Goal: Task Accomplishment & Management: Manage account settings

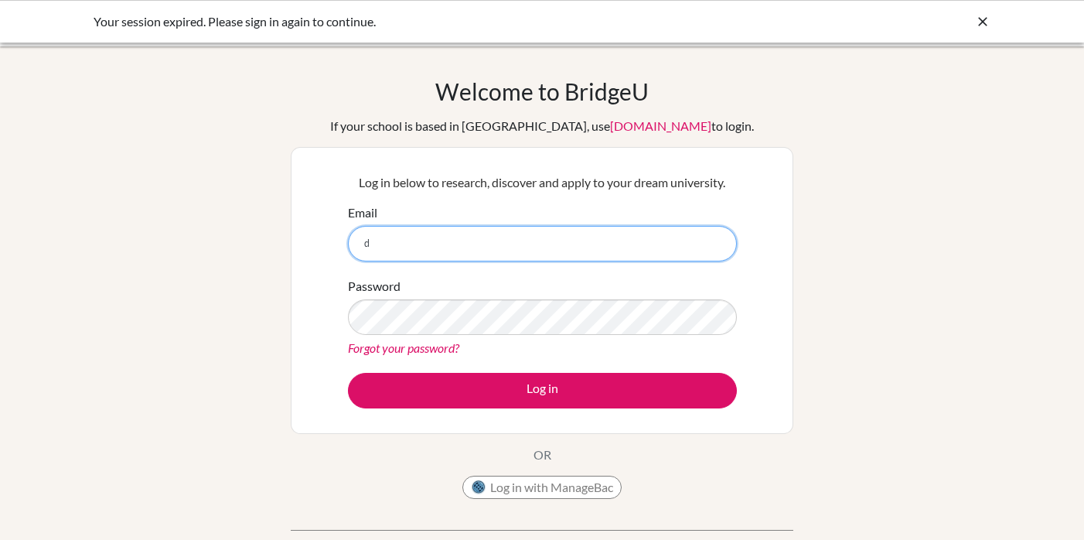
type input "[EMAIL_ADDRESS][DOMAIN_NAME]"
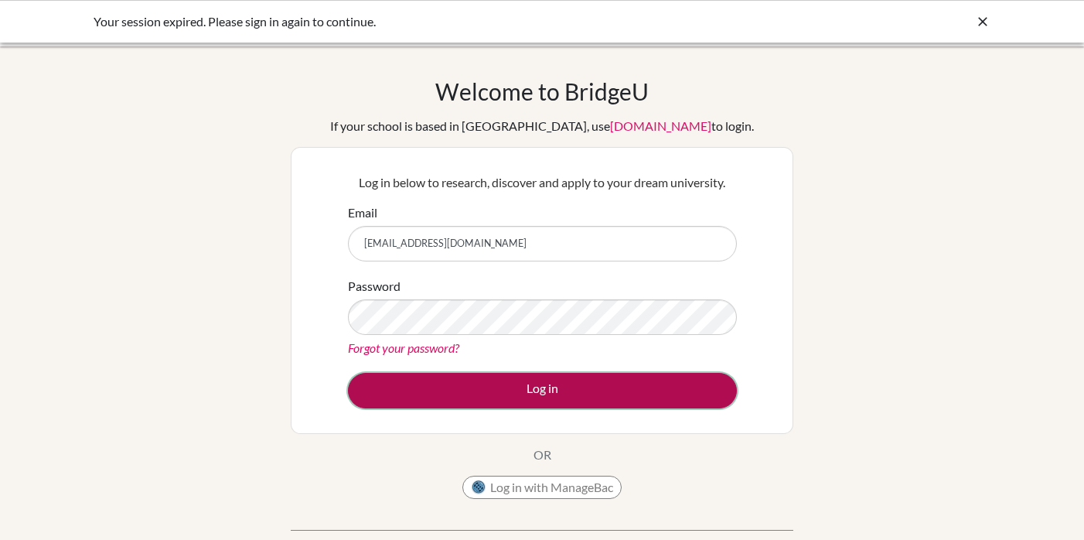
click at [564, 387] on button "Log in" at bounding box center [542, 391] width 389 height 36
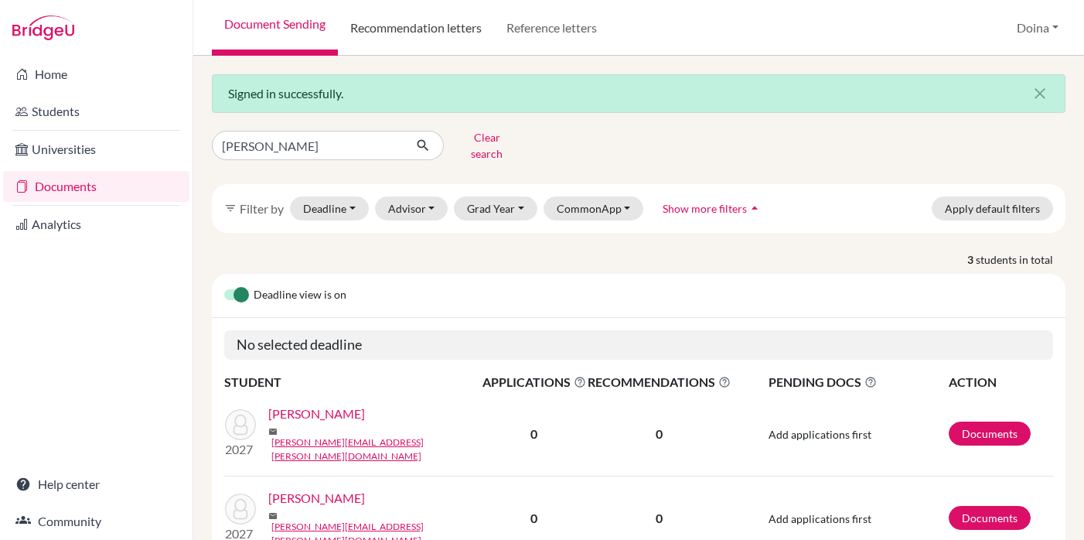
click at [397, 28] on link "Recommendation letters" at bounding box center [416, 28] width 156 height 56
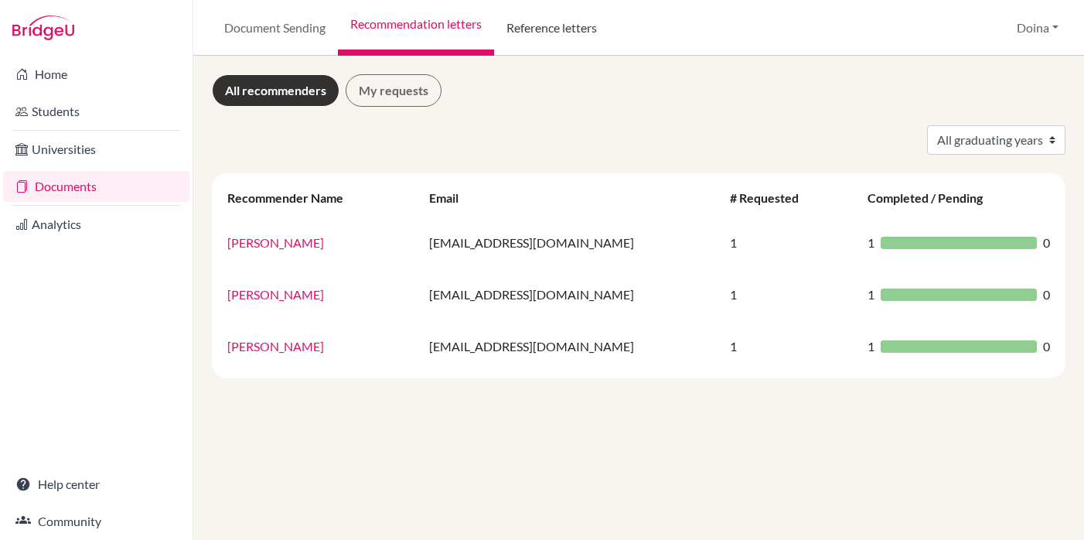
click at [547, 21] on link "Reference letters" at bounding box center [551, 28] width 115 height 56
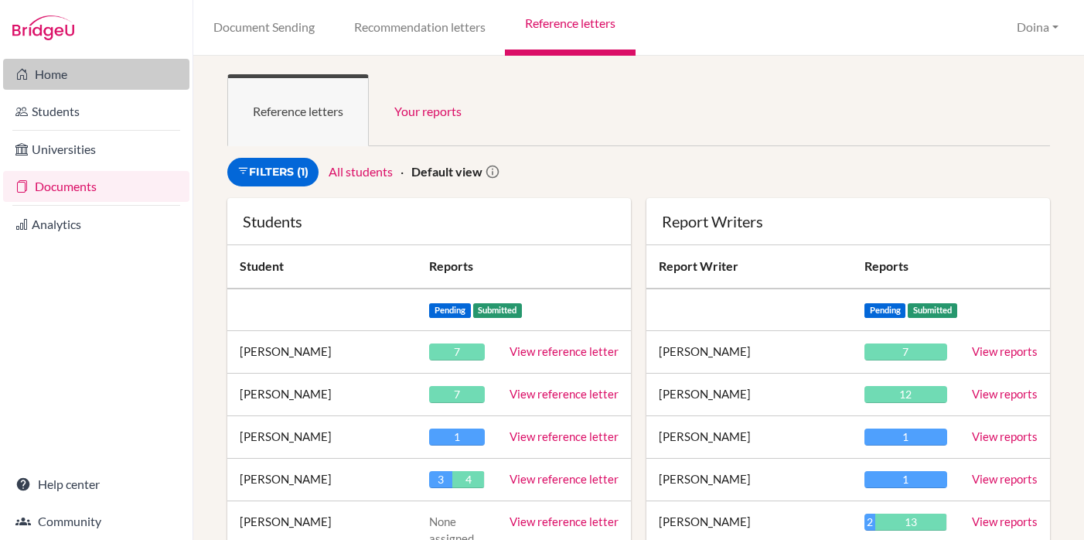
click at [52, 75] on link "Home" at bounding box center [96, 74] width 186 height 31
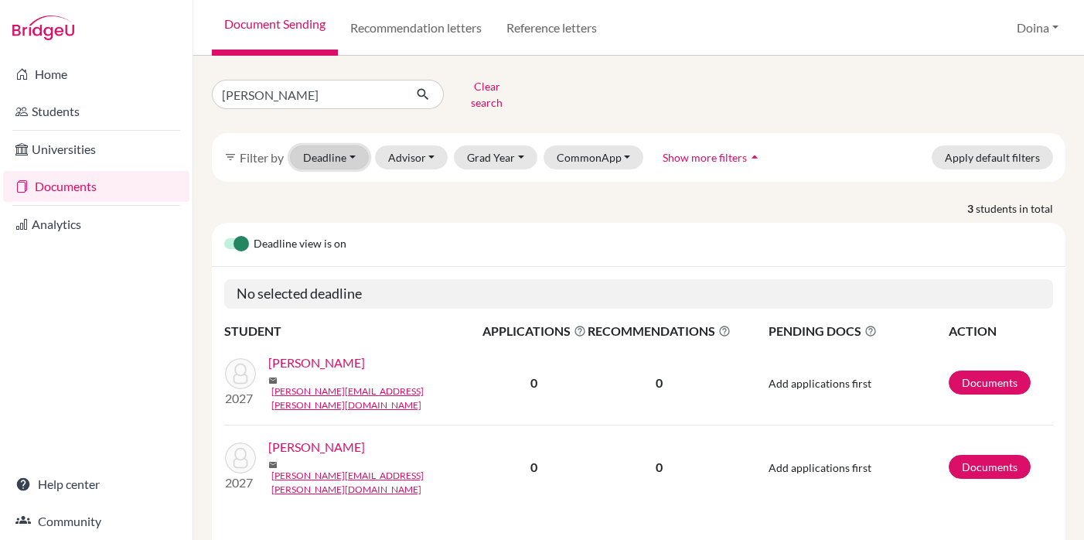
click at [349, 150] on button "Deadline - Select a date range Or double click for a single date selection Toda…" at bounding box center [329, 157] width 79 height 24
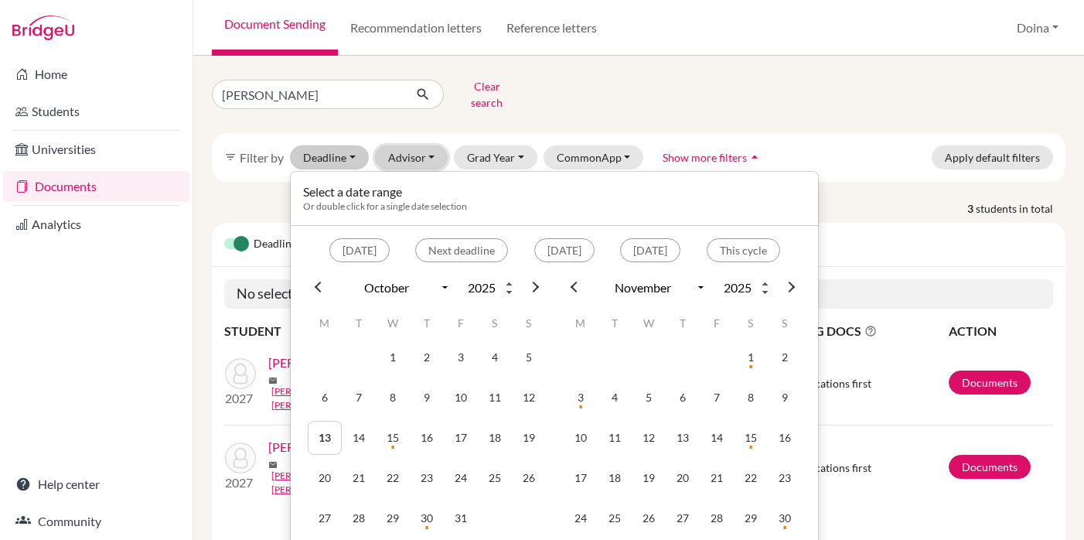
click at [426, 147] on button "Advisor" at bounding box center [411, 157] width 73 height 24
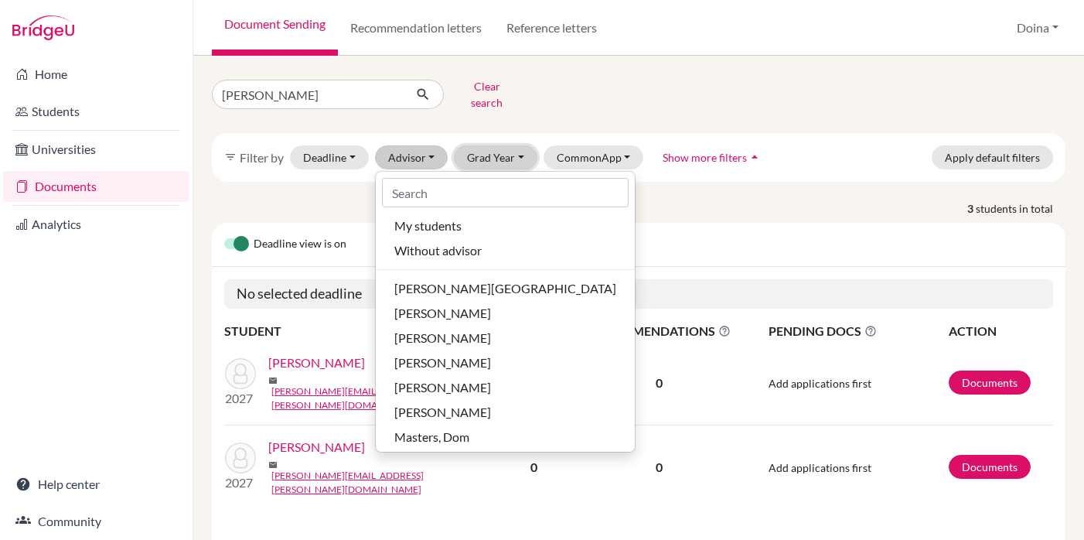
click at [503, 145] on button "Grad Year" at bounding box center [496, 157] width 84 height 24
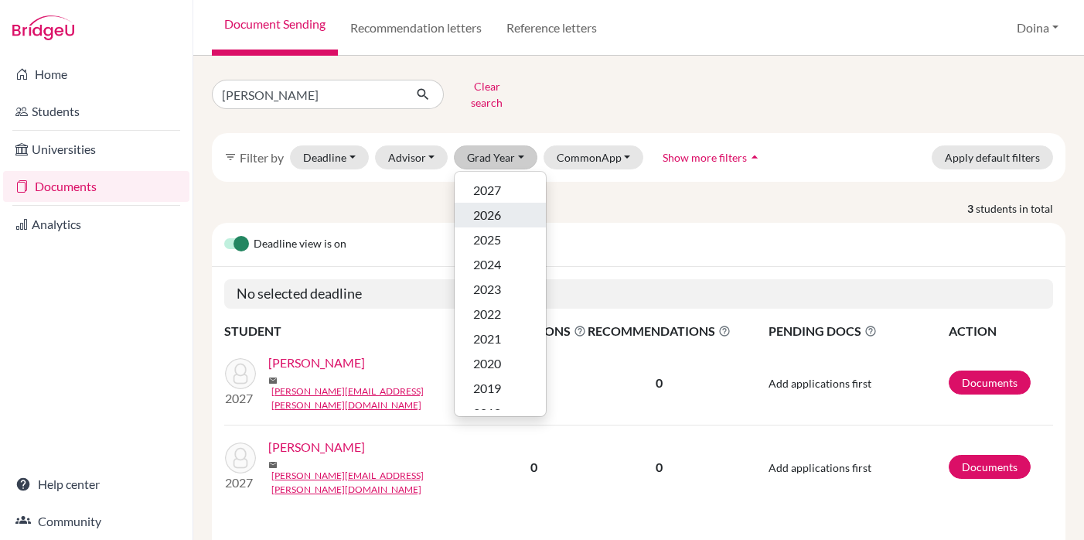
click at [486, 206] on span "2026" at bounding box center [487, 215] width 28 height 19
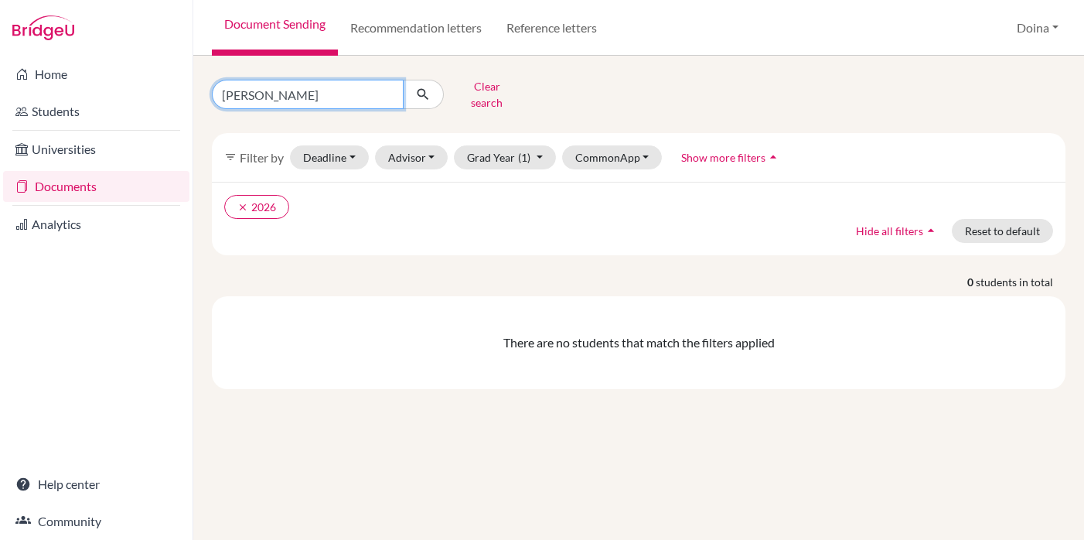
click at [387, 92] on input "tony" at bounding box center [308, 94] width 192 height 29
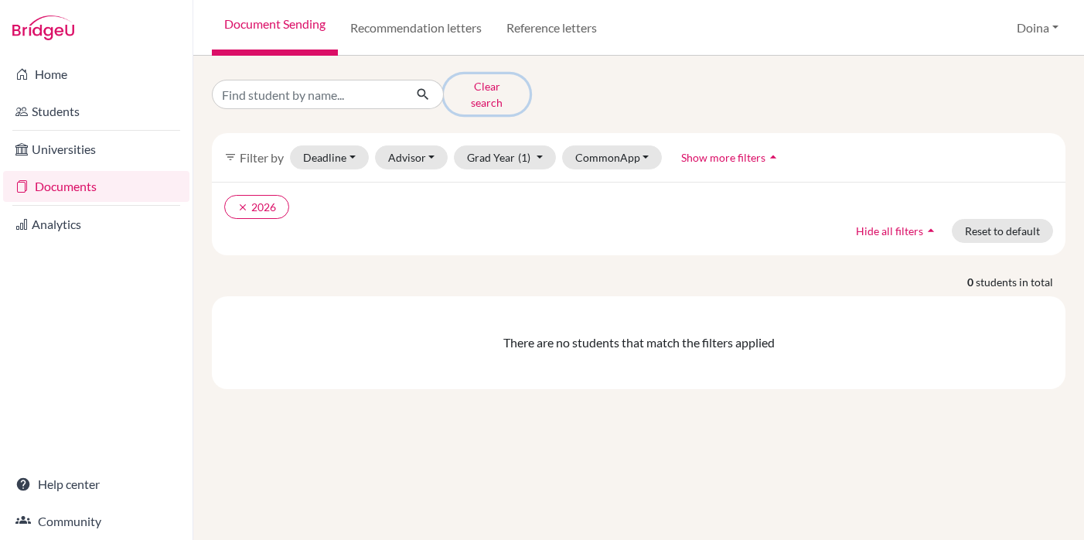
click at [489, 86] on button "Clear search" at bounding box center [487, 94] width 86 height 40
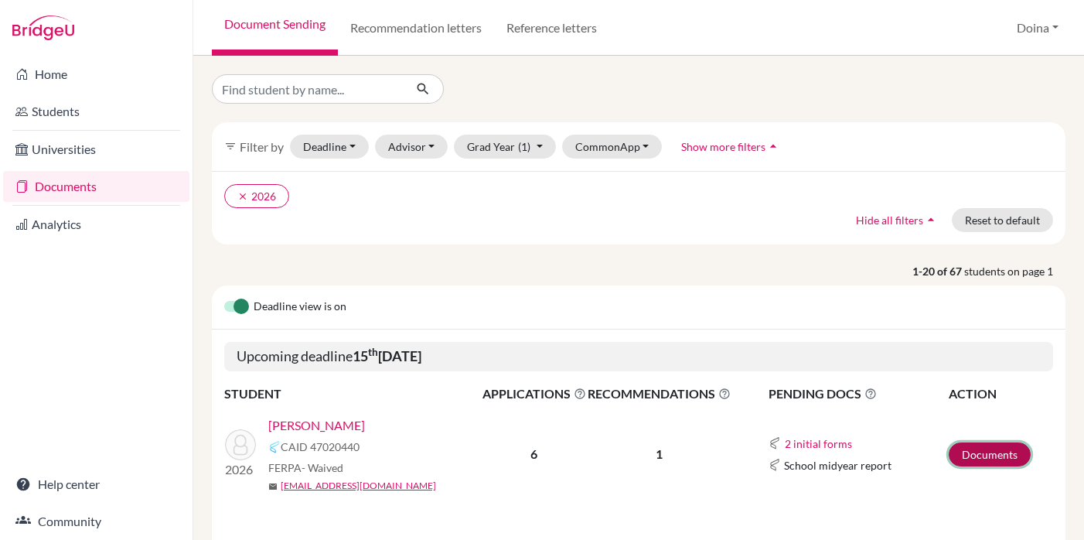
click at [988, 457] on link "Documents" at bounding box center [990, 454] width 82 height 24
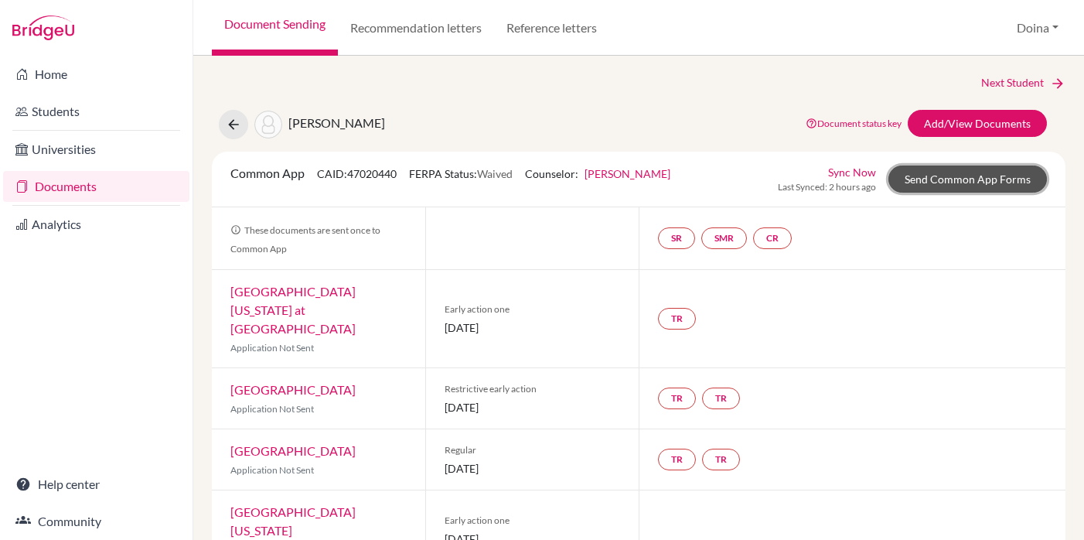
click at [921, 178] on link "Send Common App Forms" at bounding box center [967, 178] width 158 height 27
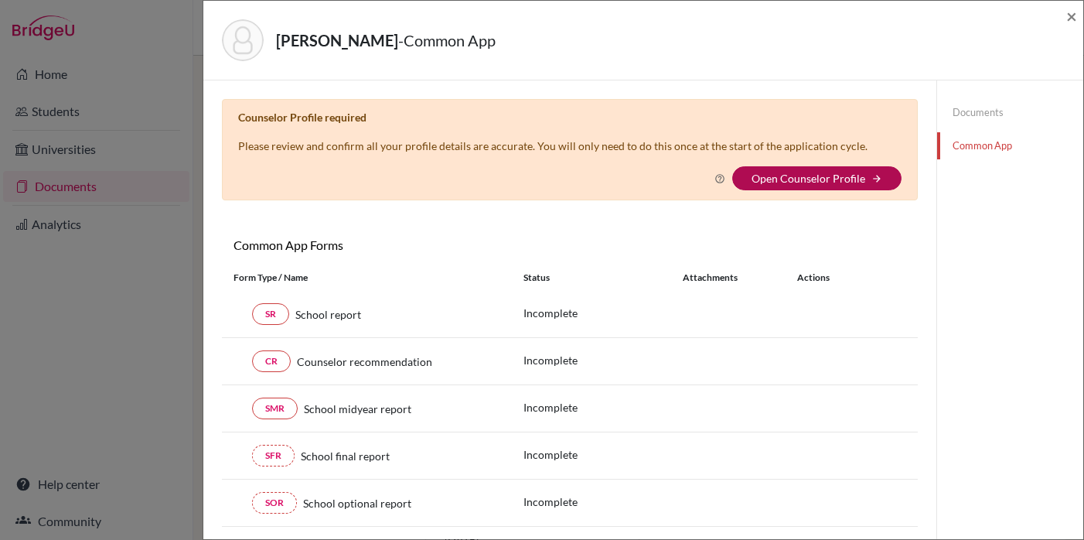
click at [814, 176] on link "Open Counselor Profile" at bounding box center [809, 178] width 114 height 13
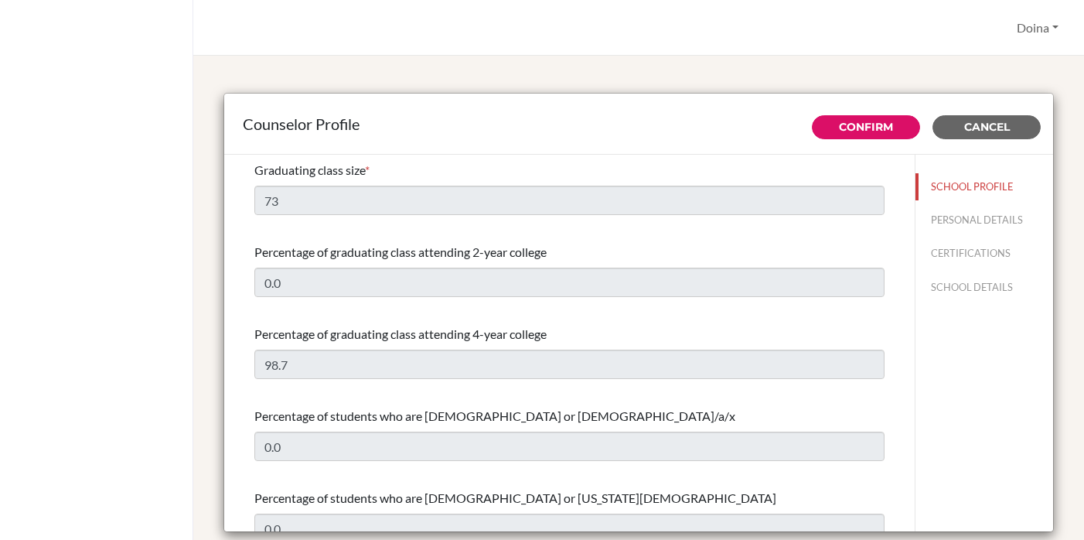
select select "1"
select select "320562"
click at [985, 135] on button "Cancel" at bounding box center [986, 127] width 108 height 24
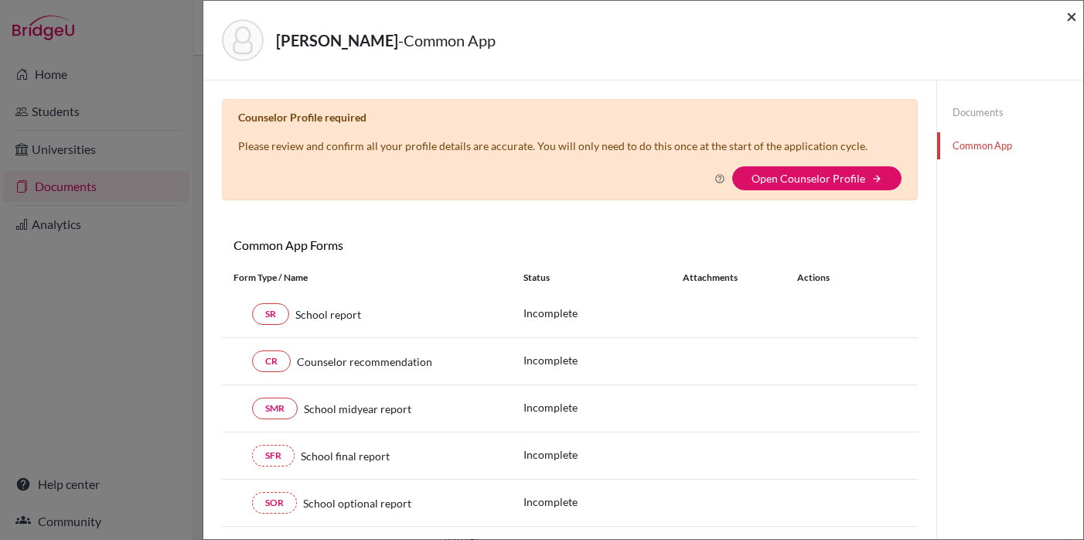
click at [1068, 22] on span "×" at bounding box center [1071, 16] width 11 height 22
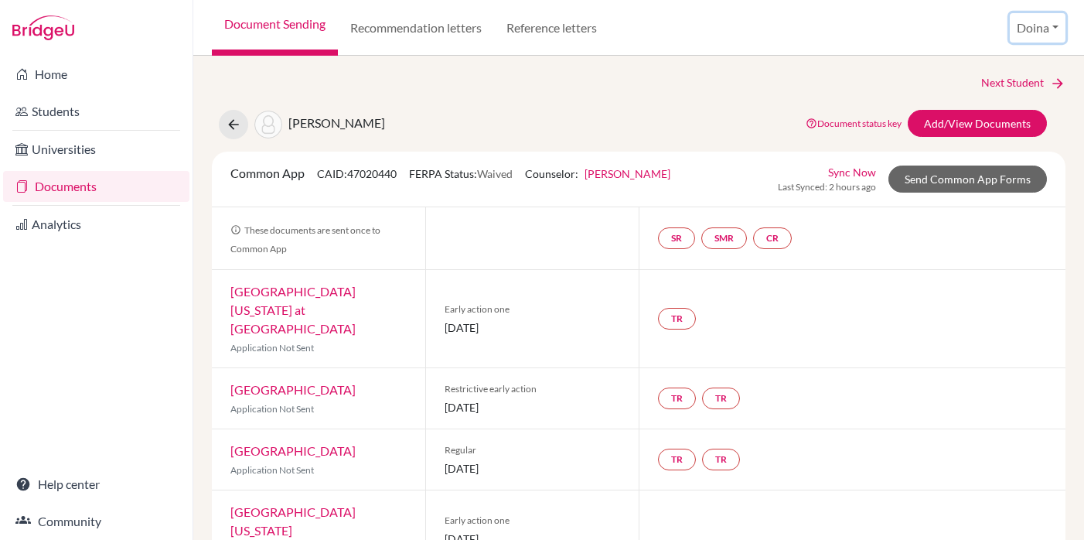
click at [1051, 31] on button "Doina" at bounding box center [1038, 27] width 56 height 29
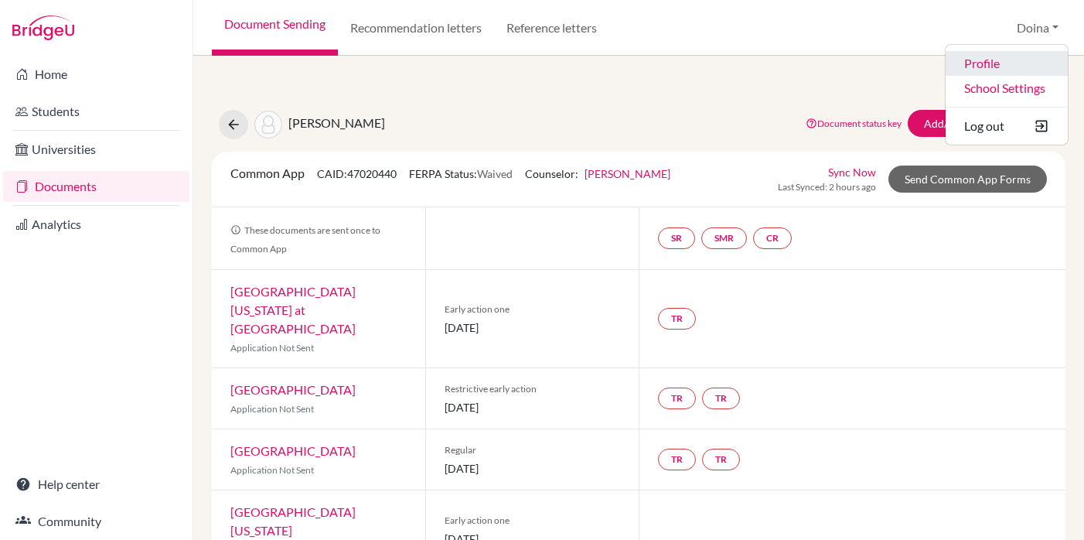
click at [977, 64] on link "Profile" at bounding box center [1007, 63] width 122 height 25
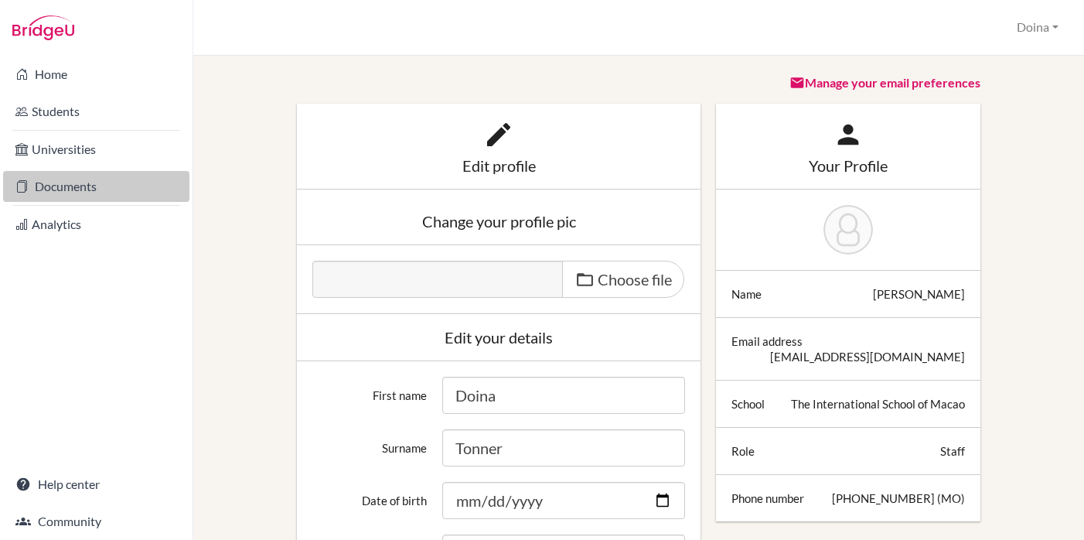
click at [64, 189] on link "Documents" at bounding box center [96, 186] width 186 height 31
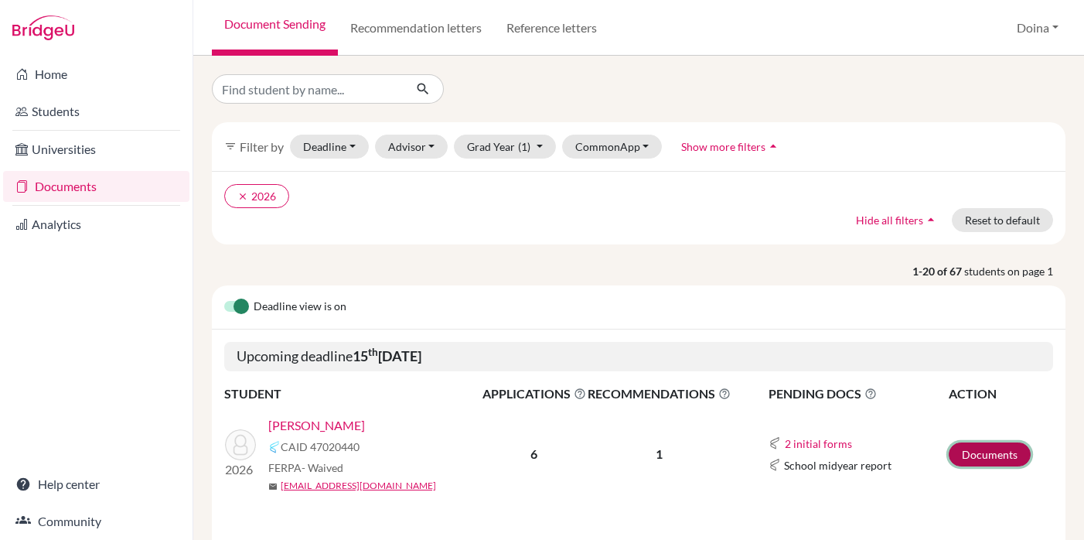
click at [987, 450] on link "Documents" at bounding box center [990, 454] width 82 height 24
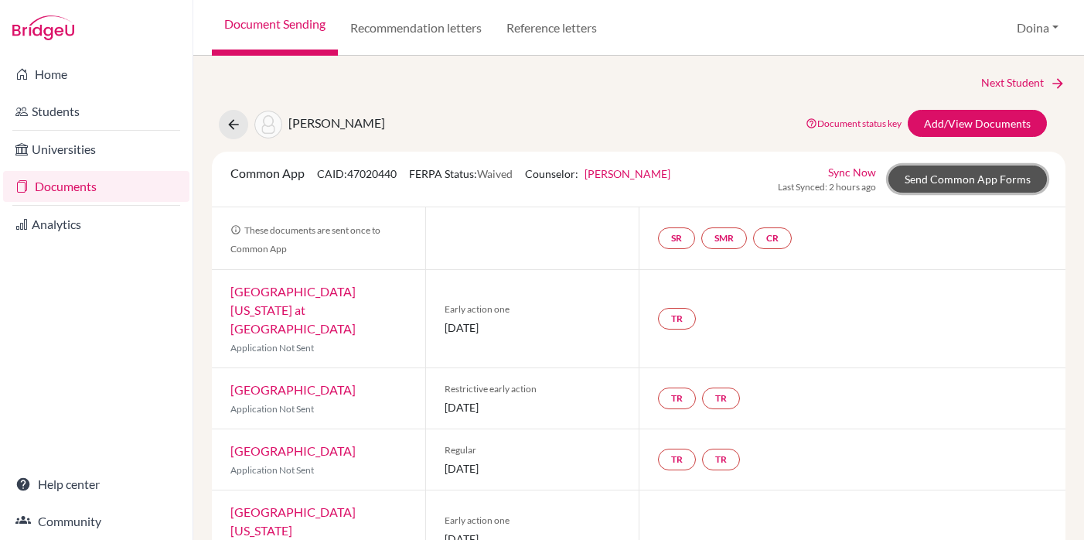
click at [940, 179] on link "Send Common App Forms" at bounding box center [967, 178] width 158 height 27
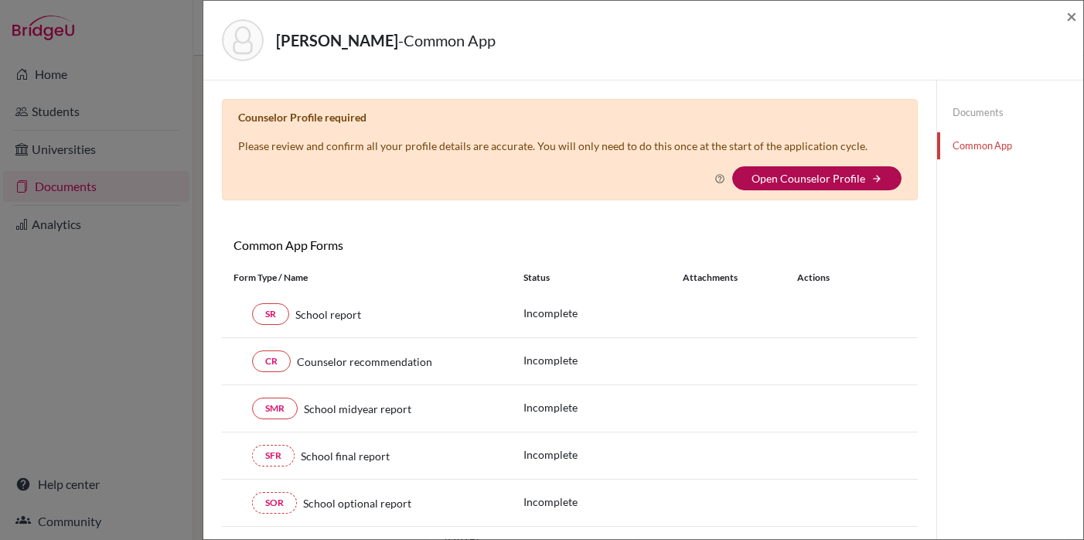
click at [777, 172] on link "Open Counselor Profile" at bounding box center [809, 178] width 114 height 13
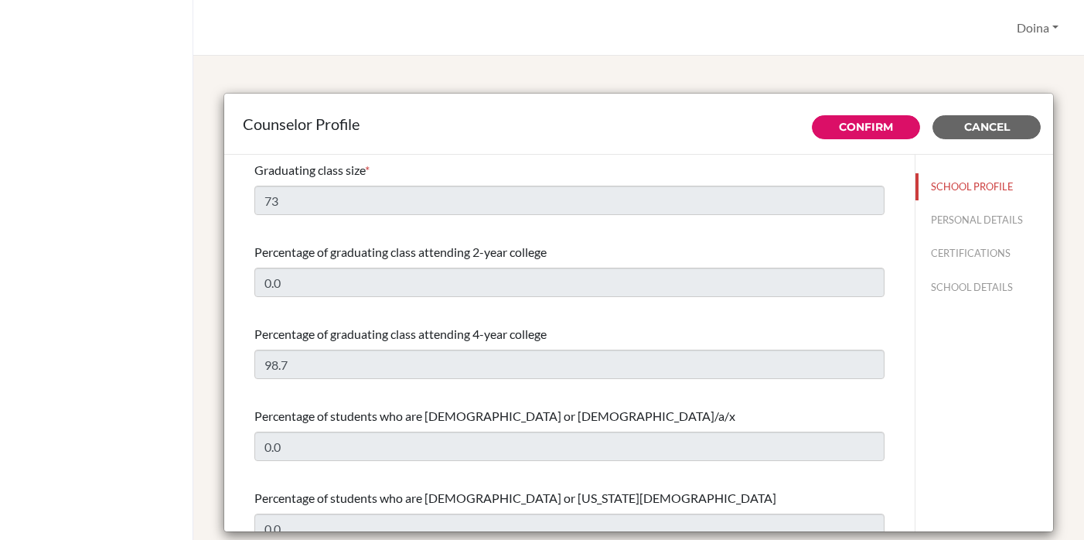
select select "1"
select select "320562"
click at [1011, 216] on button "PERSONAL DETAILS" at bounding box center [984, 219] width 138 height 27
type input "Doina"
type input "Tonner"
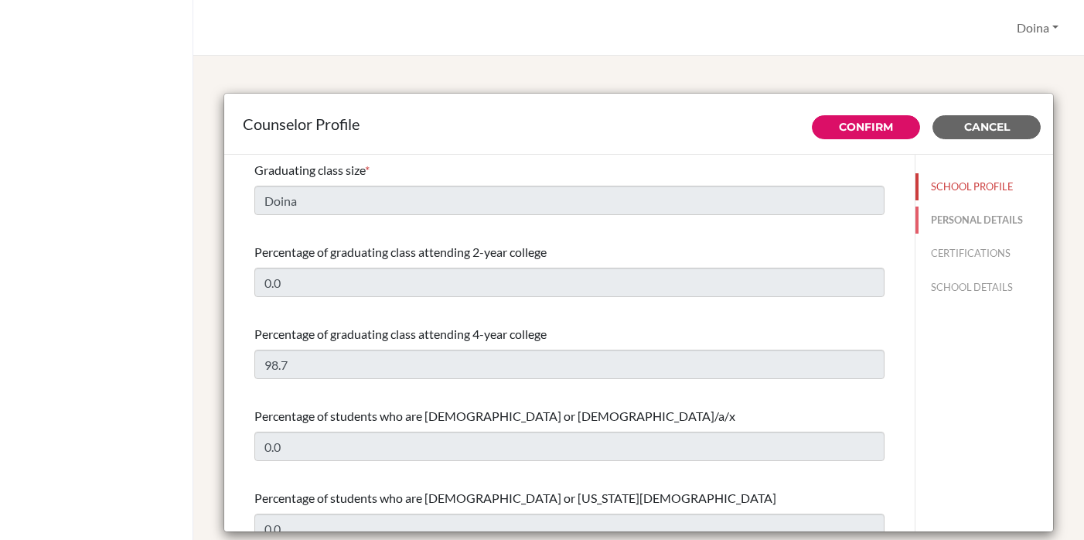
type input "Academic Counselor"
type input "853.28533700"
type input "[EMAIL_ADDRESS][DOMAIN_NAME]"
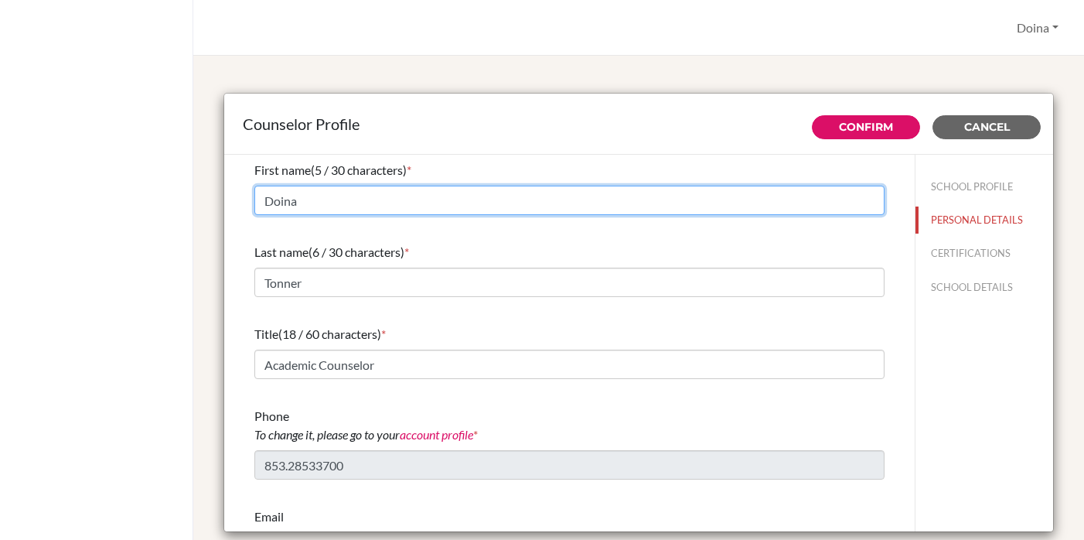
click at [517, 203] on input "Doina" at bounding box center [569, 200] width 630 height 29
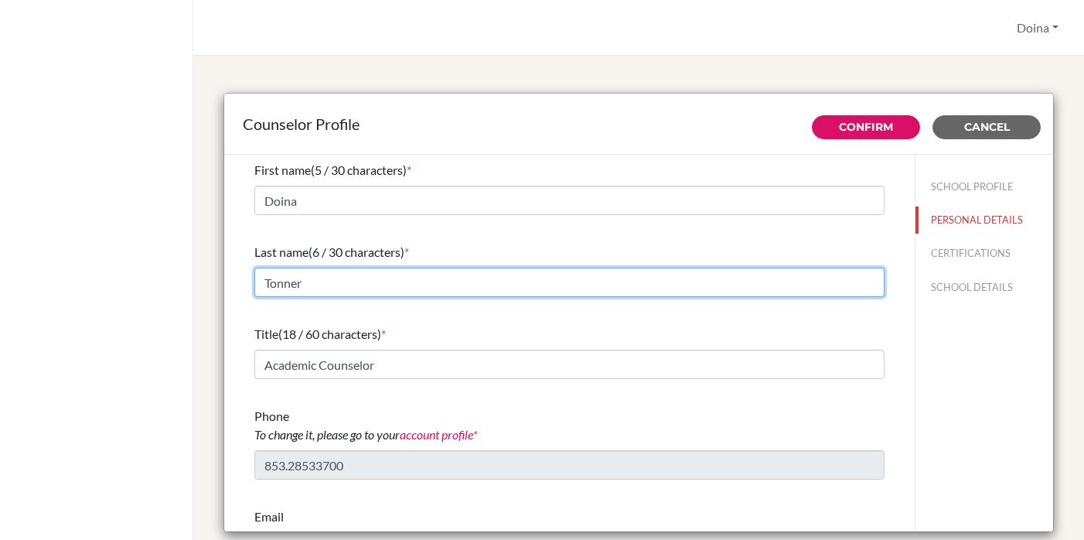
click at [464, 279] on input "Tonner" at bounding box center [569, 282] width 630 height 29
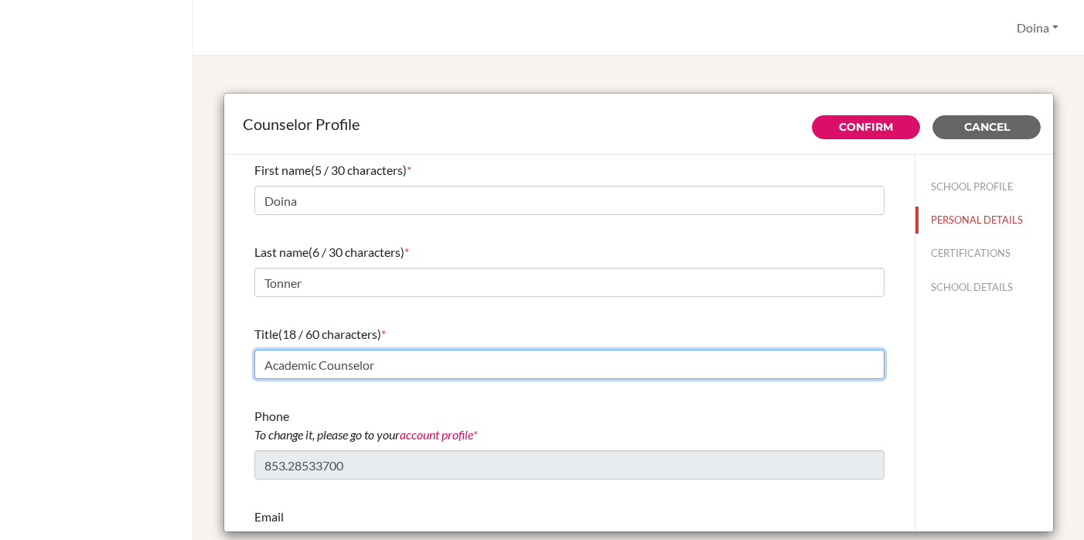
click at [454, 368] on input "Academic Counselor" at bounding box center [569, 363] width 630 height 29
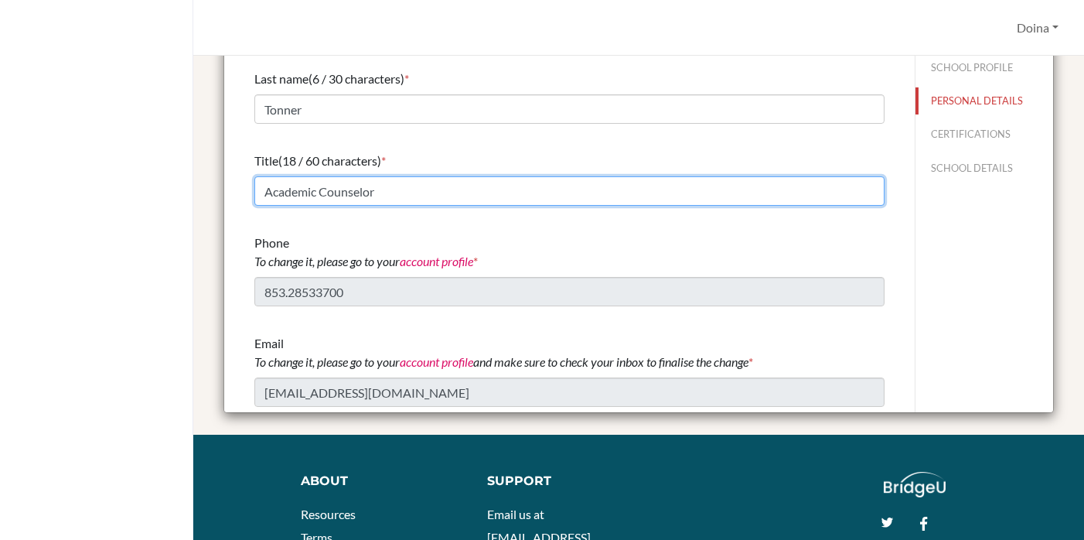
scroll to position [150, 0]
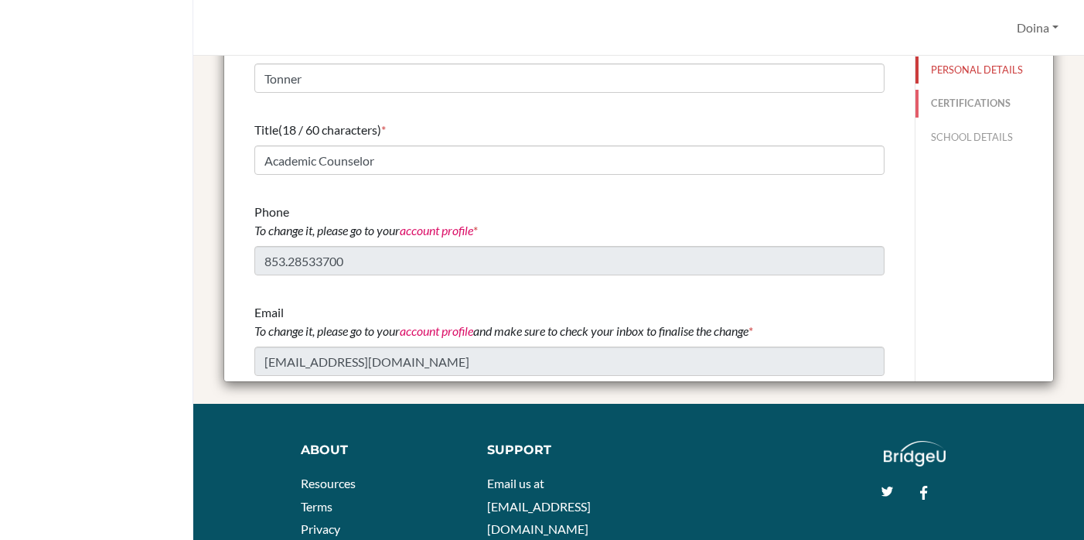
click at [959, 102] on button "CERTIFICATIONS" at bounding box center [984, 103] width 138 height 27
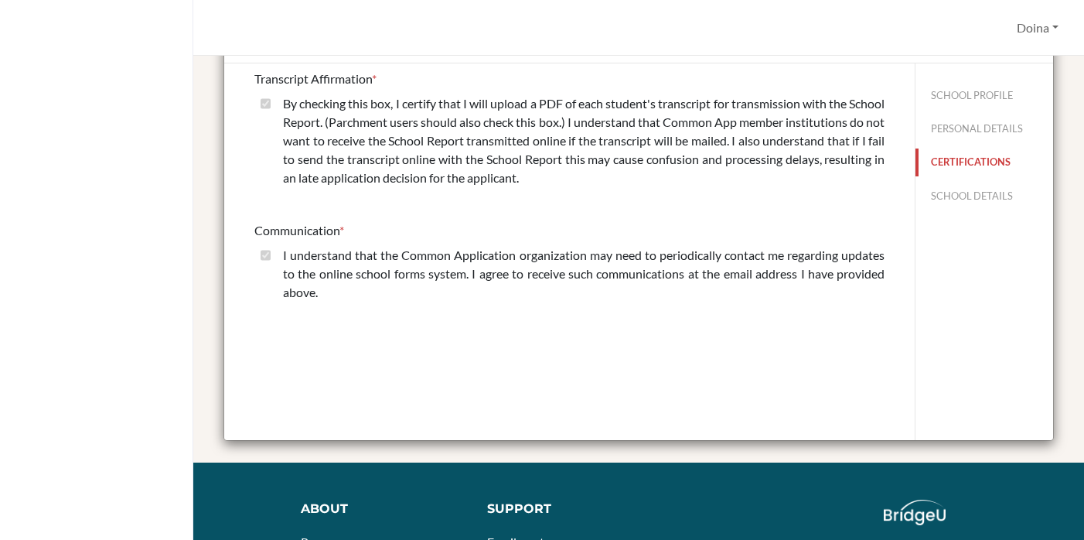
scroll to position [0, 0]
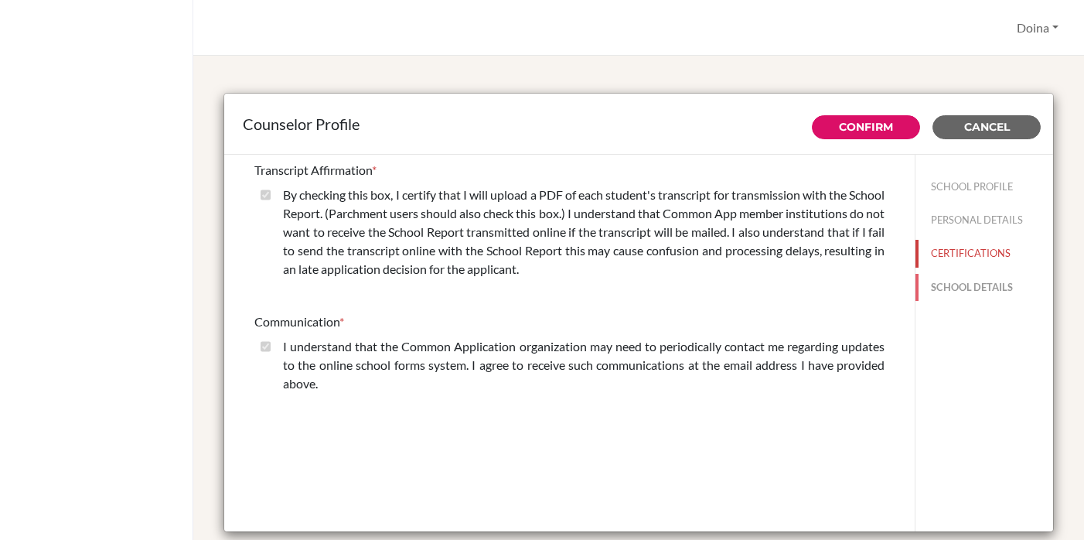
click at [943, 285] on button "SCHOOL DETAILS" at bounding box center [984, 287] width 138 height 27
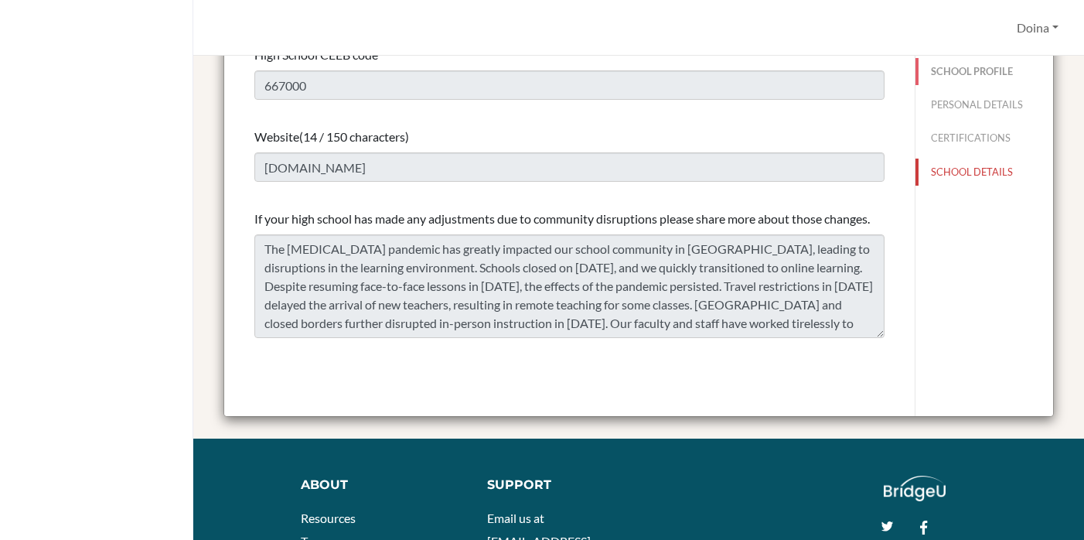
click at [980, 70] on button "SCHOOL PROFILE" at bounding box center [984, 71] width 138 height 27
type input "73"
type input "0.0"
select select "1"
select select "320562"
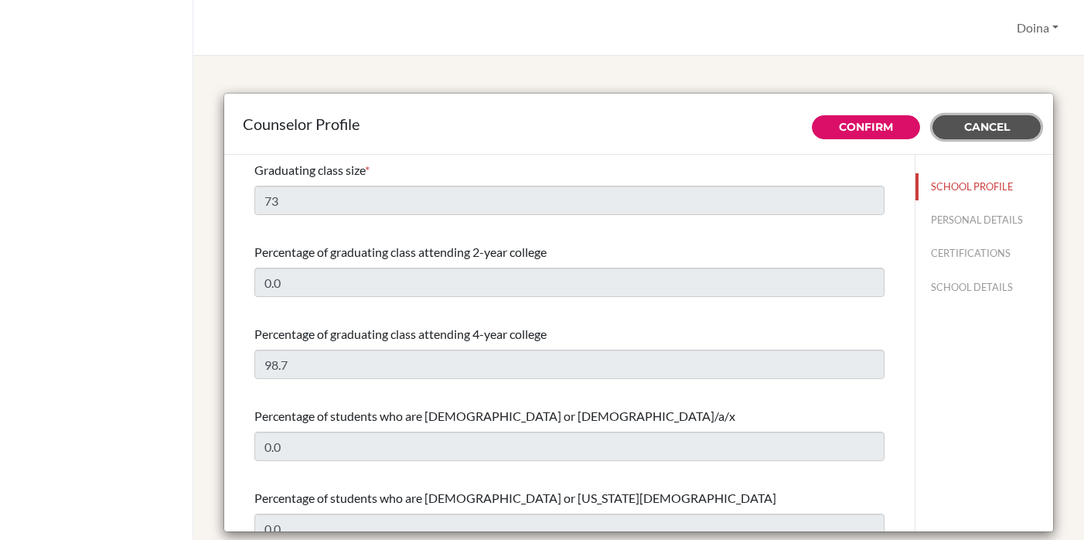
click at [986, 124] on span "Cancel" at bounding box center [987, 127] width 46 height 14
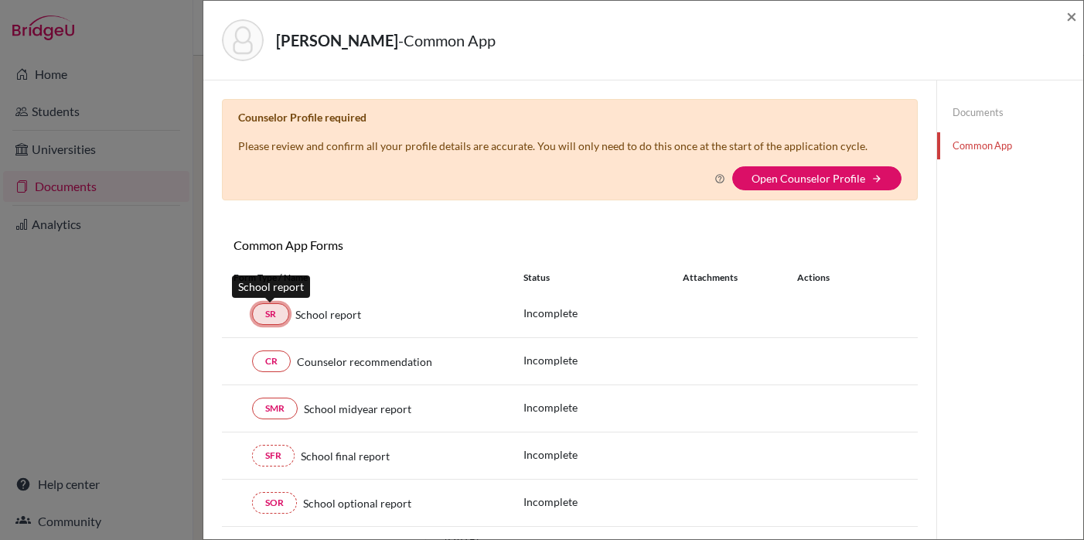
click at [267, 314] on link "SR" at bounding box center [270, 314] width 37 height 22
click at [275, 312] on link "SR" at bounding box center [270, 314] width 37 height 22
click at [360, 84] on div "× Counselor Profile required Please review and confirm all your profile details…" at bounding box center [569, 479] width 733 height 799
click at [227, 76] on div "Yan, Cloris - Common App ×" at bounding box center [643, 41] width 880 height 80
click at [406, 151] on p "Please review and confirm all your profile details are accurate. You will only …" at bounding box center [552, 146] width 629 height 16
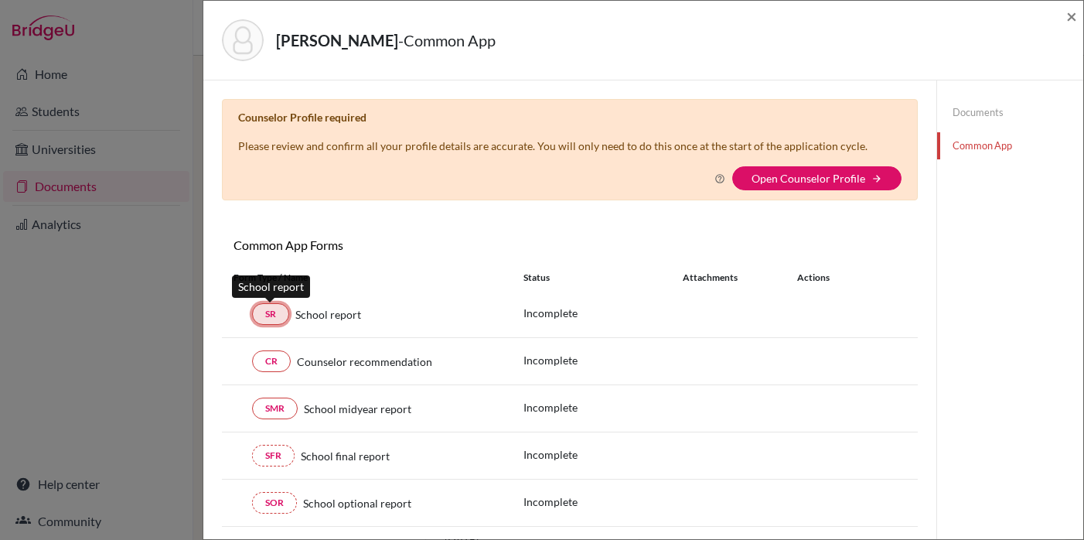
click at [276, 313] on link "SR" at bounding box center [270, 314] width 37 height 22
click at [992, 112] on link "Documents" at bounding box center [1010, 112] width 146 height 27
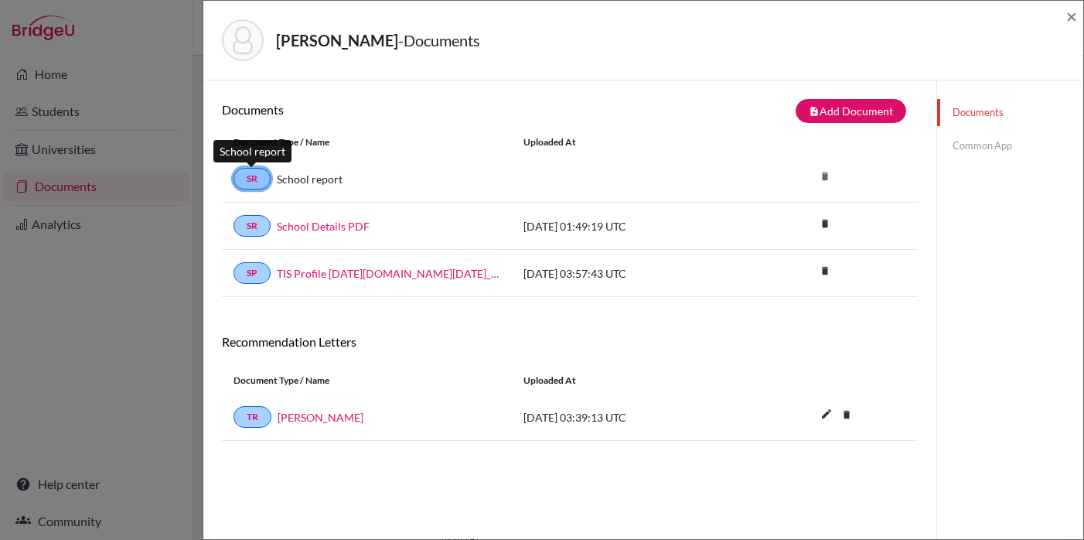
click at [248, 176] on link "SR" at bounding box center [251, 179] width 37 height 22
click at [1074, 14] on span "×" at bounding box center [1071, 16] width 11 height 22
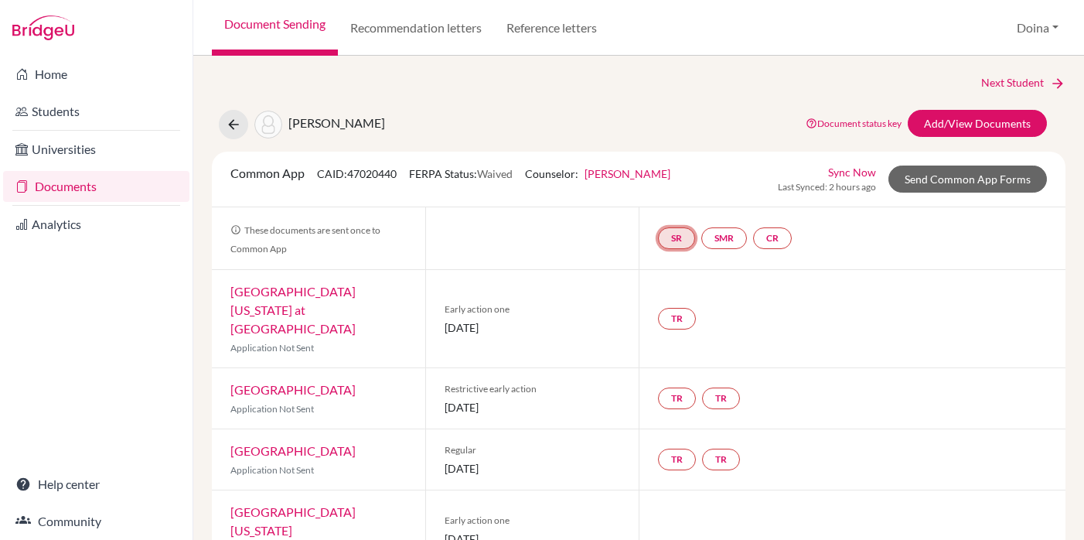
click at [675, 236] on link "SR" at bounding box center [676, 238] width 37 height 22
click at [683, 193] on link "School report" at bounding box center [676, 191] width 66 height 13
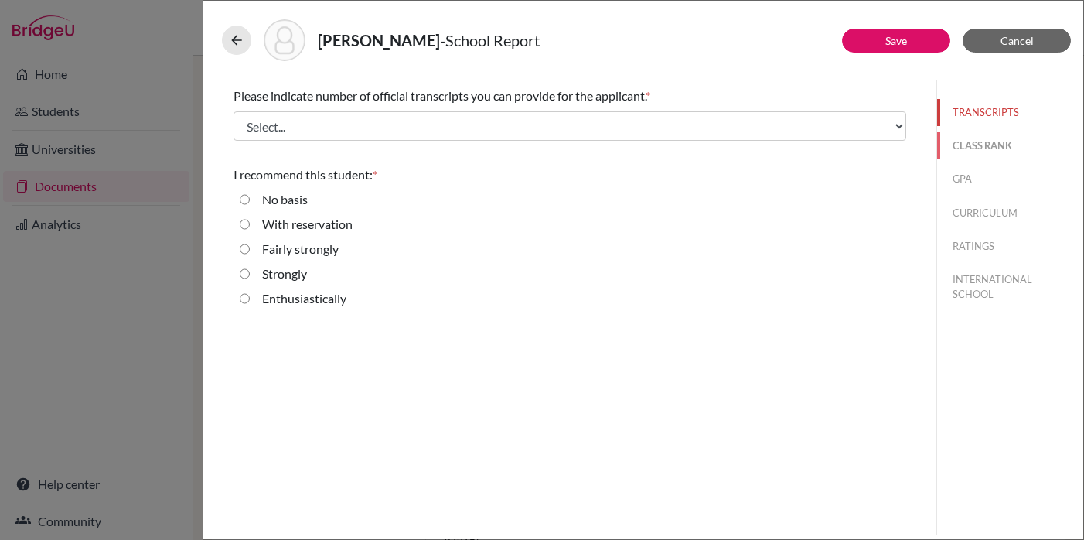
click at [970, 143] on button "CLASS RANK" at bounding box center [1010, 145] width 146 height 27
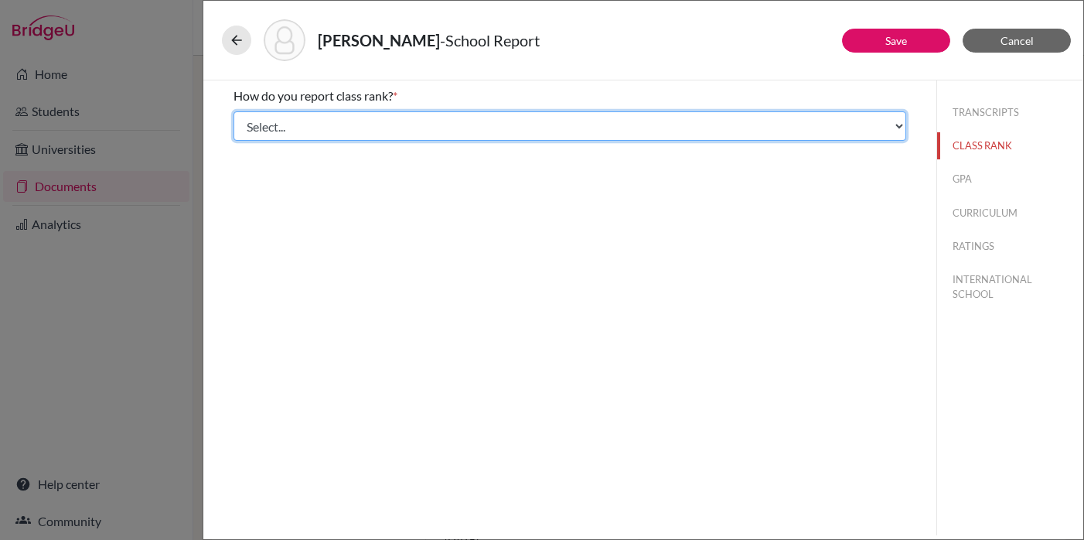
click at [898, 130] on select "Select... Exact Decile Quintile Quartile None" at bounding box center [569, 125] width 673 height 29
click at [899, 128] on select "Select... Exact Decile Quintile Quartile None" at bounding box center [569, 125] width 673 height 29
select select "1"
click at [233, 111] on select "Select... Exact Decile Quintile Quartile None" at bounding box center [569, 125] width 673 height 29
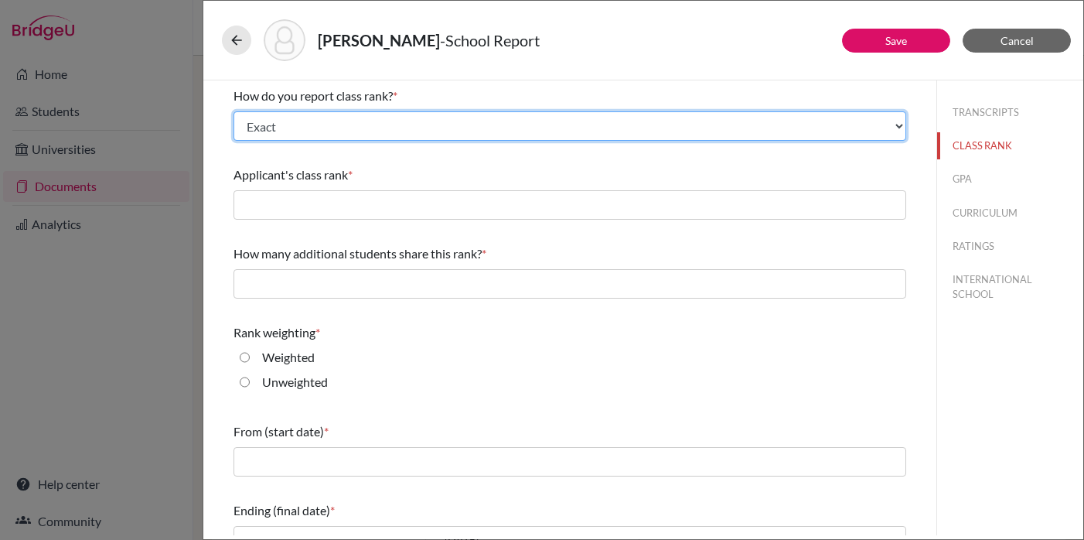
scroll to position [26, 0]
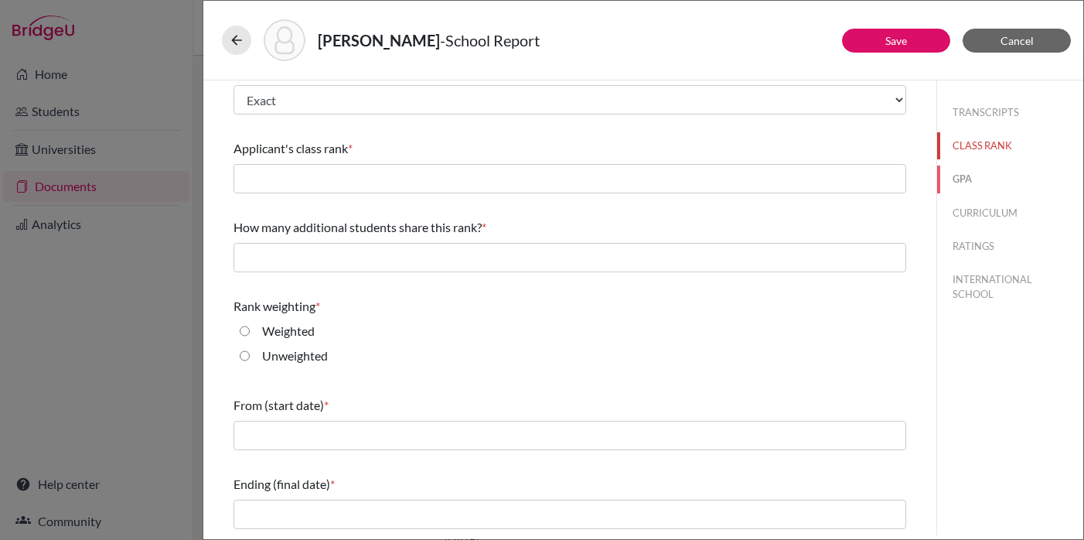
click at [960, 182] on button "GPA" at bounding box center [1010, 178] width 146 height 27
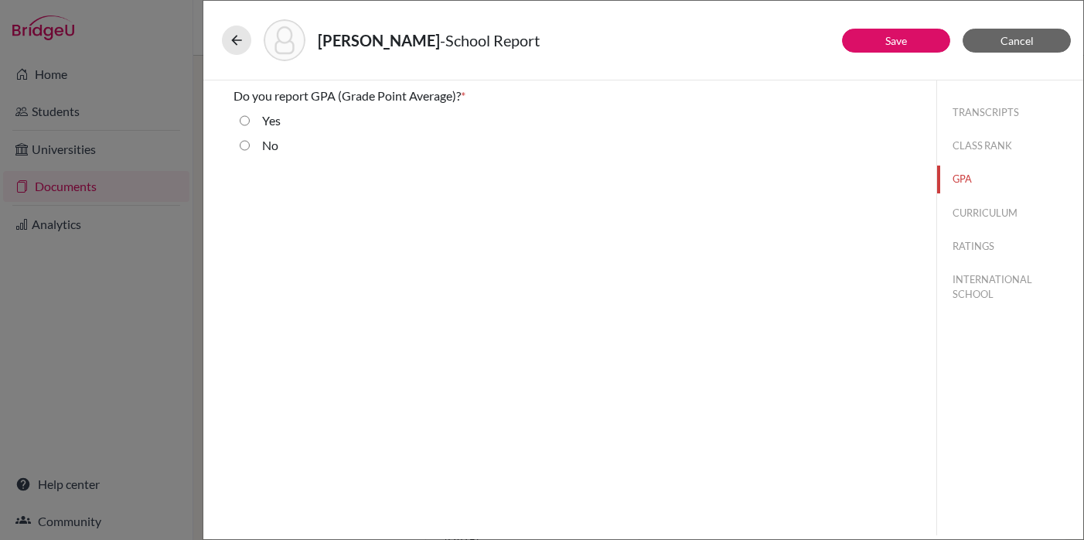
click at [245, 121] on input "Yes" at bounding box center [245, 120] width 10 height 19
radio input "true"
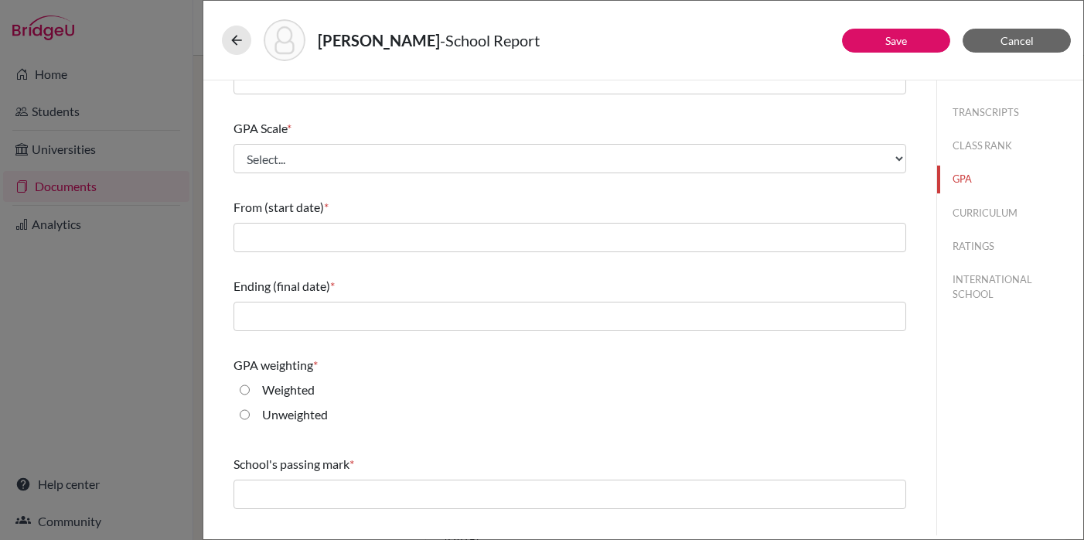
scroll to position [204, 0]
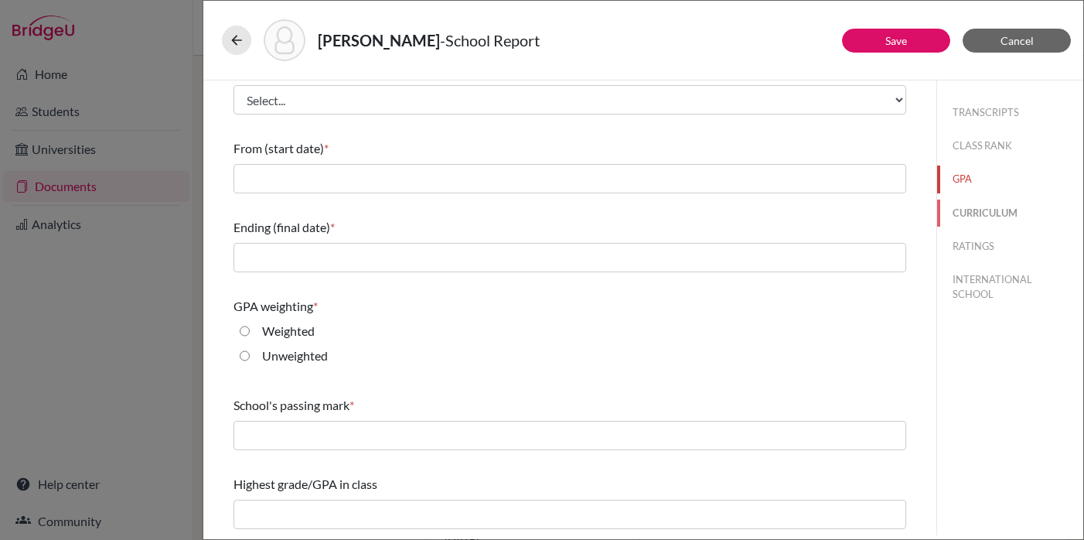
click at [971, 210] on button "CURRICULUM" at bounding box center [1010, 212] width 146 height 27
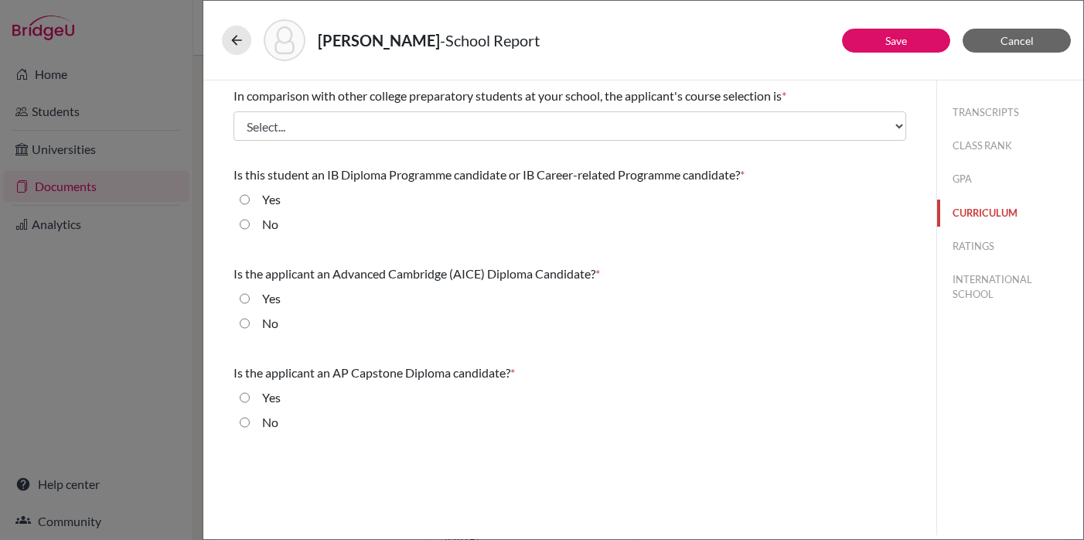
scroll to position [0, 0]
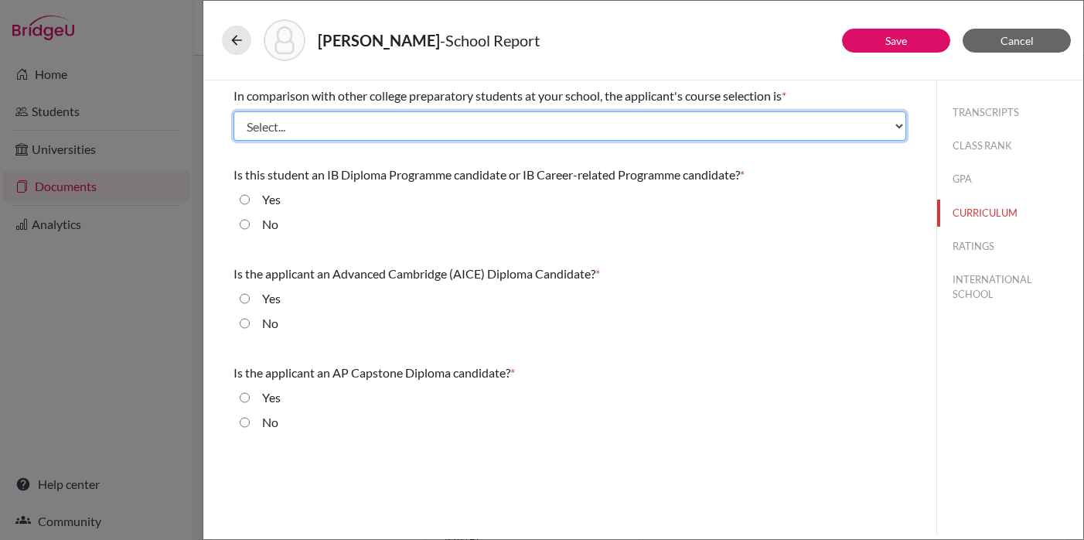
click at [305, 121] on select "Select... Less than demanding Average Demanding Very demanding Most demanding P…" at bounding box center [569, 125] width 673 height 29
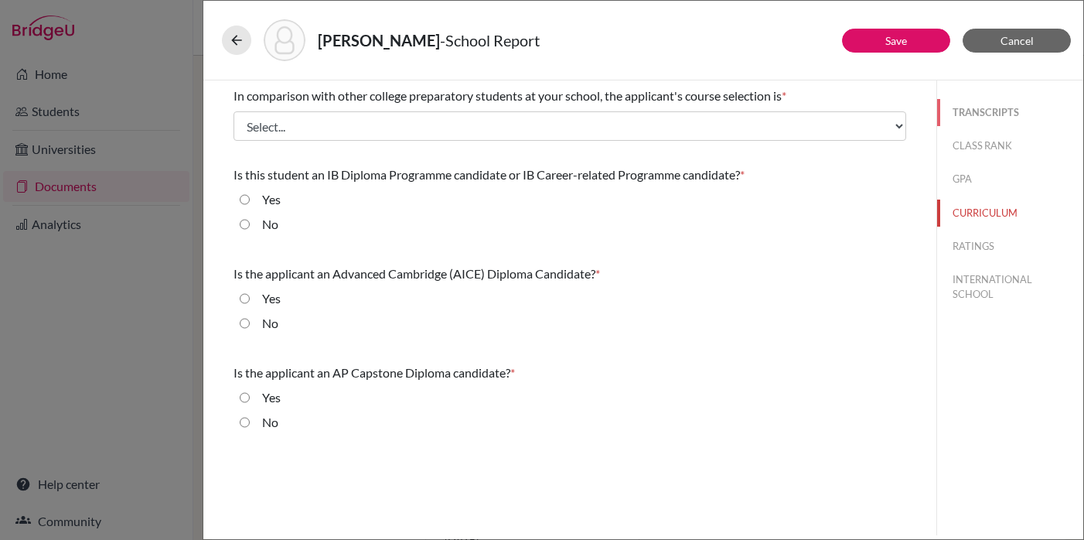
click at [978, 108] on button "TRANSCRIPTS" at bounding box center [1010, 112] width 146 height 27
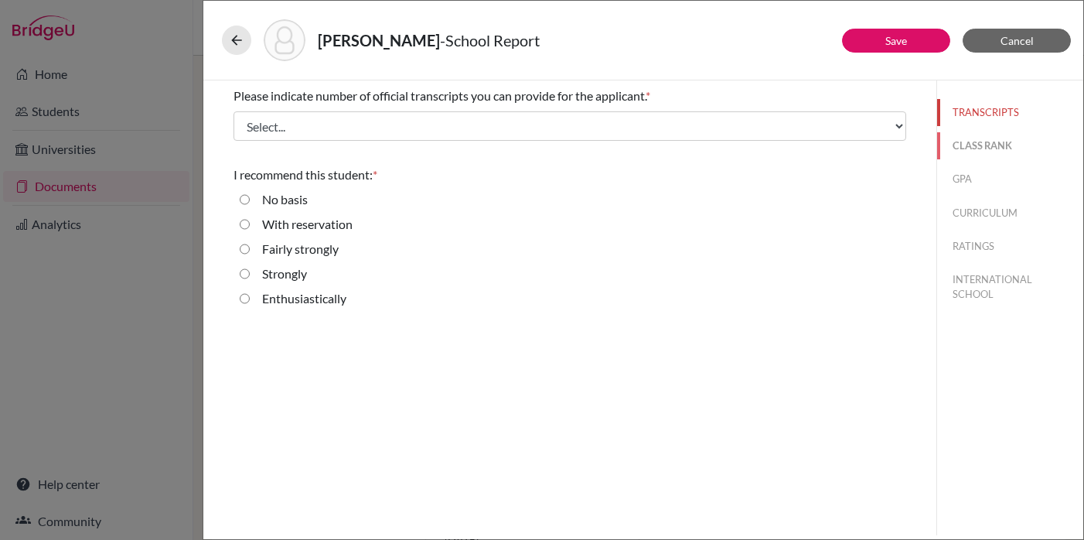
click at [990, 141] on button "CLASS RANK" at bounding box center [1010, 145] width 146 height 27
select select "1"
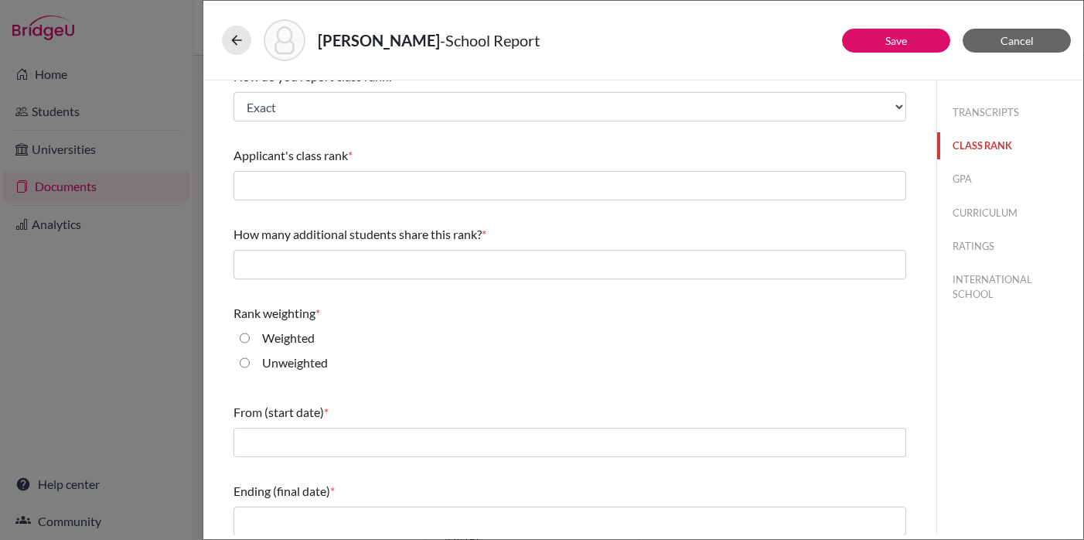
scroll to position [26, 0]
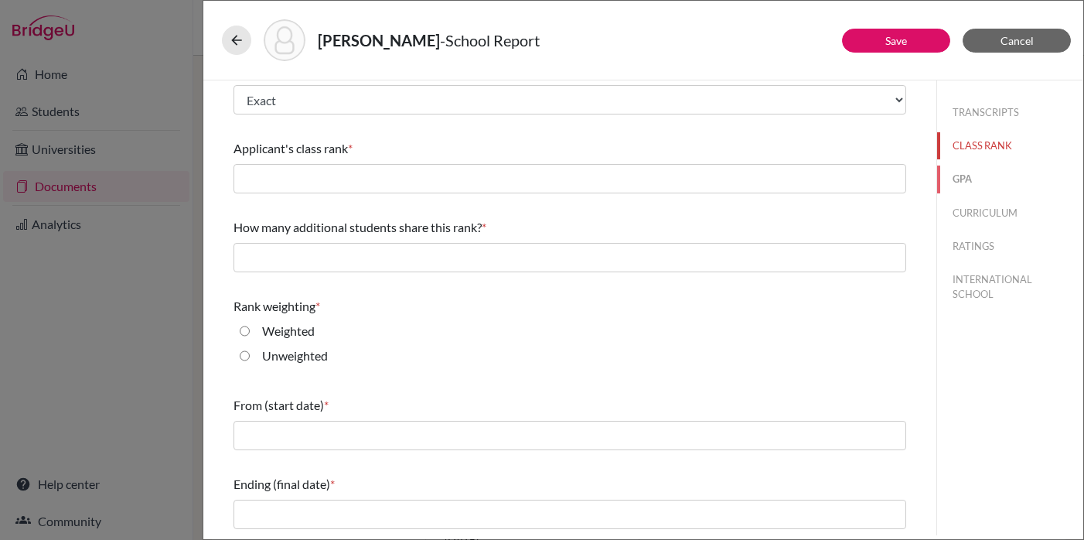
click at [963, 182] on button "GPA" at bounding box center [1010, 178] width 146 height 27
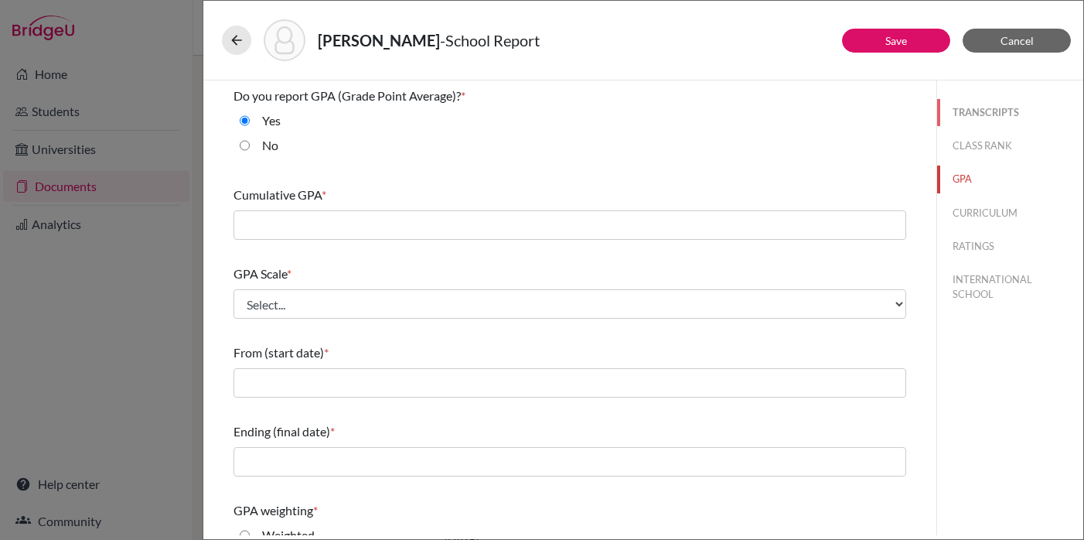
click at [973, 112] on button "TRANSCRIPTS" at bounding box center [1010, 112] width 146 height 27
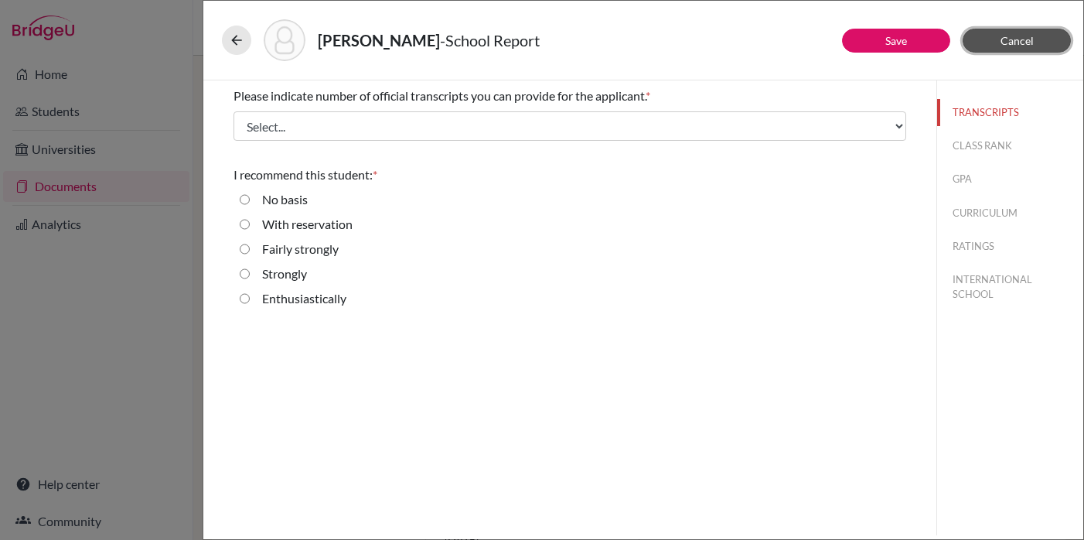
click at [1007, 42] on span "Cancel" at bounding box center [1016, 40] width 33 height 13
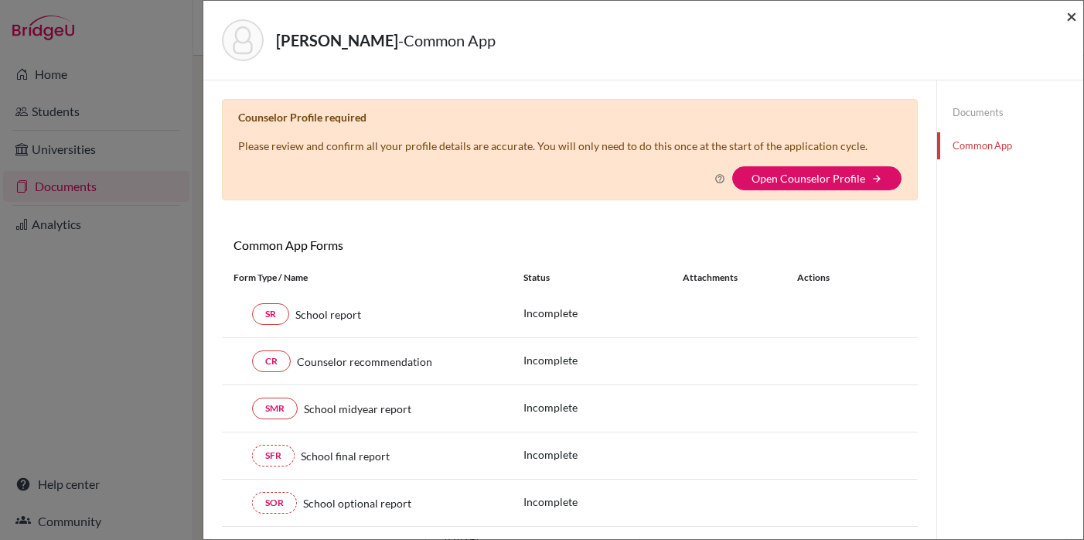
click at [1074, 14] on span "×" at bounding box center [1071, 16] width 11 height 22
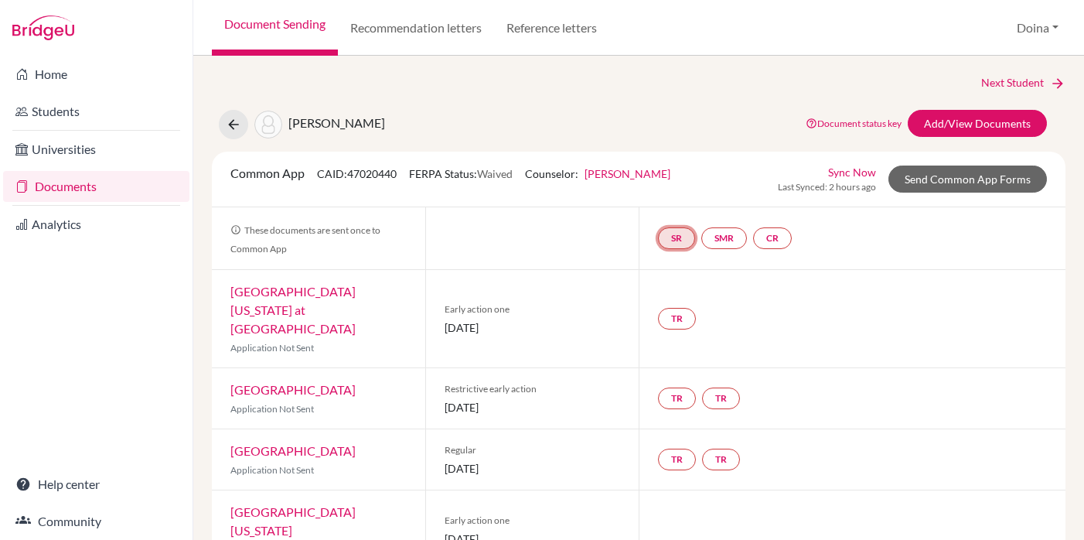
click at [679, 235] on link "SR" at bounding box center [676, 238] width 37 height 22
click at [679, 190] on link "School report" at bounding box center [676, 191] width 66 height 13
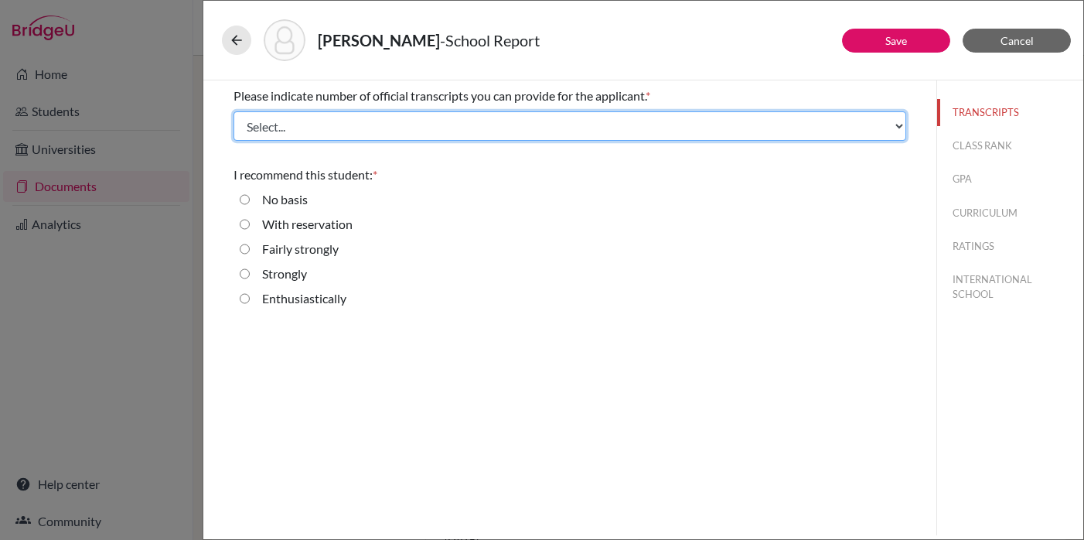
click at [459, 125] on select "Select... 1 2 3 4" at bounding box center [569, 125] width 673 height 29
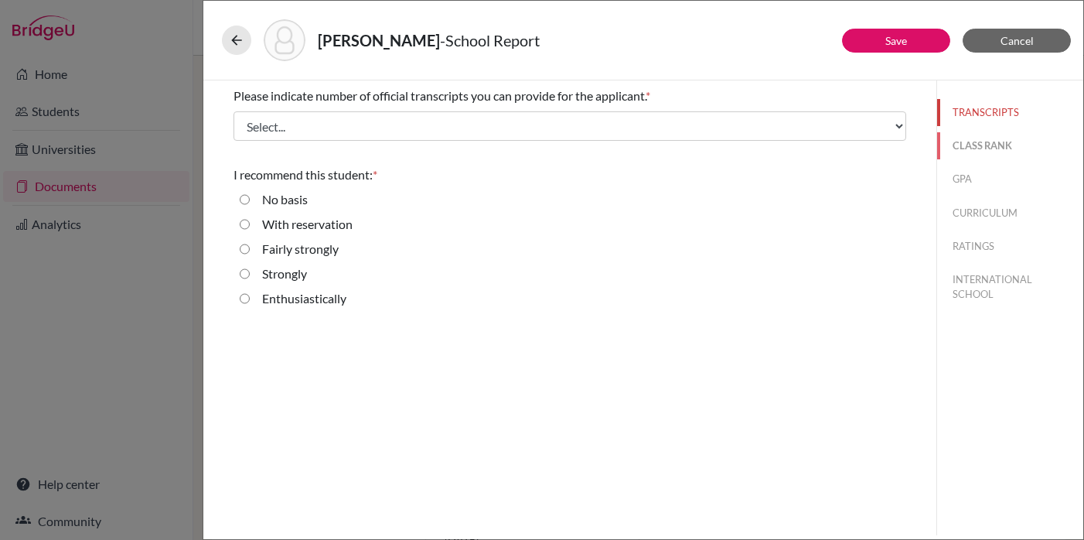
click at [976, 146] on button "CLASS RANK" at bounding box center [1010, 145] width 146 height 27
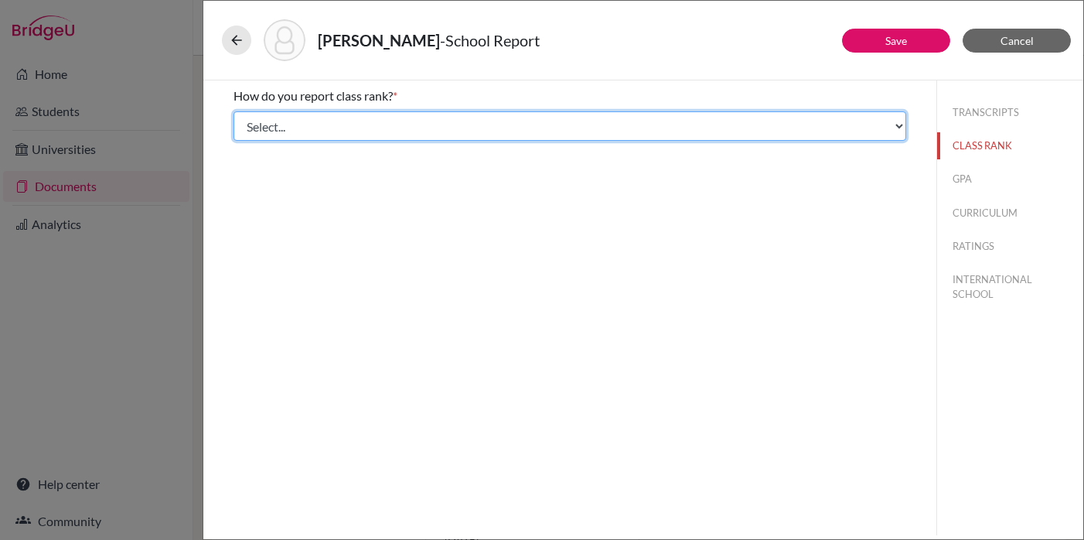
click at [481, 120] on select "Select... Exact Decile Quintile Quartile None" at bounding box center [569, 125] width 673 height 29
select select "1"
click at [233, 111] on select "Select... Exact Decile Quintile Quartile None" at bounding box center [569, 125] width 673 height 29
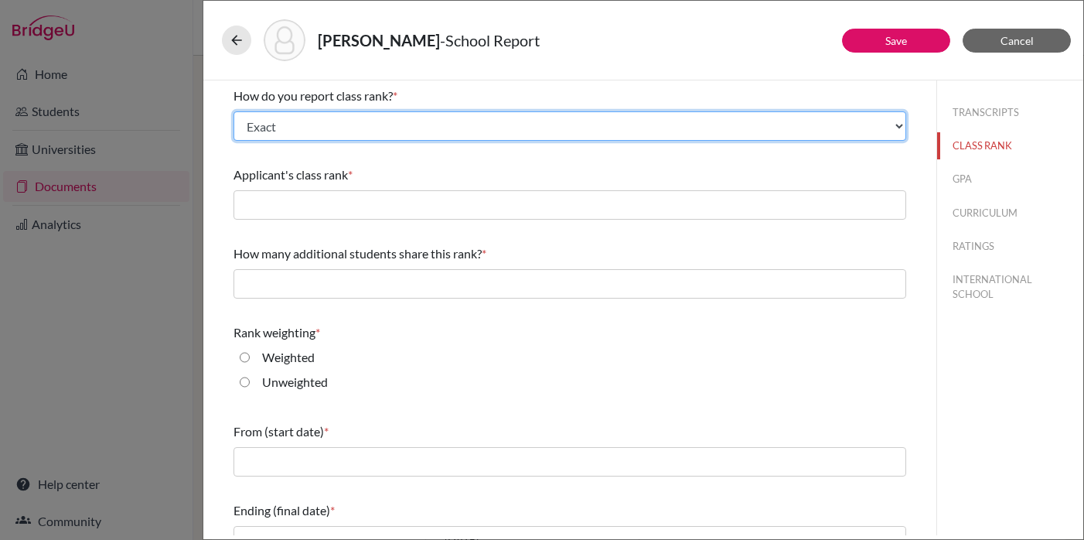
scroll to position [26, 0]
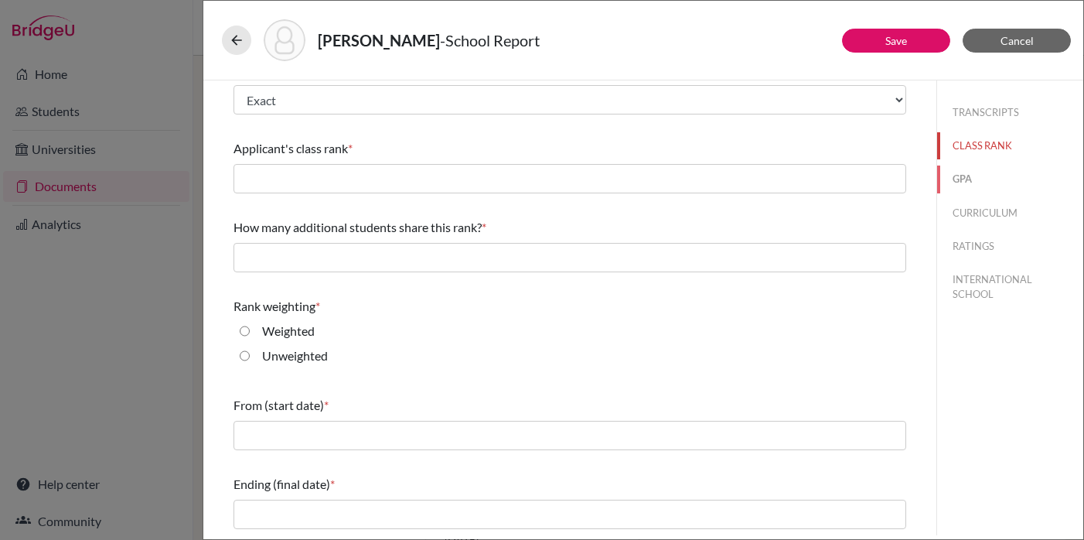
click at [966, 175] on button "GPA" at bounding box center [1010, 178] width 146 height 27
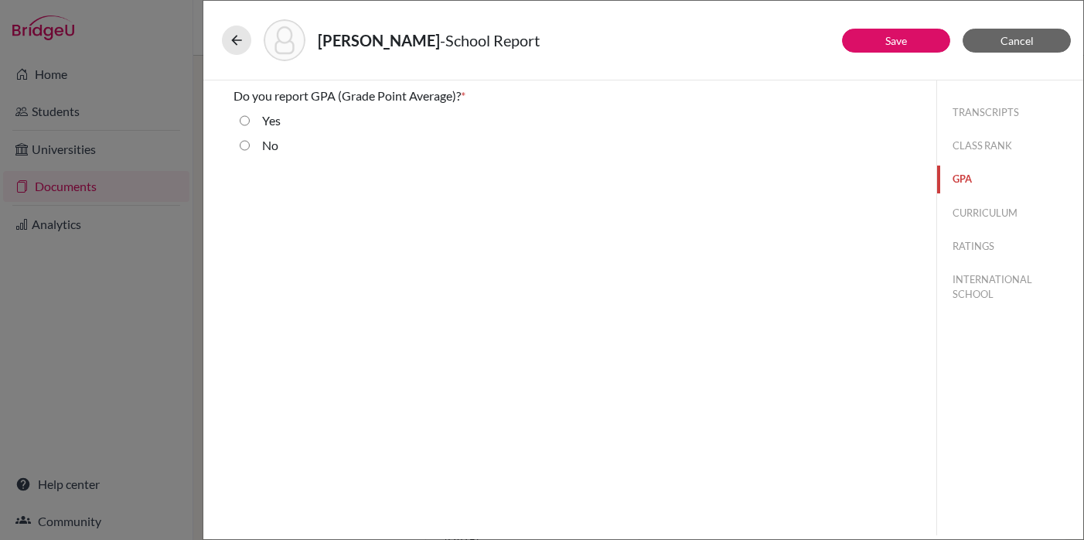
scroll to position [0, 0]
click at [240, 121] on input "Yes" at bounding box center [245, 120] width 10 height 19
radio input "true"
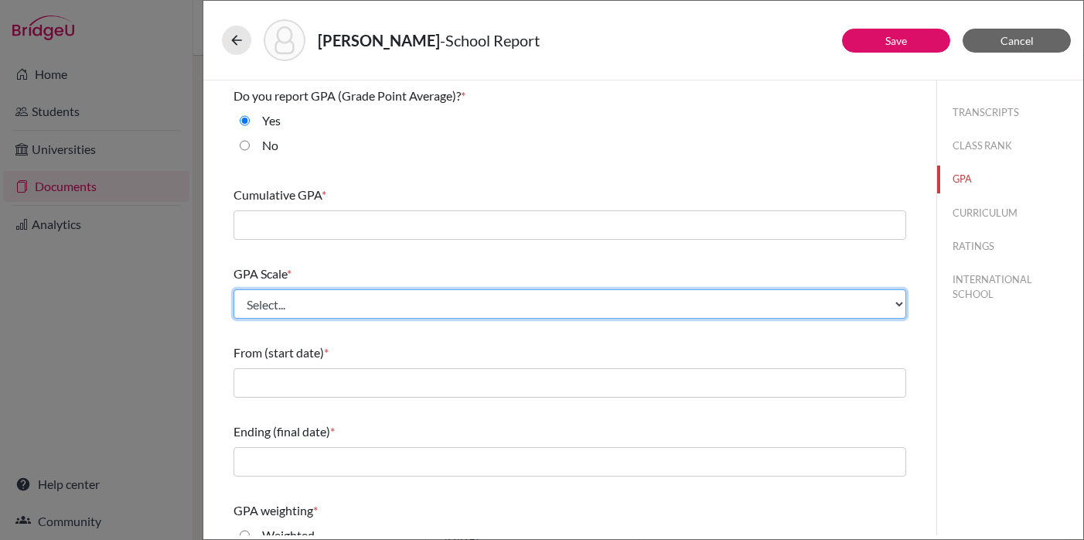
click at [277, 302] on select "Select... 4 5 6 7 8 9 10 11 12 13 14 15 16 17 18 19 20 100" at bounding box center [569, 303] width 673 height 29
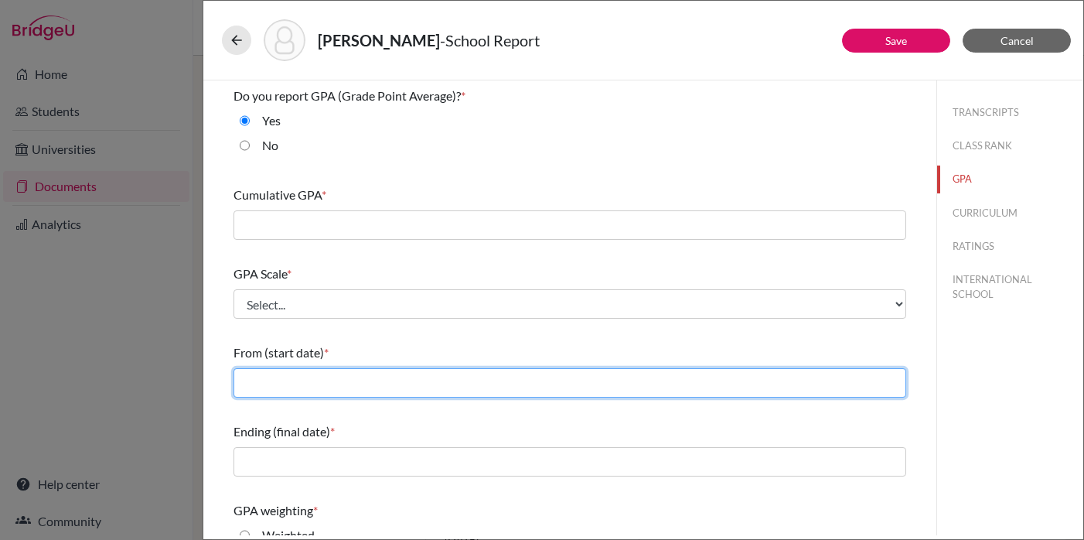
click at [270, 386] on input "text" at bounding box center [569, 382] width 673 height 29
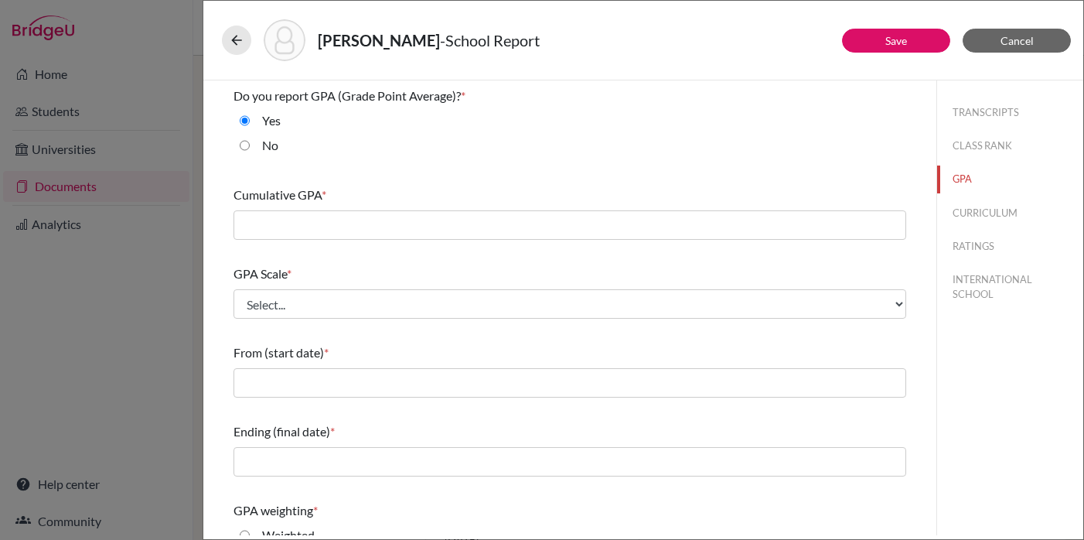
click at [445, 343] on div "From (start date) *" at bounding box center [569, 352] width 673 height 19
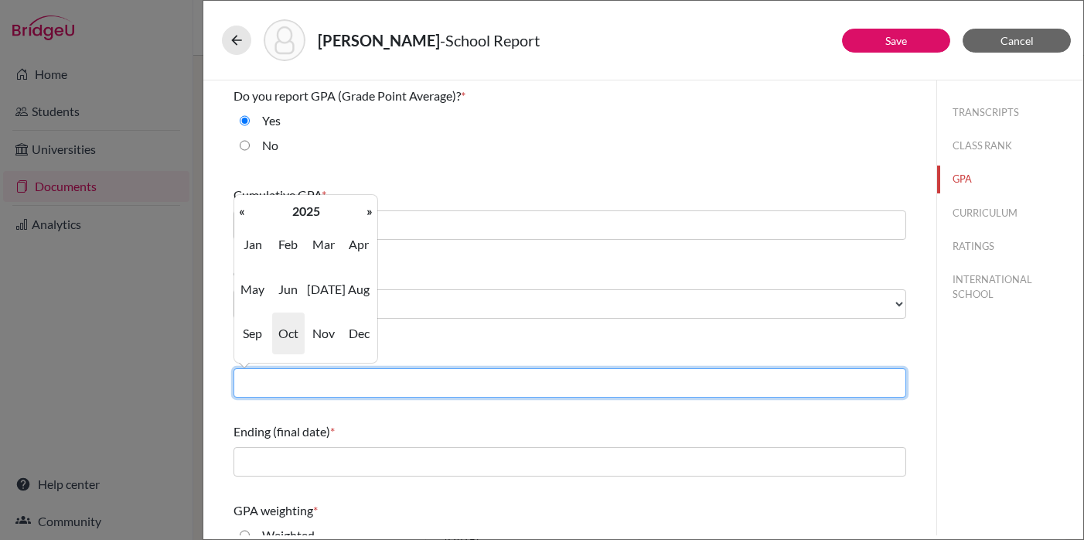
click at [262, 383] on input "text" at bounding box center [569, 382] width 673 height 29
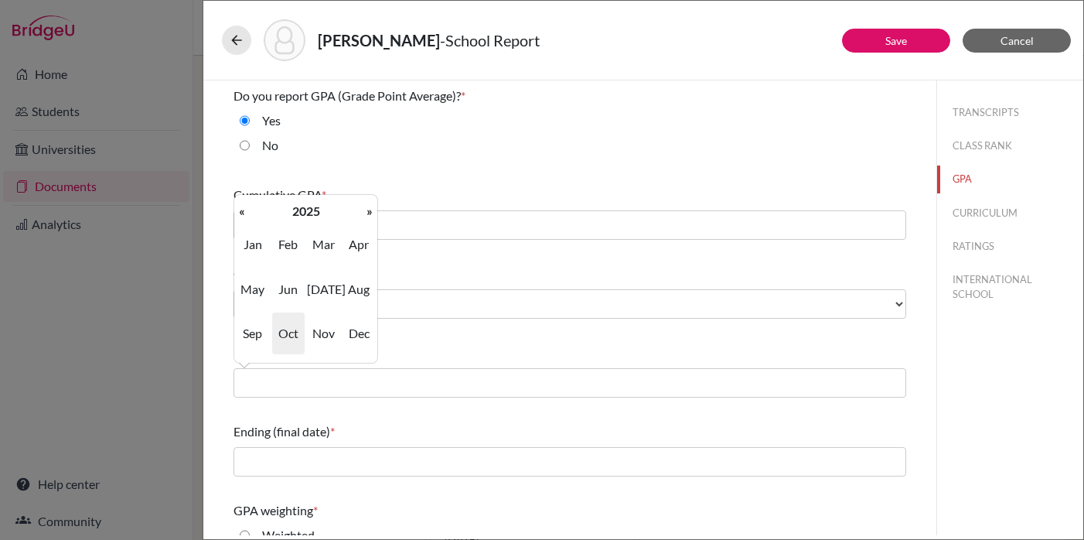
click at [383, 427] on div "Ending (final date) *" at bounding box center [569, 431] width 673 height 19
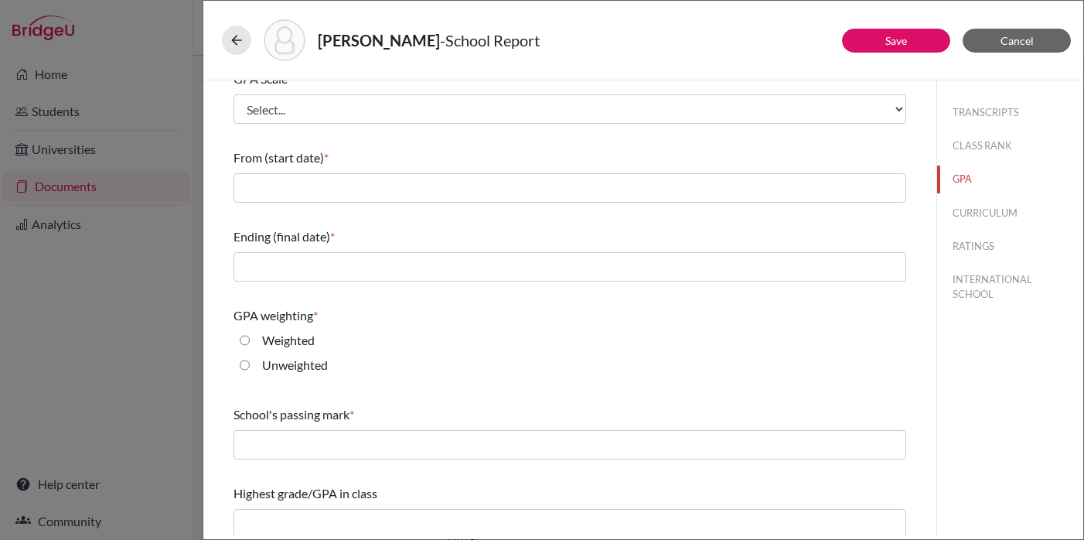
scroll to position [204, 0]
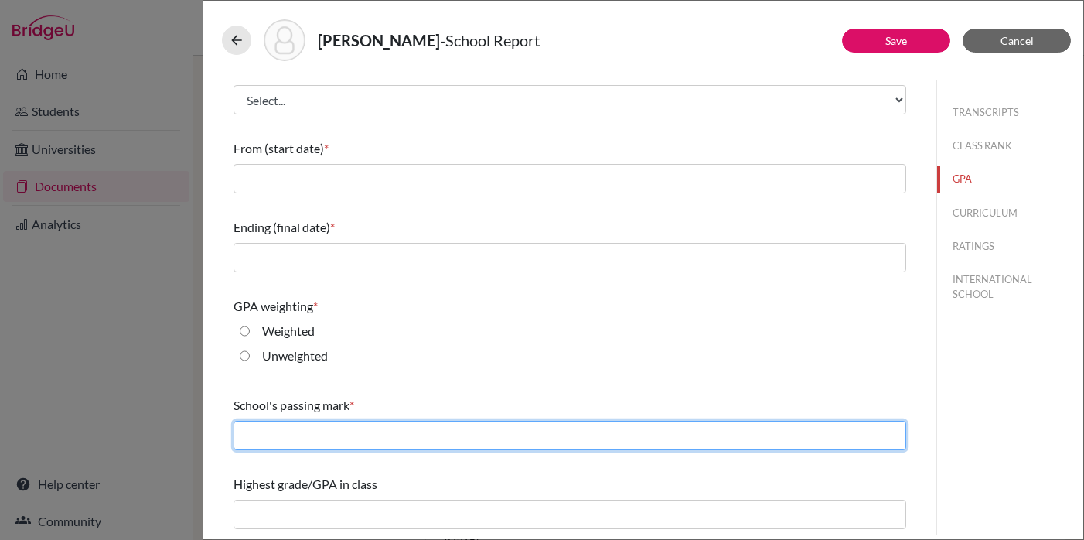
click at [302, 431] on input "text" at bounding box center [569, 435] width 673 height 29
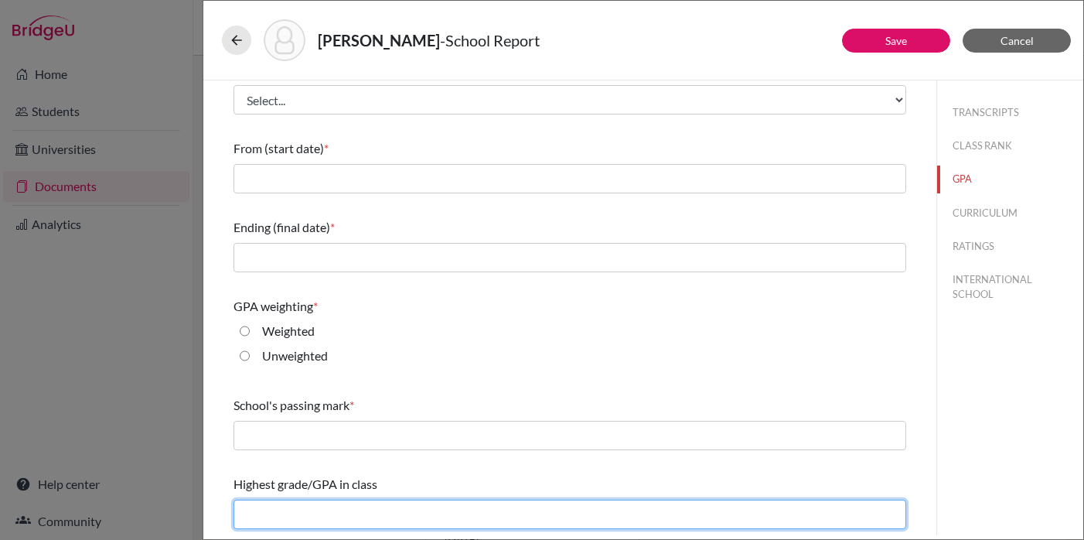
click at [259, 514] on input "text" at bounding box center [569, 513] width 673 height 29
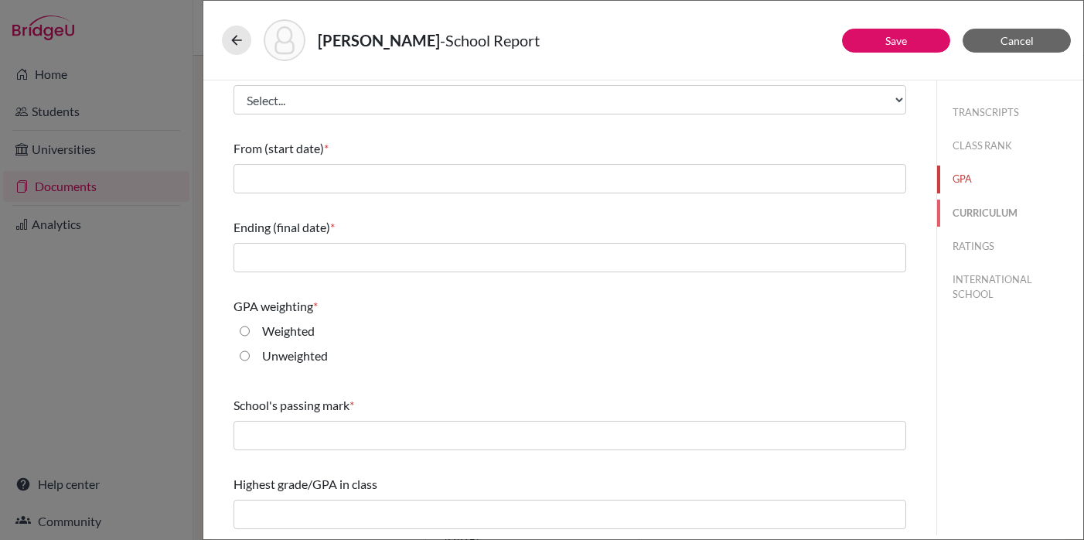
click at [977, 215] on button "CURRICULUM" at bounding box center [1010, 212] width 146 height 27
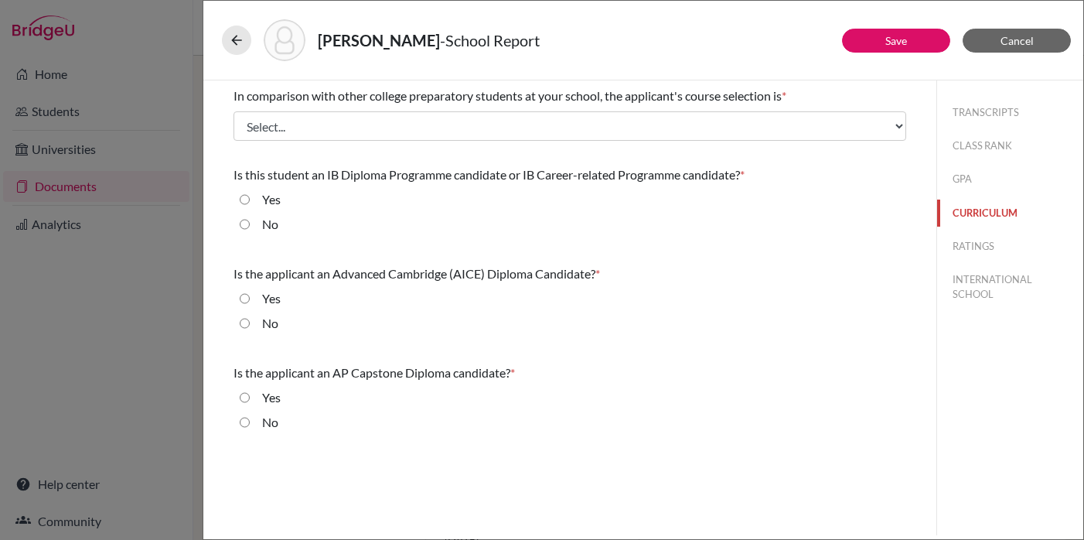
scroll to position [0, 0]
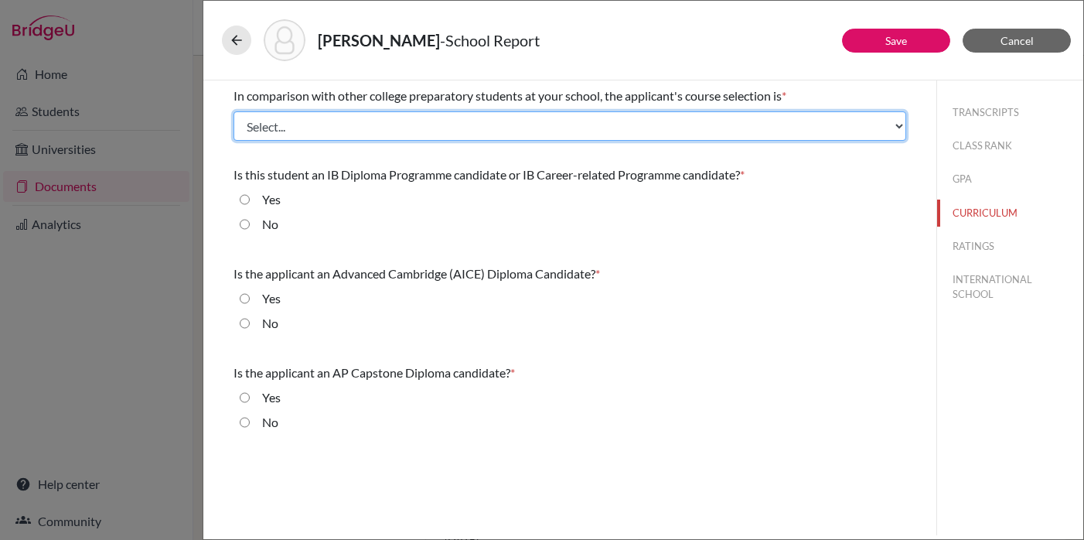
click at [496, 125] on select "Select... Less than demanding Average Demanding Very demanding Most demanding P…" at bounding box center [569, 125] width 673 height 29
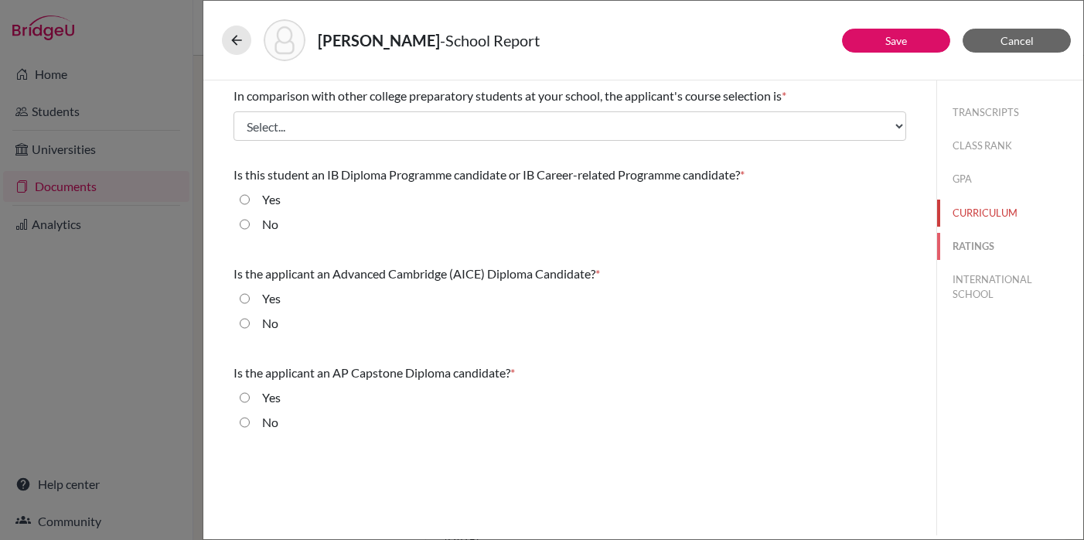
click at [976, 245] on button "RATINGS" at bounding box center [1010, 246] width 146 height 27
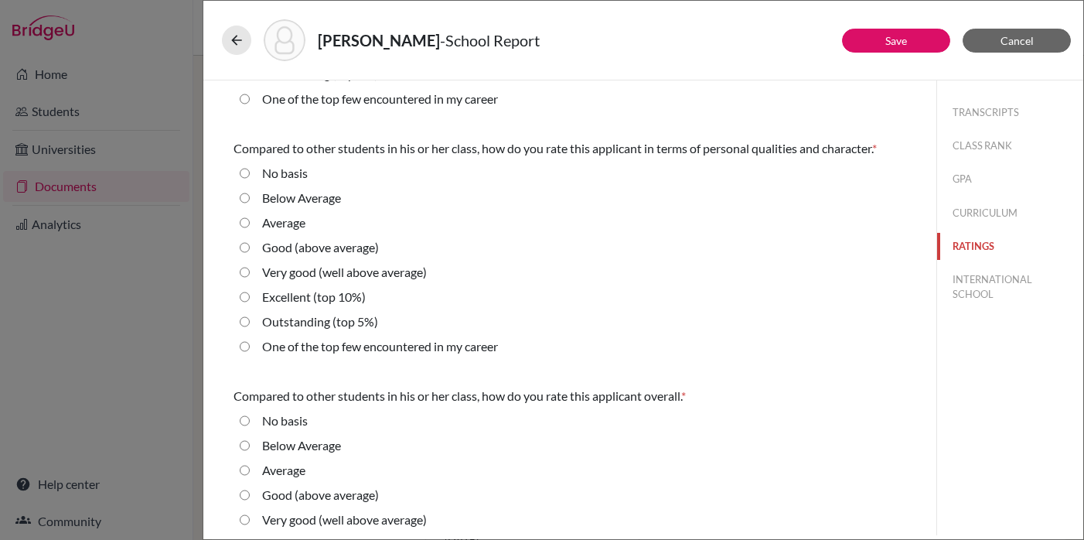
scroll to position [523, 0]
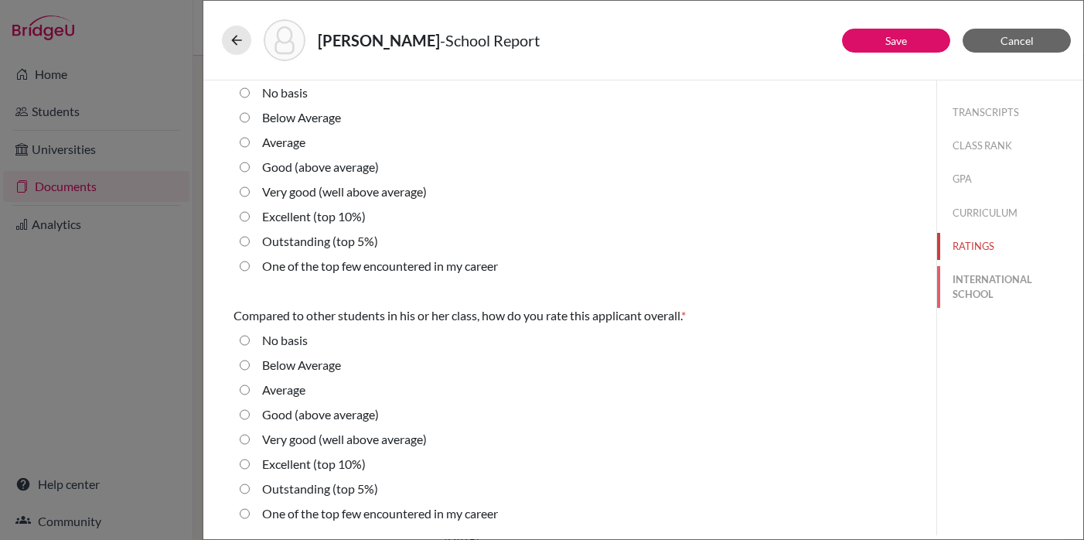
click at [973, 286] on button "INTERNATIONAL SCHOOL" at bounding box center [1010, 287] width 146 height 42
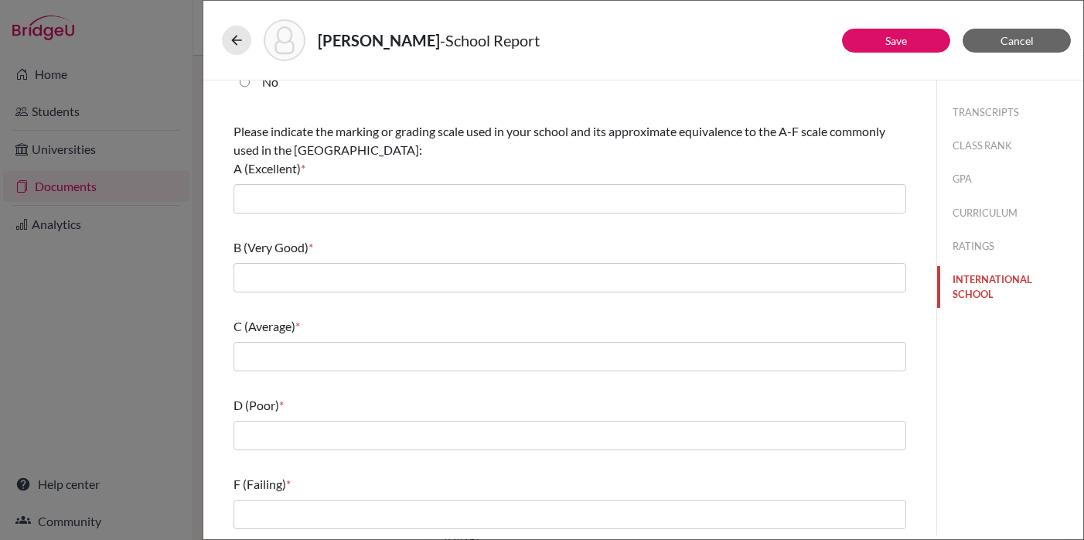
scroll to position [0, 0]
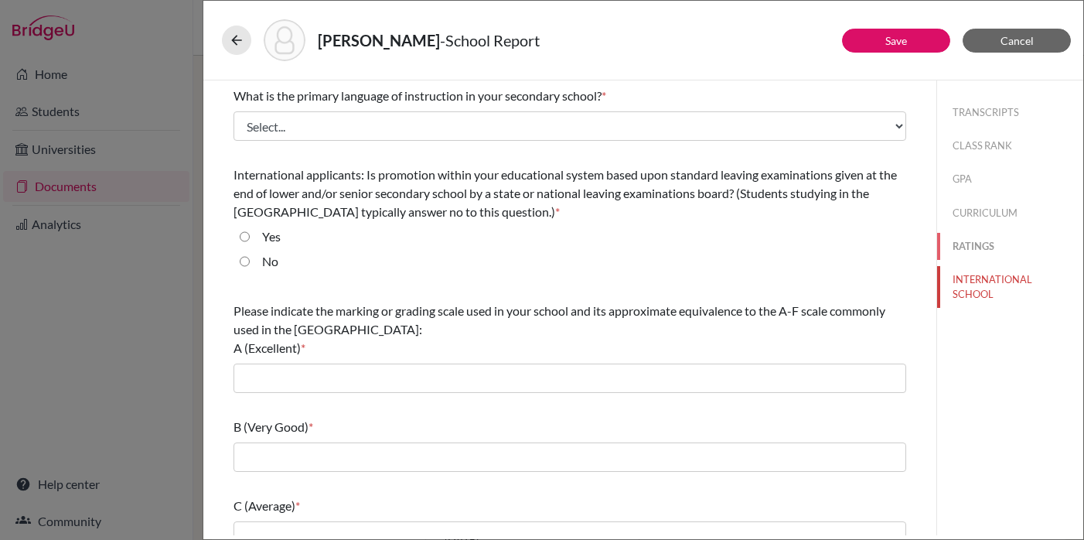
click at [964, 244] on button "RATINGS" at bounding box center [1010, 246] width 146 height 27
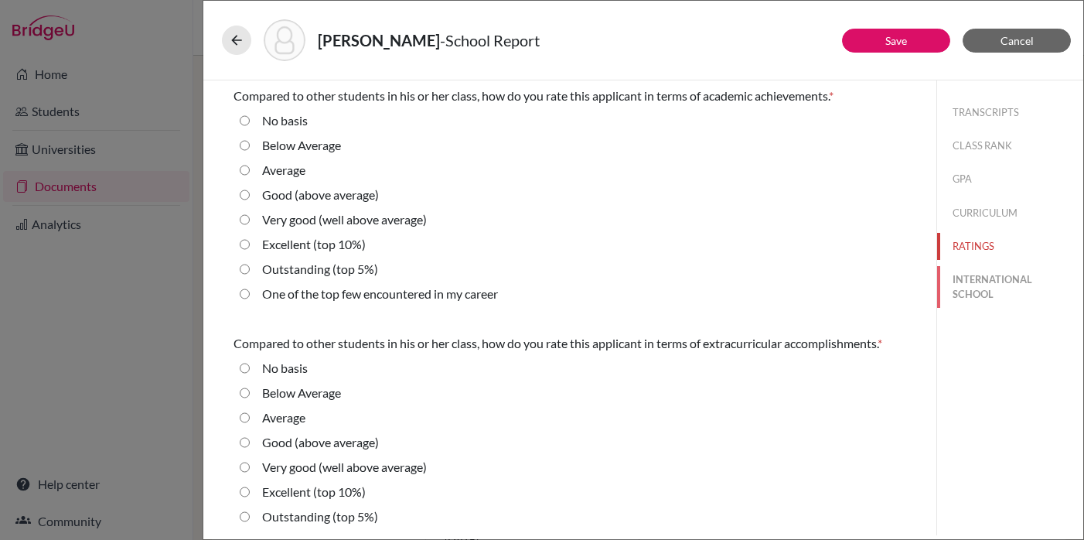
click at [968, 282] on button "INTERNATIONAL SCHOOL" at bounding box center [1010, 287] width 146 height 42
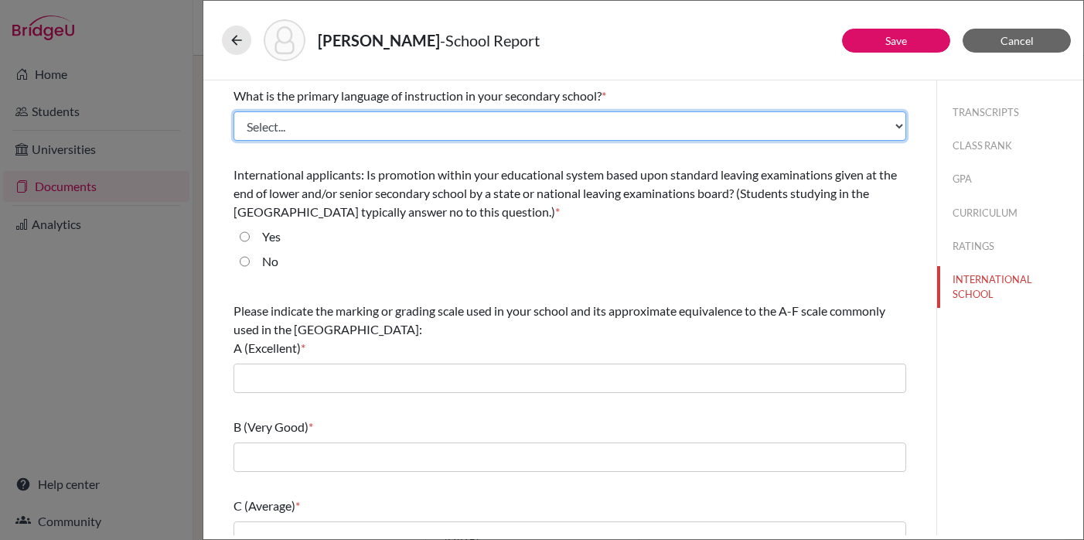
click at [264, 127] on select "Select... Albanian Arabic Armenian Assamese Azerbaijani Belarusian Bengali Bulg…" at bounding box center [569, 125] width 673 height 29
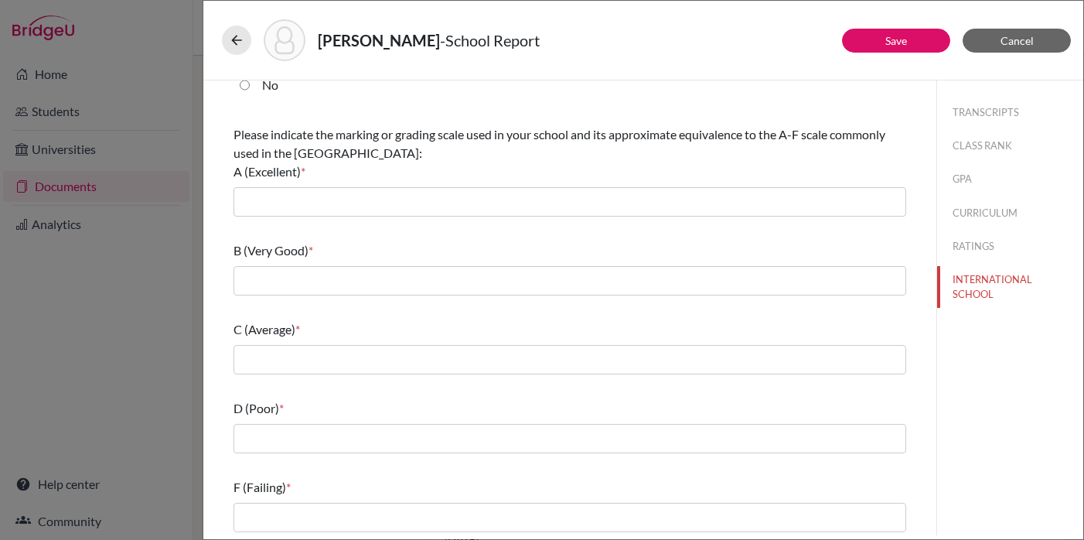
scroll to position [179, 0]
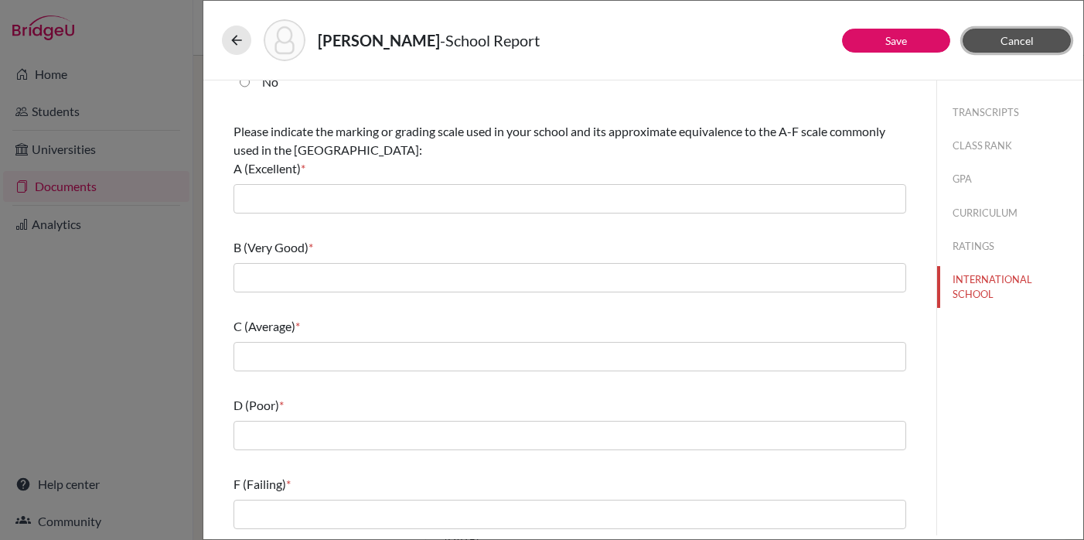
click at [1026, 44] on span "Cancel" at bounding box center [1016, 40] width 33 height 13
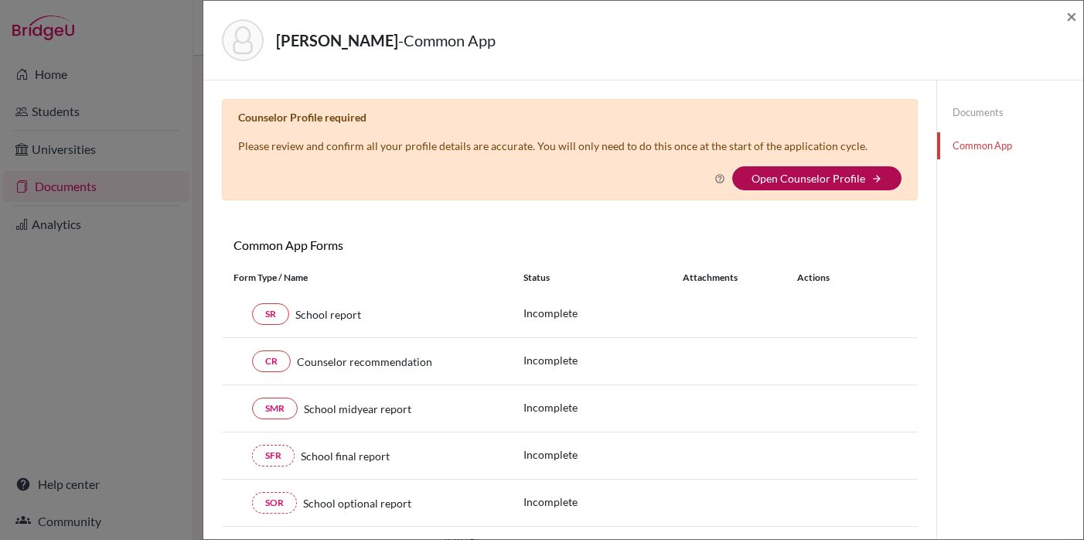
click at [854, 175] on link "Open Counselor Profile" at bounding box center [809, 178] width 114 height 13
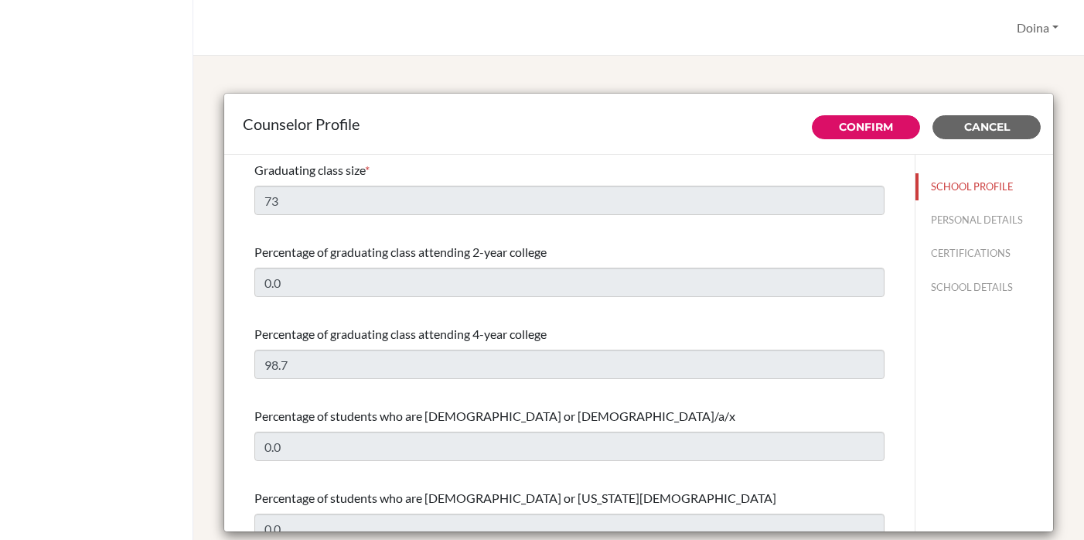
select select "1"
select select "320562"
click at [953, 183] on button "SCHOOL PROFILE" at bounding box center [984, 186] width 138 height 27
click at [938, 217] on button "PERSONAL DETAILS" at bounding box center [984, 219] width 138 height 27
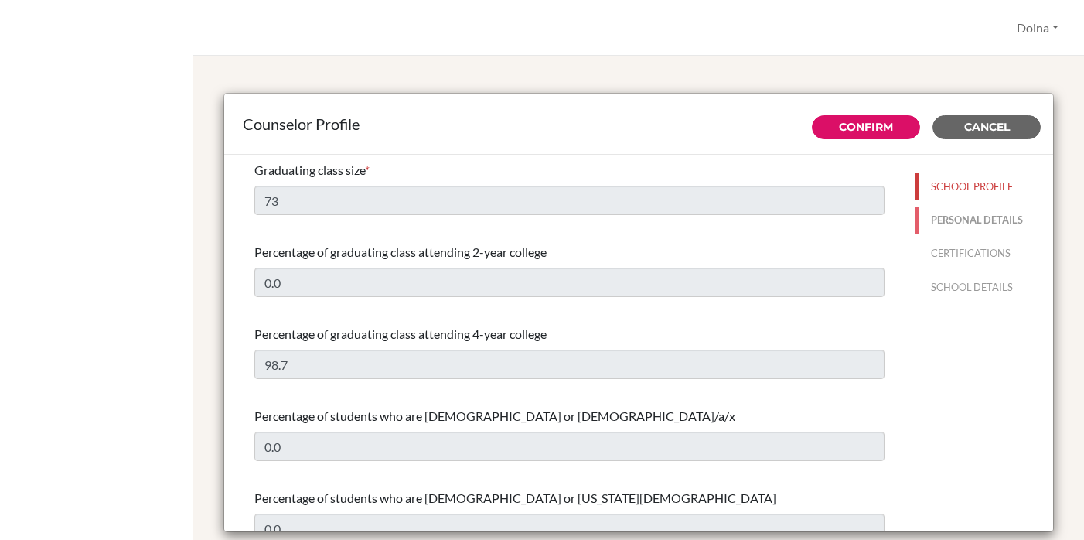
type input "Doina"
type input "Tonner"
type input "Academic Counselor"
type input "853.28533700"
type input "[EMAIL_ADDRESS][DOMAIN_NAME]"
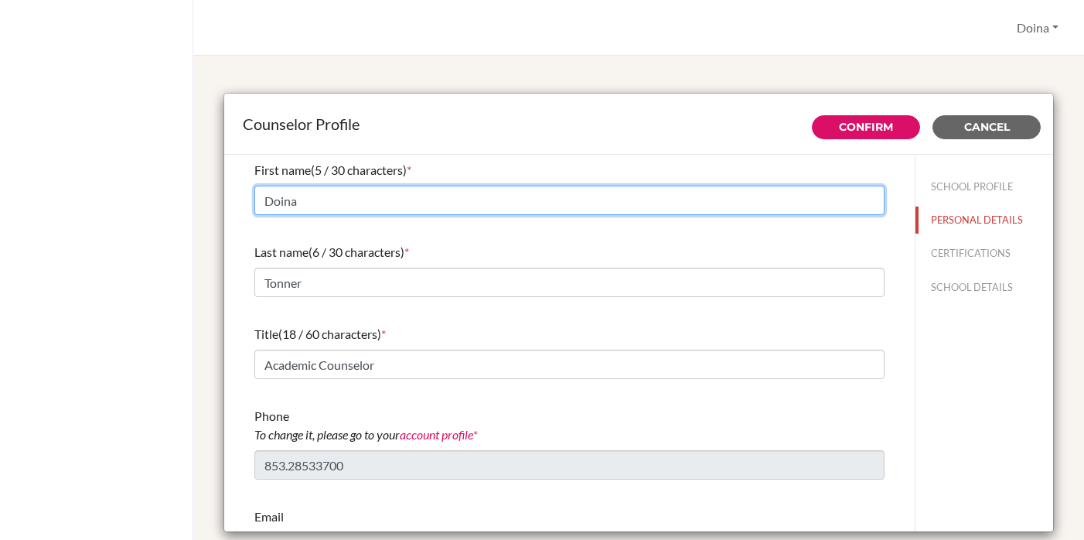
click at [311, 201] on input "Doina" at bounding box center [569, 200] width 630 height 29
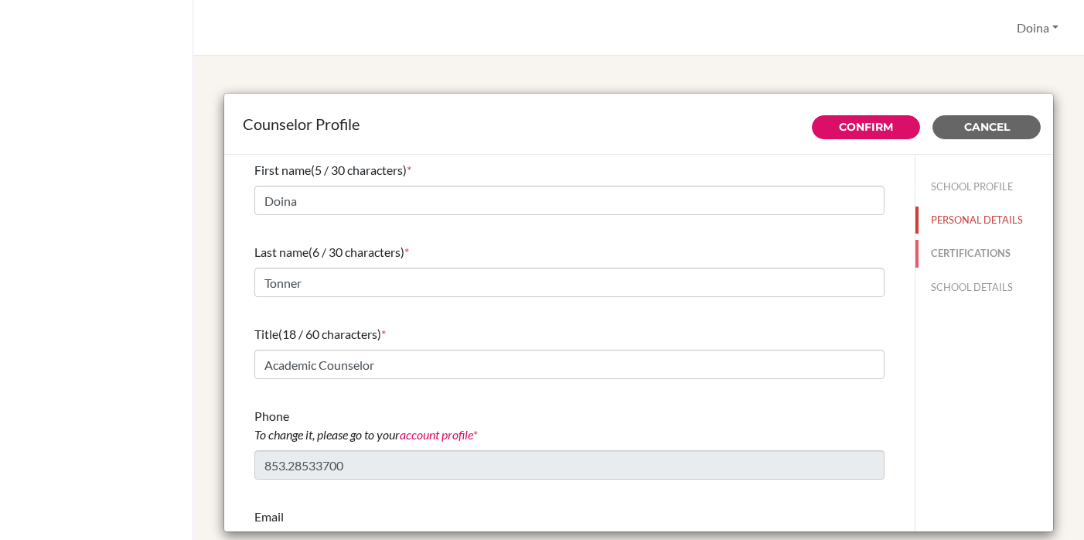
click at [987, 254] on button "CERTIFICATIONS" at bounding box center [984, 253] width 138 height 27
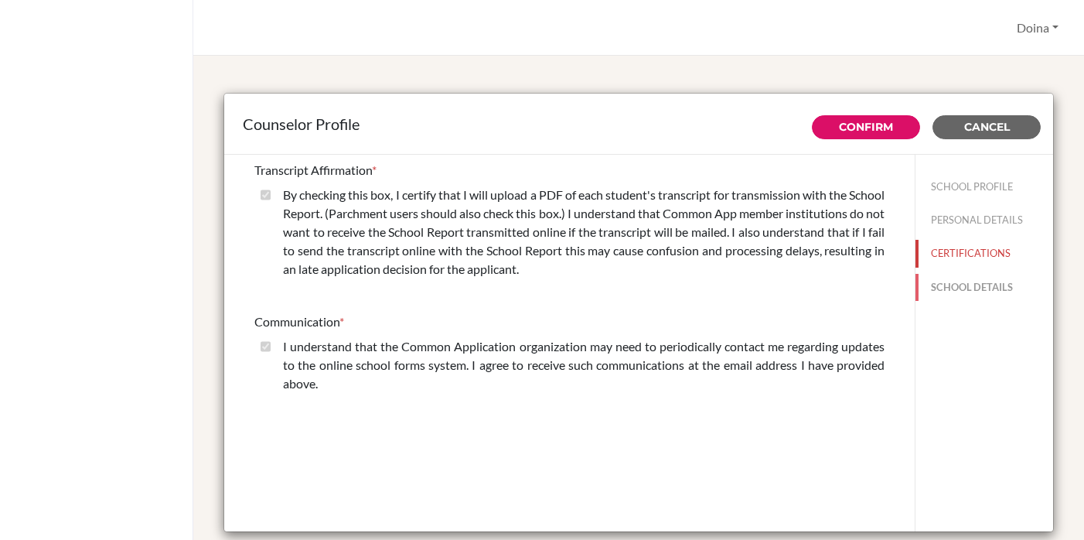
click at [980, 288] on button "SCHOOL DETAILS" at bounding box center [984, 287] width 138 height 27
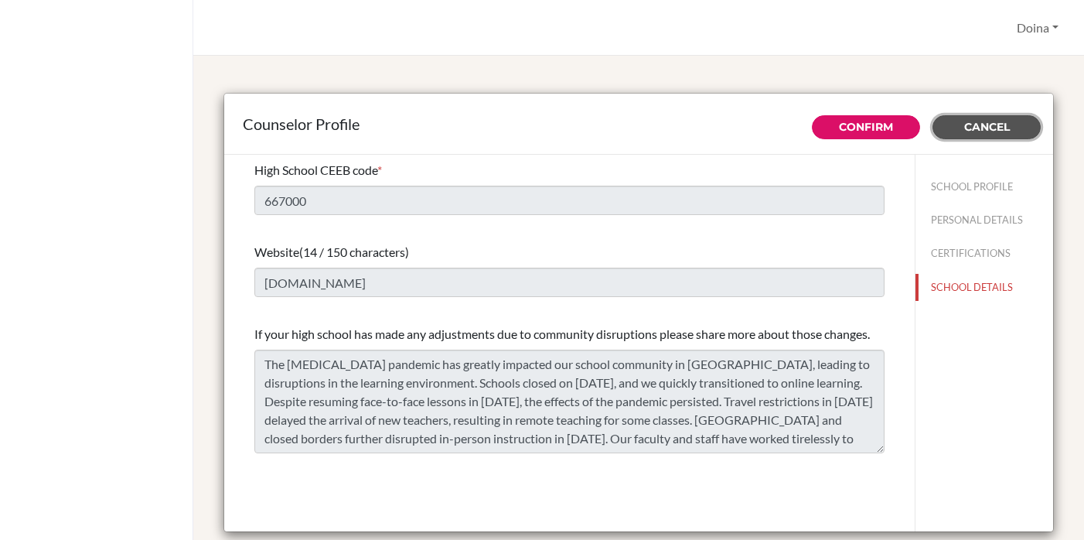
click at [985, 133] on span "Cancel" at bounding box center [987, 127] width 46 height 14
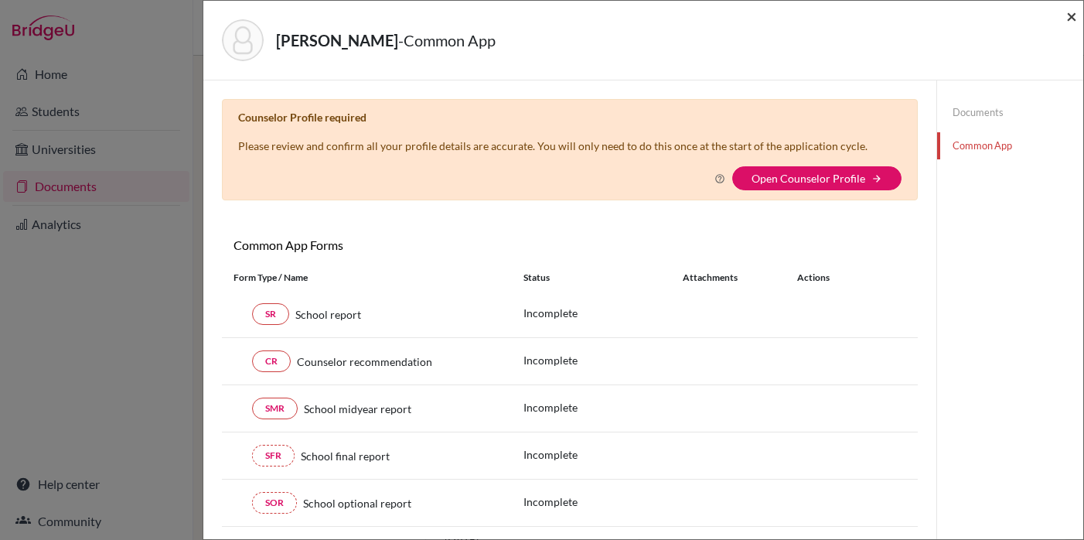
click at [1071, 19] on span "×" at bounding box center [1071, 16] width 11 height 22
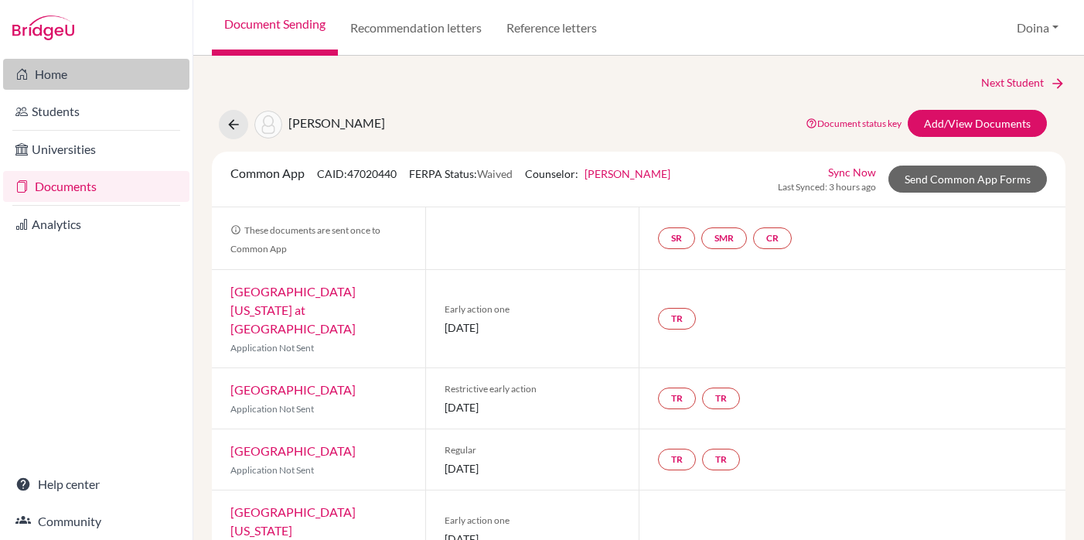
click at [46, 73] on link "Home" at bounding box center [96, 74] width 186 height 31
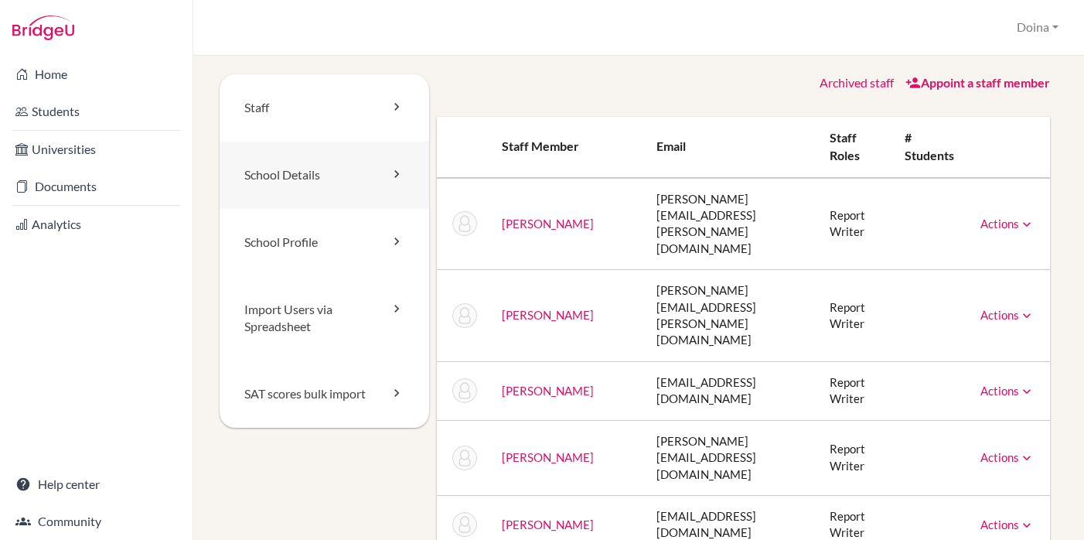
click at [274, 170] on link "School Details" at bounding box center [325, 174] width 210 height 67
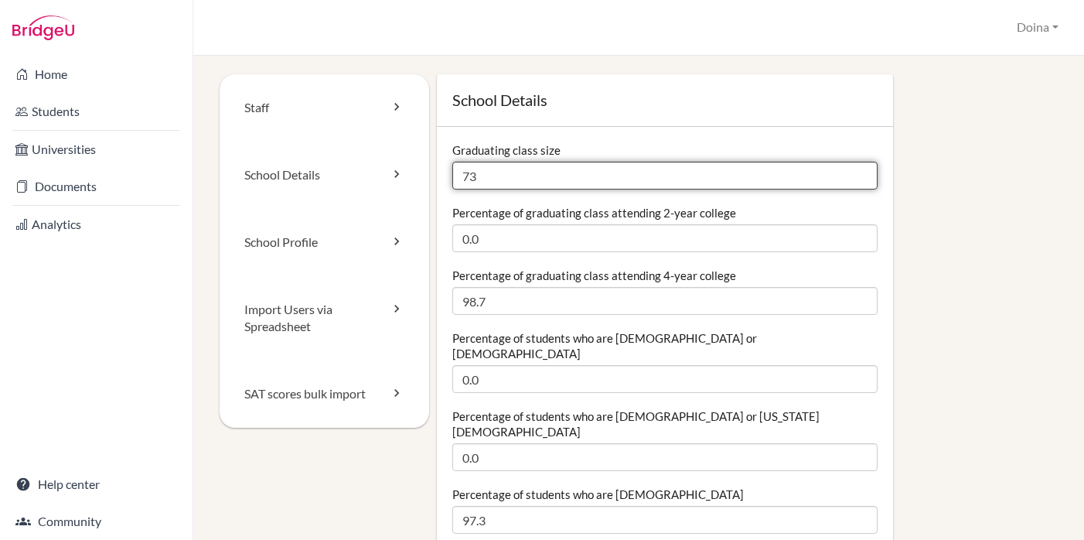
drag, startPoint x: 478, startPoint y: 177, endPoint x: 462, endPoint y: 179, distance: 15.5
click at [462, 179] on input "73" at bounding box center [664, 176] width 425 height 28
type input "69"
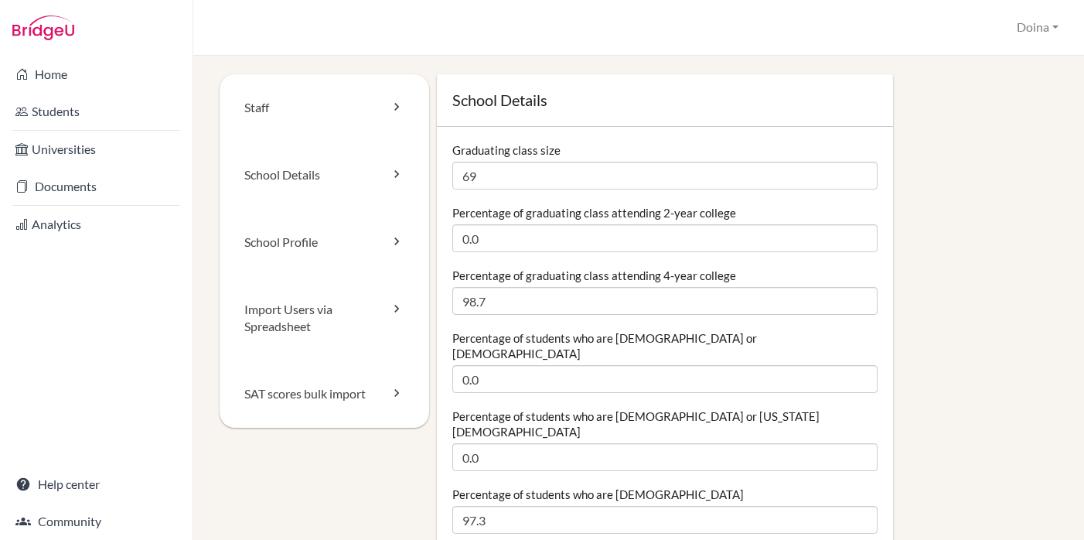
click at [540, 213] on label "Percentage of graduating class attending 2-year college" at bounding box center [594, 212] width 284 height 15
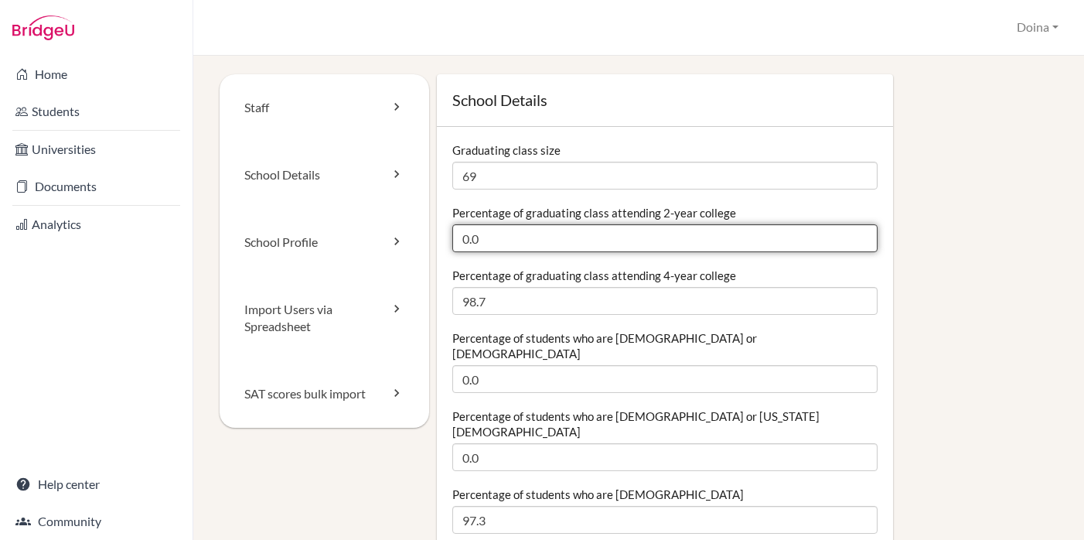
click at [540, 224] on input "0.0" at bounding box center [664, 238] width 425 height 28
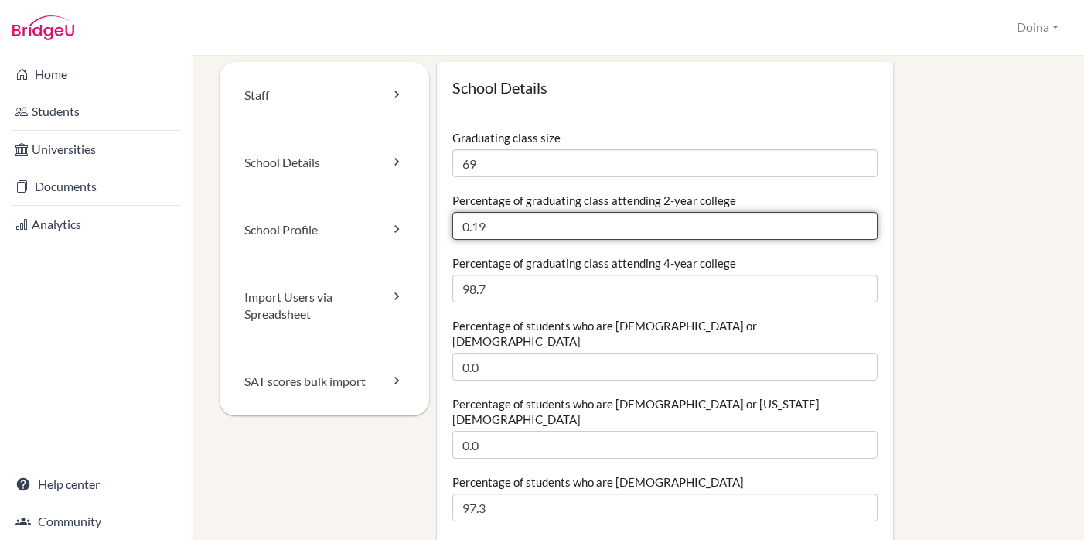
scroll to position [9, 0]
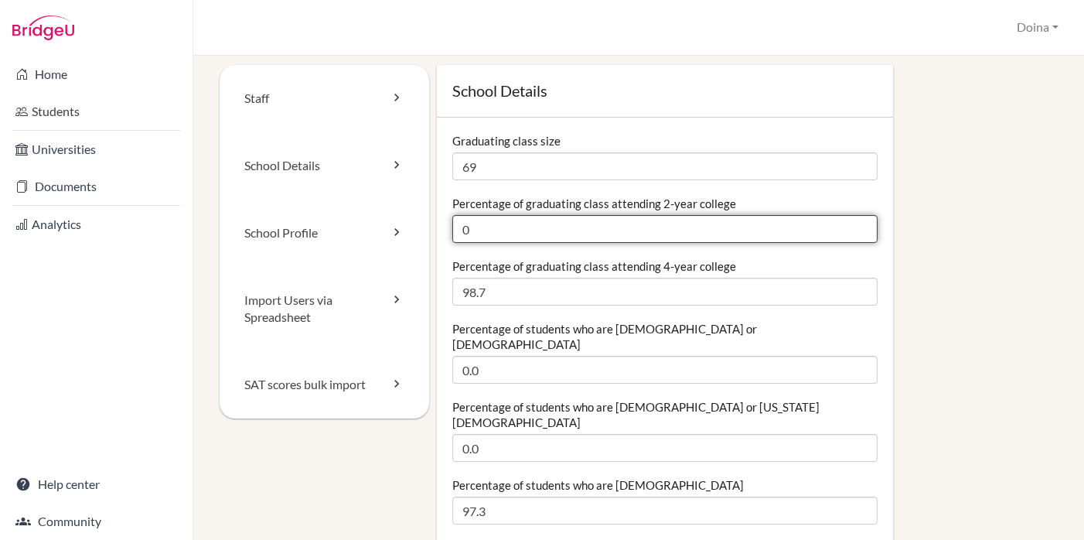
type input "0.0"
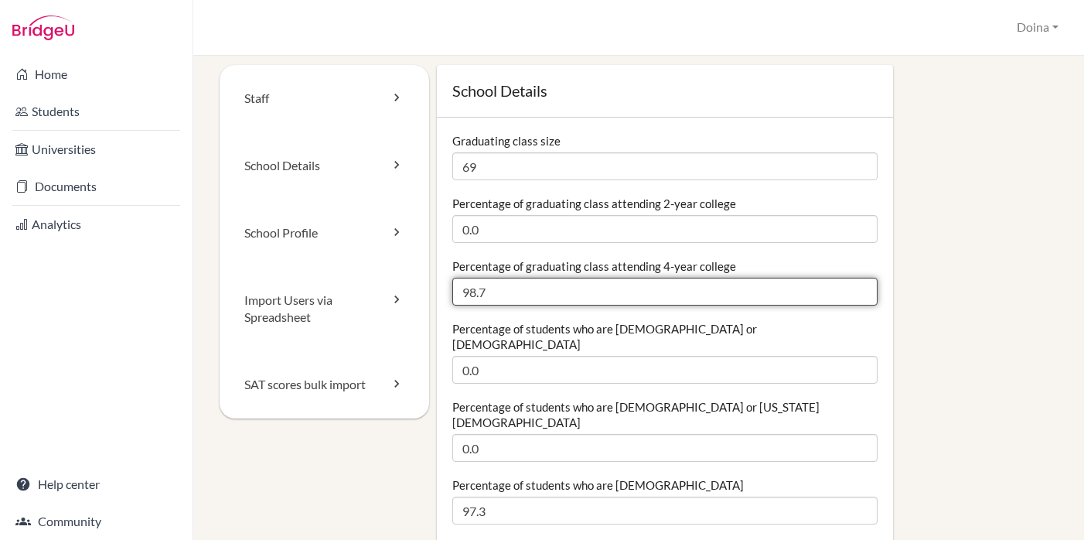
click at [528, 288] on input "98.7" at bounding box center [664, 292] width 425 height 28
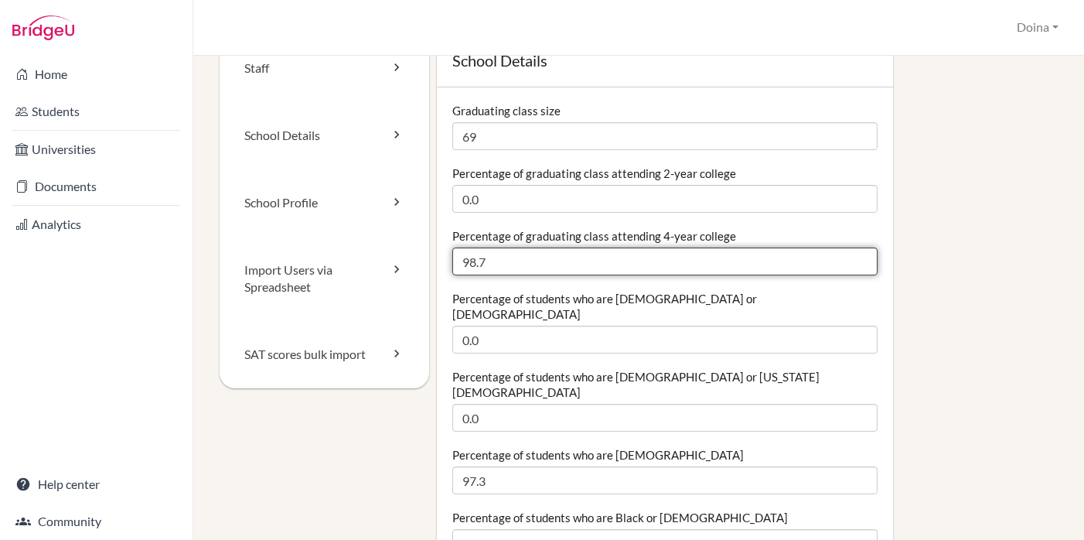
scroll to position [40, 0]
drag, startPoint x: 492, startPoint y: 260, endPoint x: 458, endPoint y: 263, distance: 33.4
click at [458, 263] on input "98.7" at bounding box center [664, 261] width 425 height 28
type input "100.0"
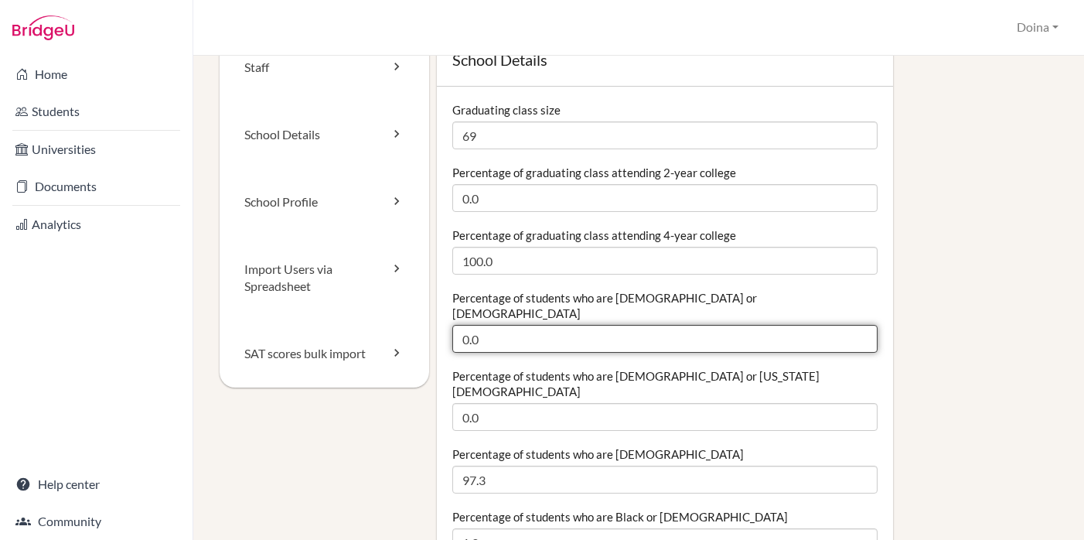
click at [482, 331] on input "0.0" at bounding box center [664, 339] width 425 height 28
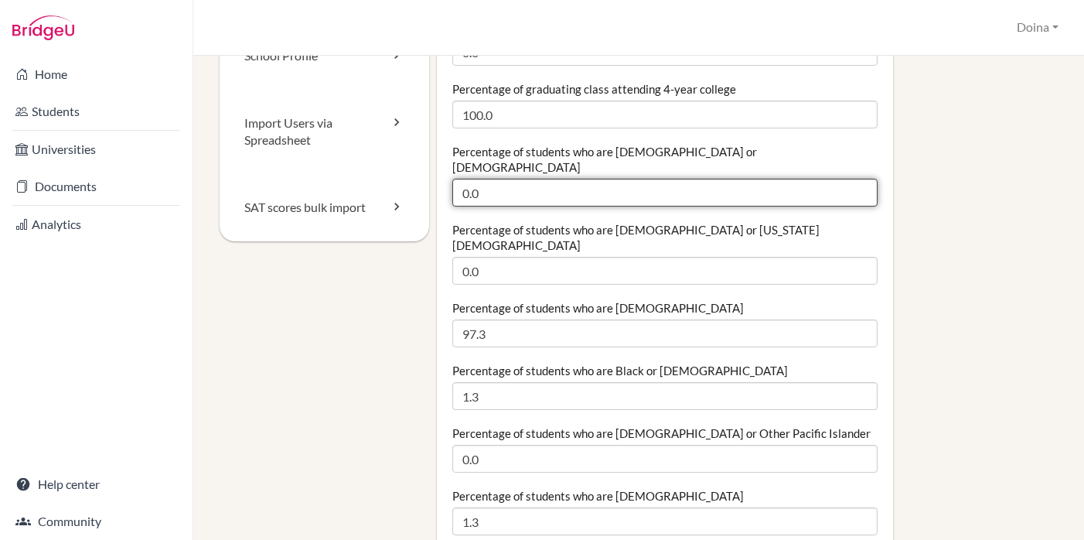
scroll to position [196, 0]
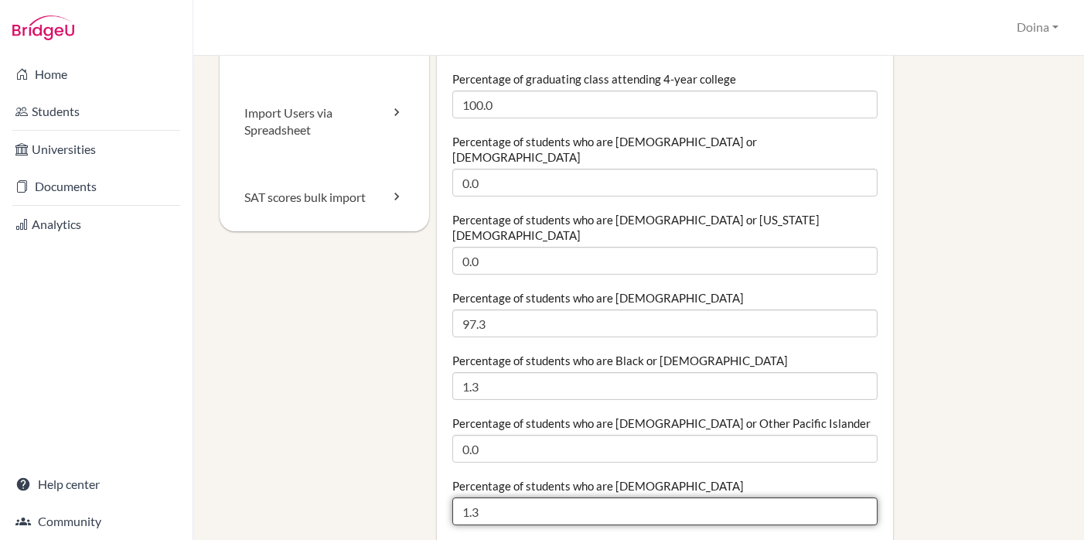
drag, startPoint x: 486, startPoint y: 480, endPoint x: 458, endPoint y: 484, distance: 27.3
click at [458, 497] on input "1.3" at bounding box center [664, 511] width 425 height 28
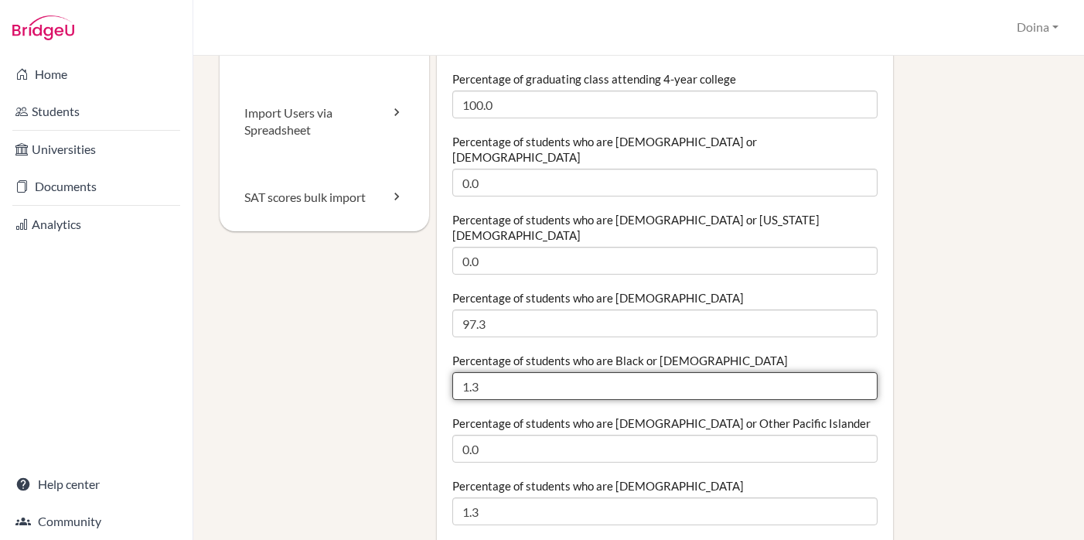
drag, startPoint x: 480, startPoint y: 356, endPoint x: 457, endPoint y: 356, distance: 23.2
click at [457, 372] on input "1.3" at bounding box center [664, 386] width 425 height 28
type input "0"
type input "1.4"
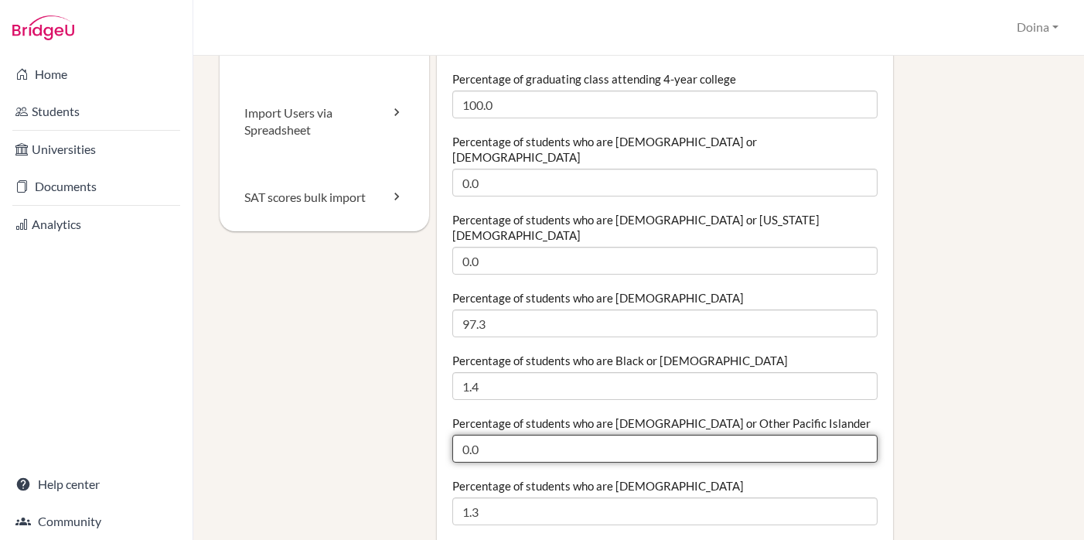
click at [496, 435] on input "0.0" at bounding box center [664, 449] width 425 height 28
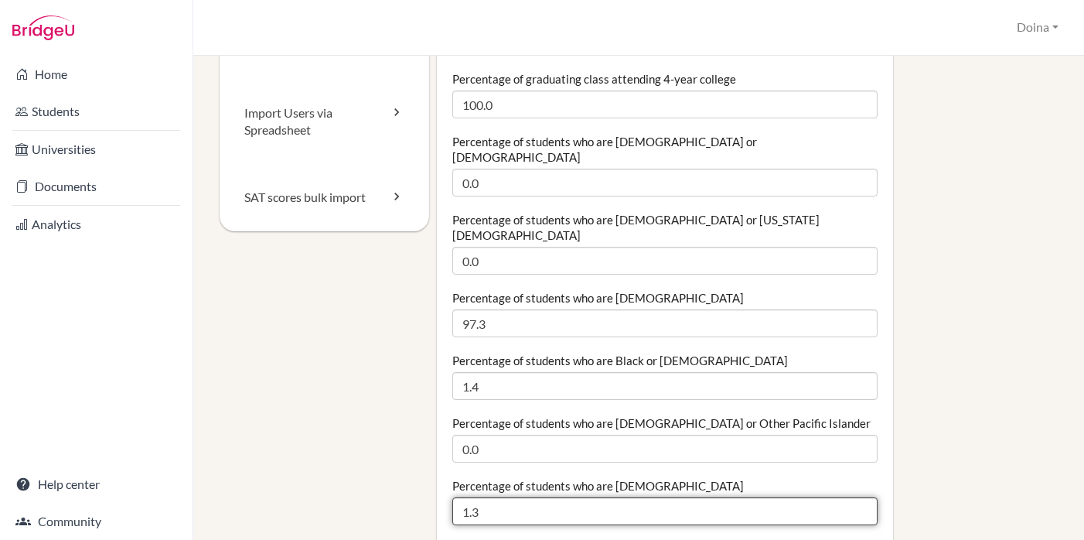
click at [497, 497] on input "1.3" at bounding box center [664, 511] width 425 height 28
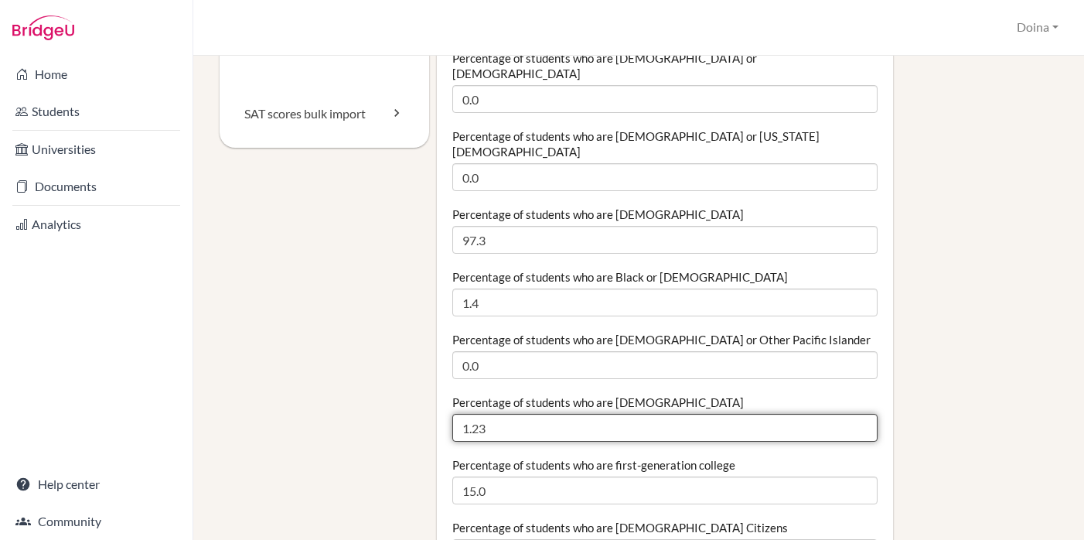
scroll to position [281, 0]
type input "1.4"
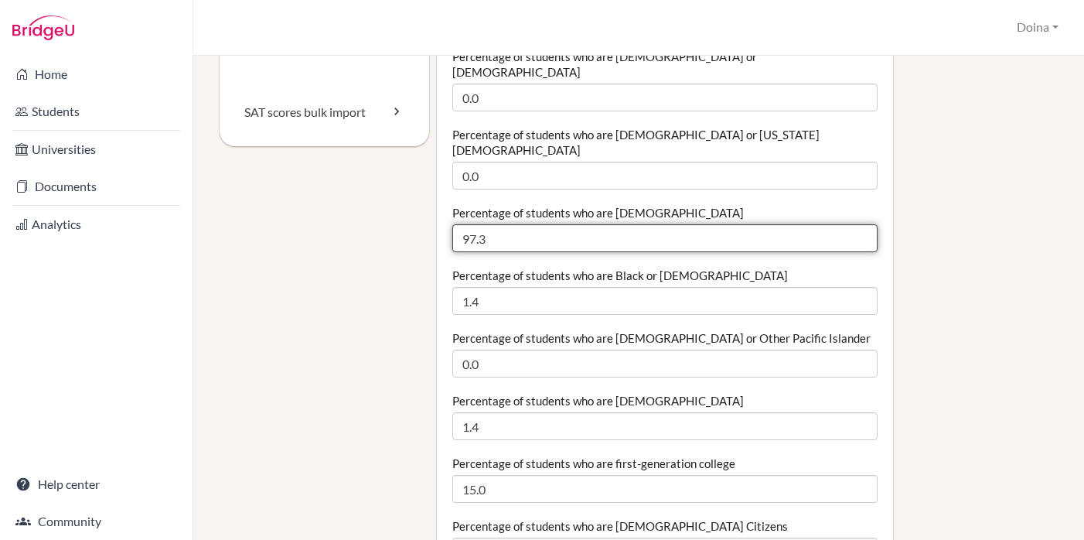
click at [487, 224] on input "97.3" at bounding box center [664, 238] width 425 height 28
type input "97.2"
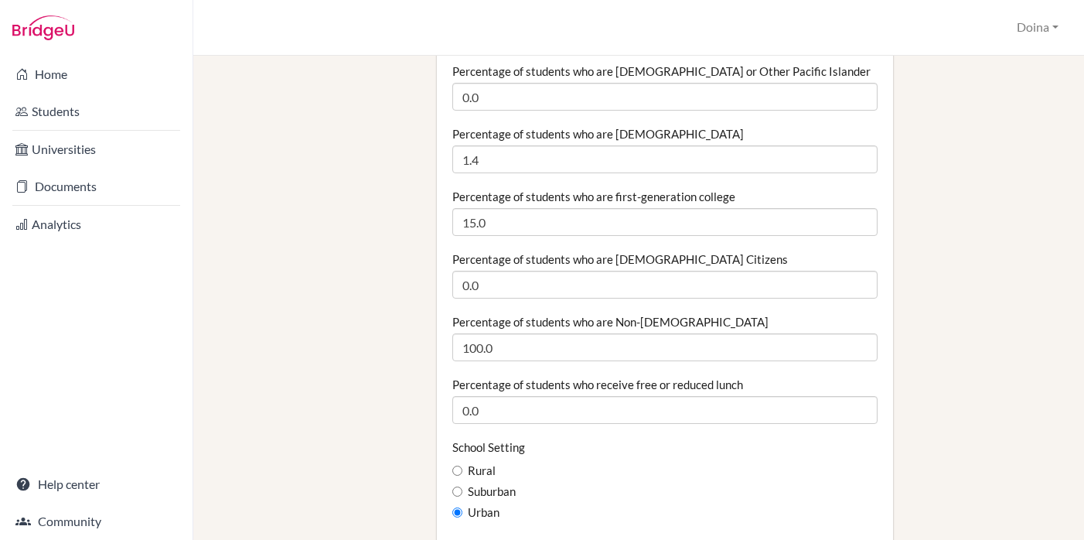
scroll to position [554, 0]
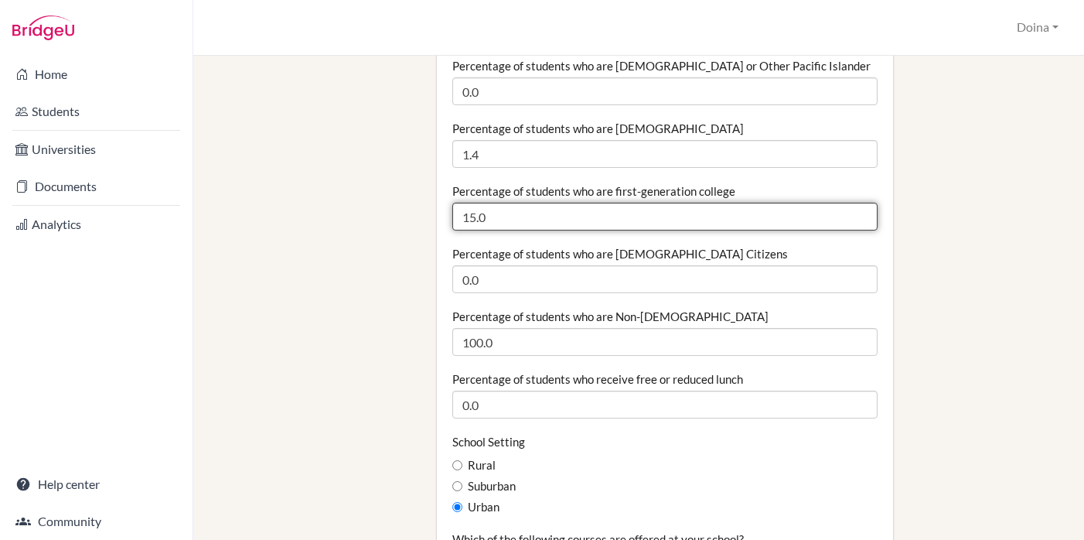
drag, startPoint x: 491, startPoint y: 181, endPoint x: 458, endPoint y: 182, distance: 32.5
click at [458, 203] on input "15.0" at bounding box center [664, 217] width 425 height 28
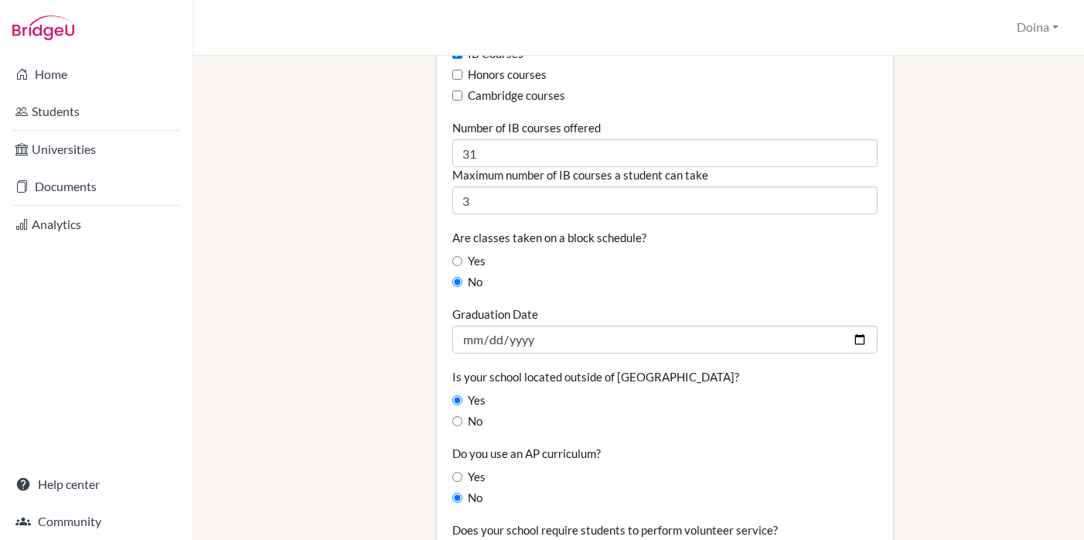
scroll to position [1084, 0]
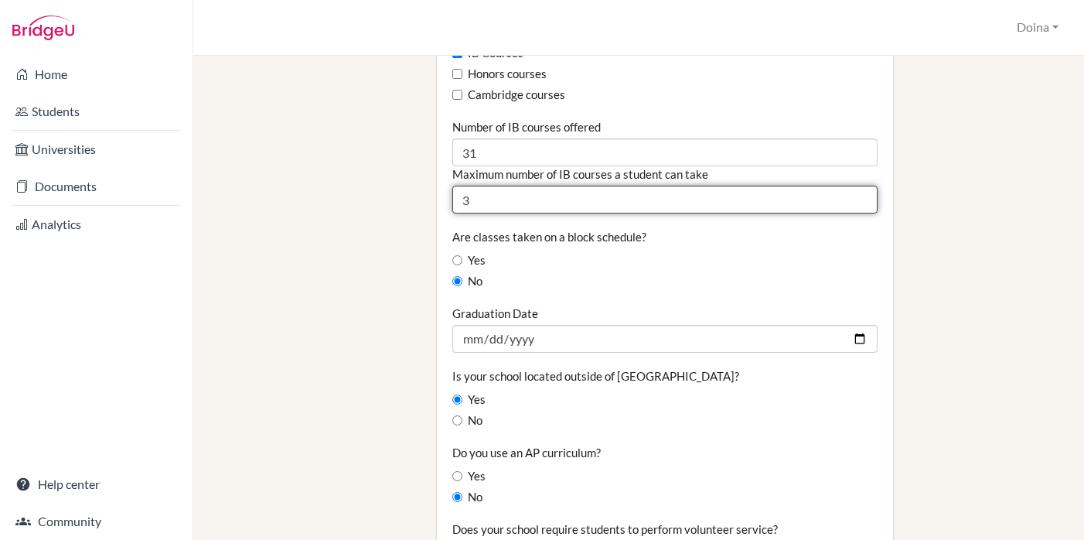
drag, startPoint x: 476, startPoint y: 171, endPoint x: 460, endPoint y: 172, distance: 16.3
click at [460, 186] on input "3" at bounding box center [664, 200] width 425 height 28
type input "6"
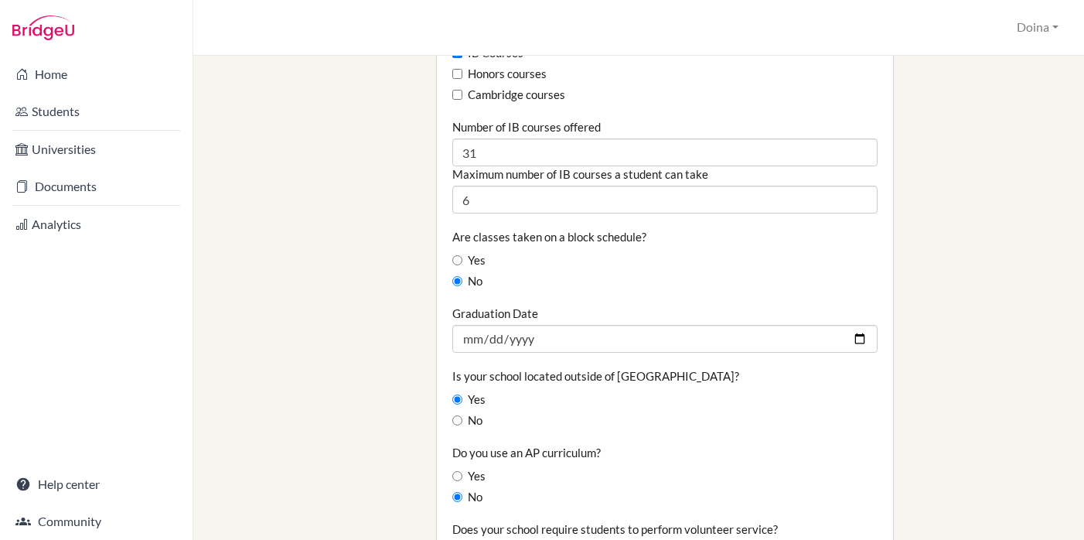
click at [358, 213] on div "Staff School Details School Profile Import Users via Spreadsheet SAT scores bul…" at bounding box center [639, 163] width 838 height 2347
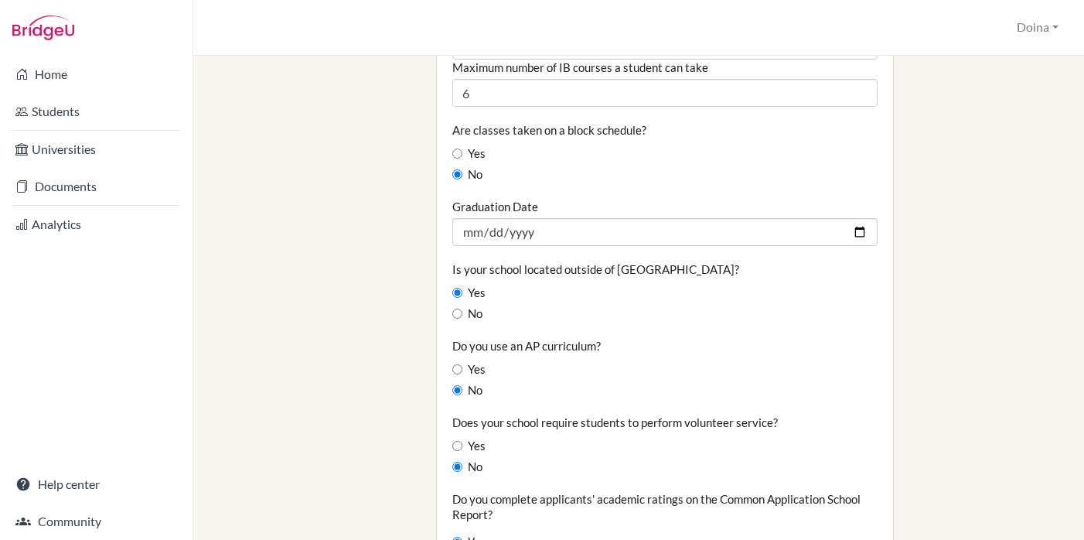
scroll to position [1193, 0]
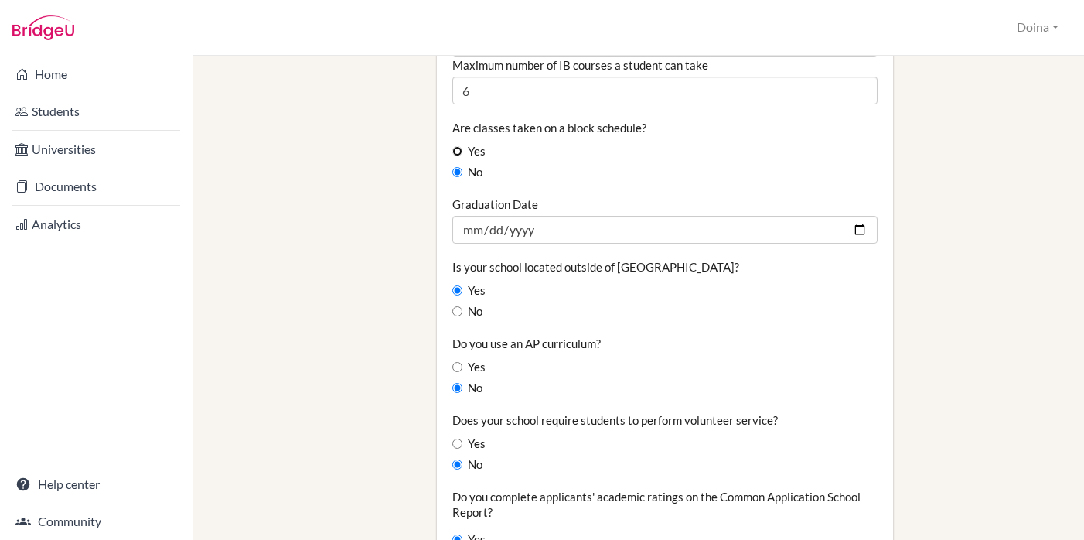
click at [460, 146] on input "Yes" at bounding box center [457, 151] width 10 height 10
radio input "true"
click at [330, 158] on div "Staff School Details School Profile Import Users via Spreadsheet SAT scores bul…" at bounding box center [639, 54] width 838 height 2347
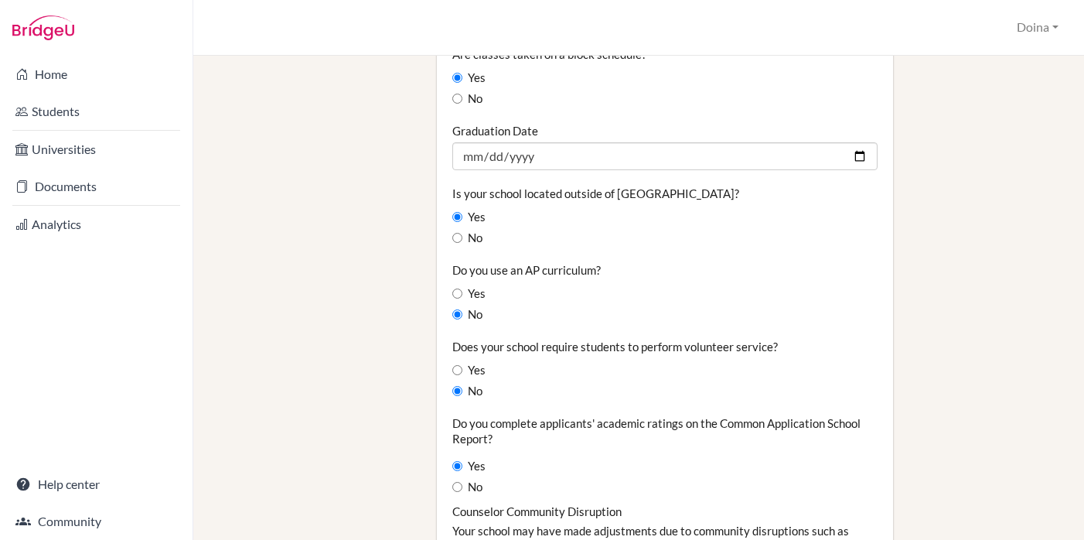
scroll to position [1269, 0]
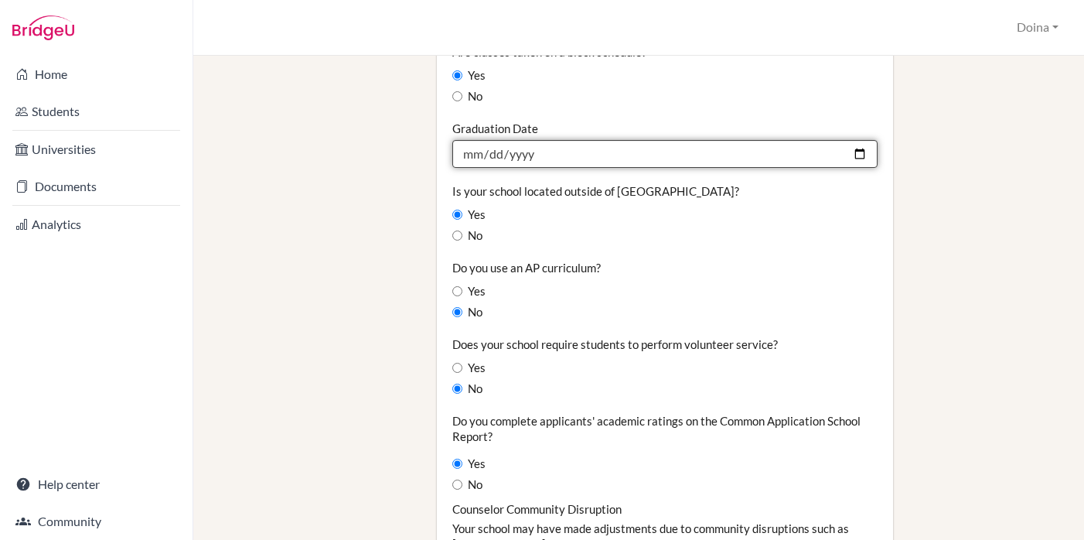
click at [532, 140] on input "2025-07-31" at bounding box center [664, 154] width 425 height 28
click at [537, 140] on input "2025-07-31" at bounding box center [664, 154] width 425 height 28
click at [527, 140] on input "2025-07-31" at bounding box center [664, 154] width 425 height 28
click at [860, 140] on input "2025-07-31" at bounding box center [664, 154] width 425 height 28
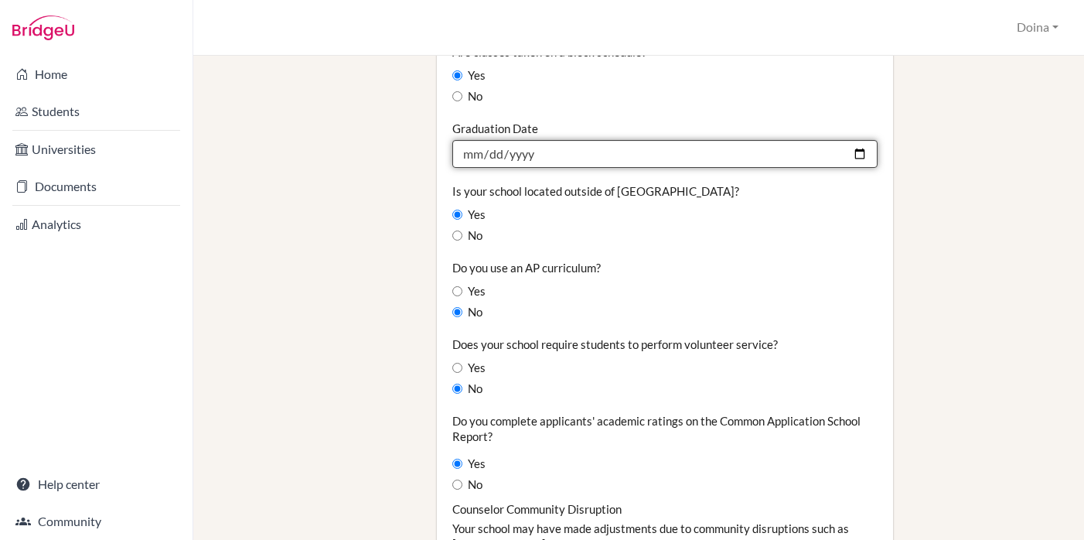
type input "2026-07-31"
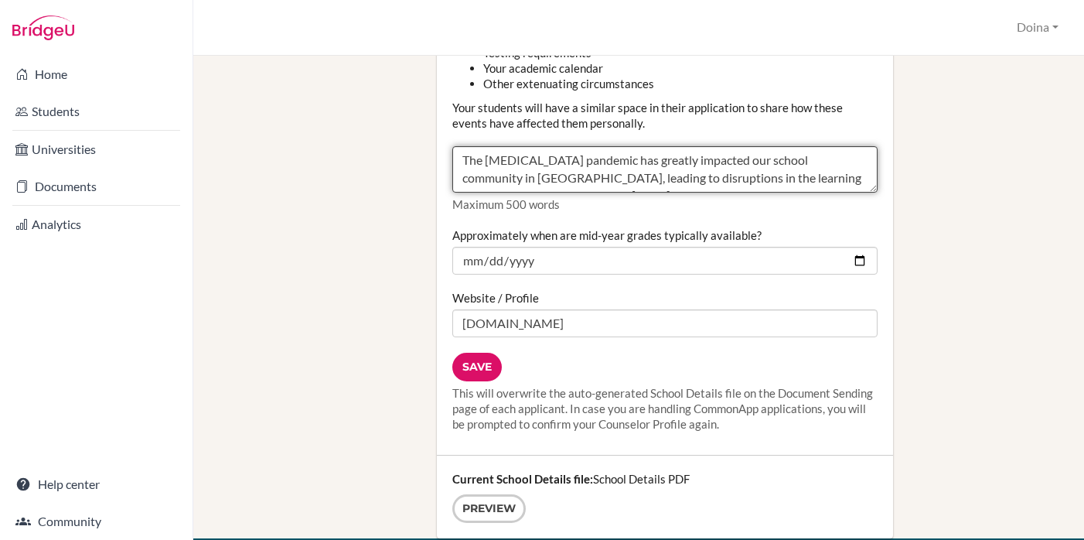
scroll to position [194, 0]
drag, startPoint x: 461, startPoint y: 126, endPoint x: 552, endPoint y: 240, distance: 145.7
click at [552, 240] on div "Do you complete applicants' academic ratings on the Common Application School R…" at bounding box center [664, 36] width 425 height 476
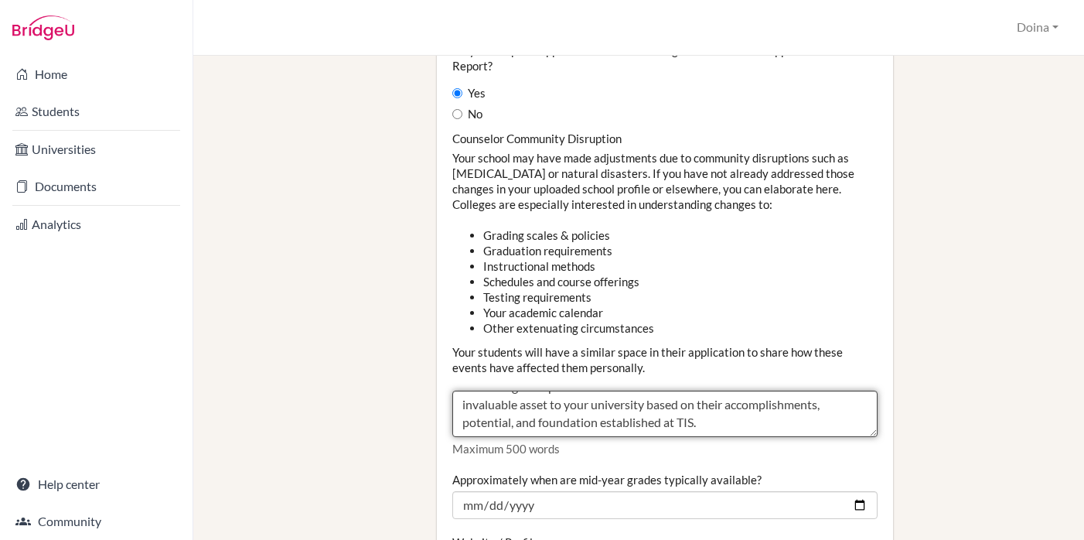
scroll to position [1636, 0]
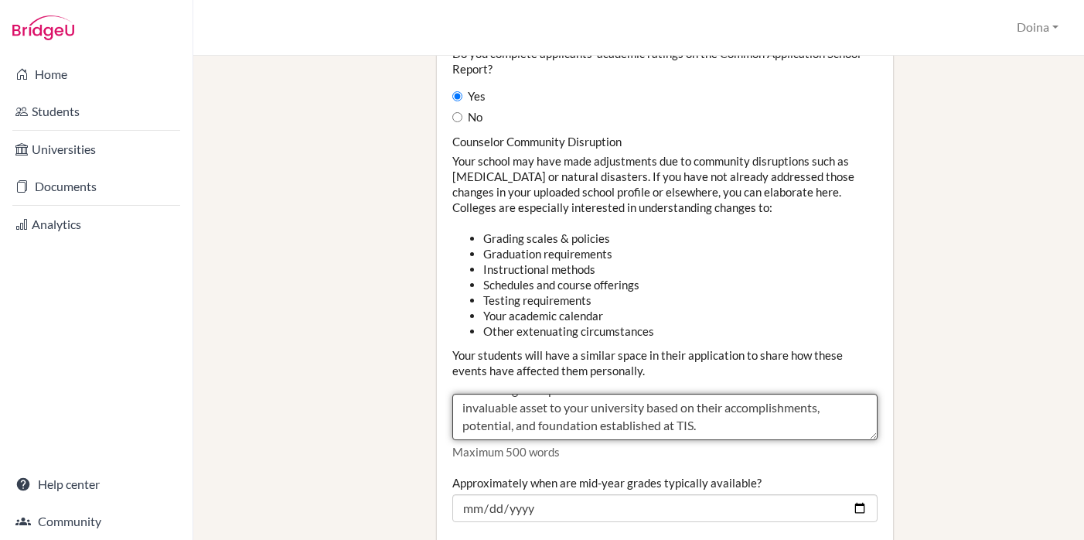
paste textarea "-2023. Due to students experiencing these circumstances from Grade 6-9, their l…"
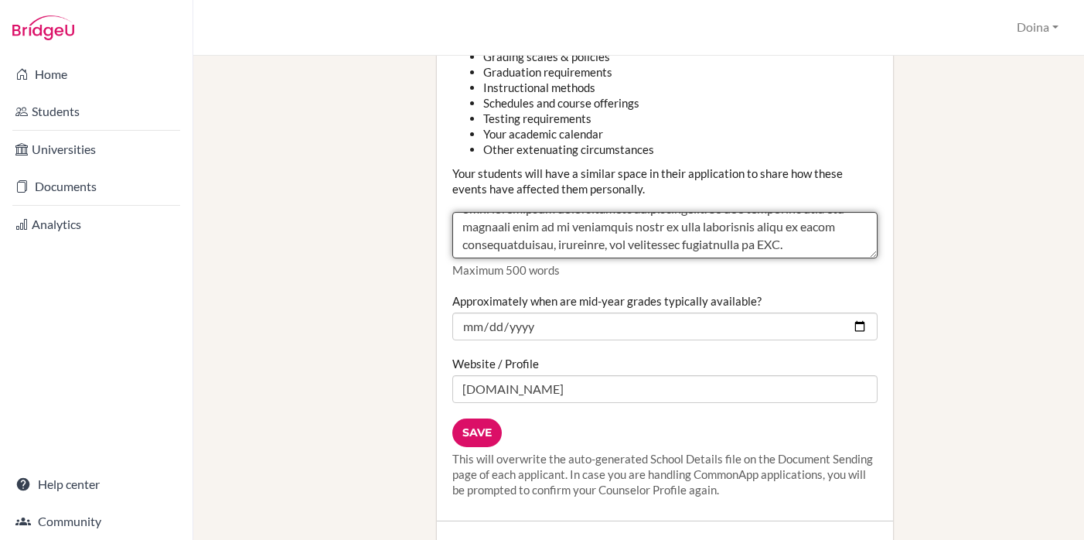
scroll to position [1823, 0]
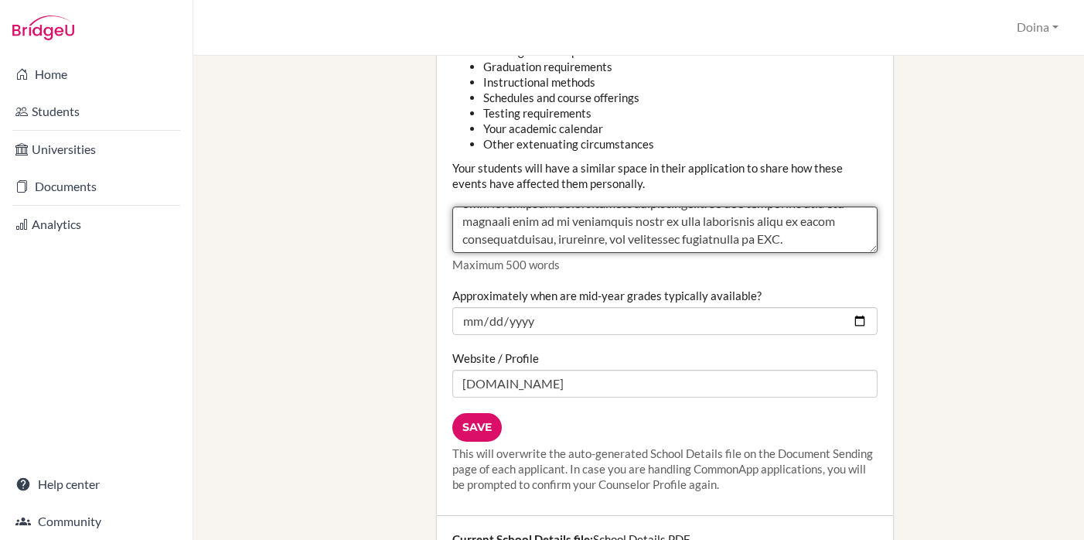
type textarea "The COVID-19 pandemic has greatly impacted our school community in Macau, leadi…"
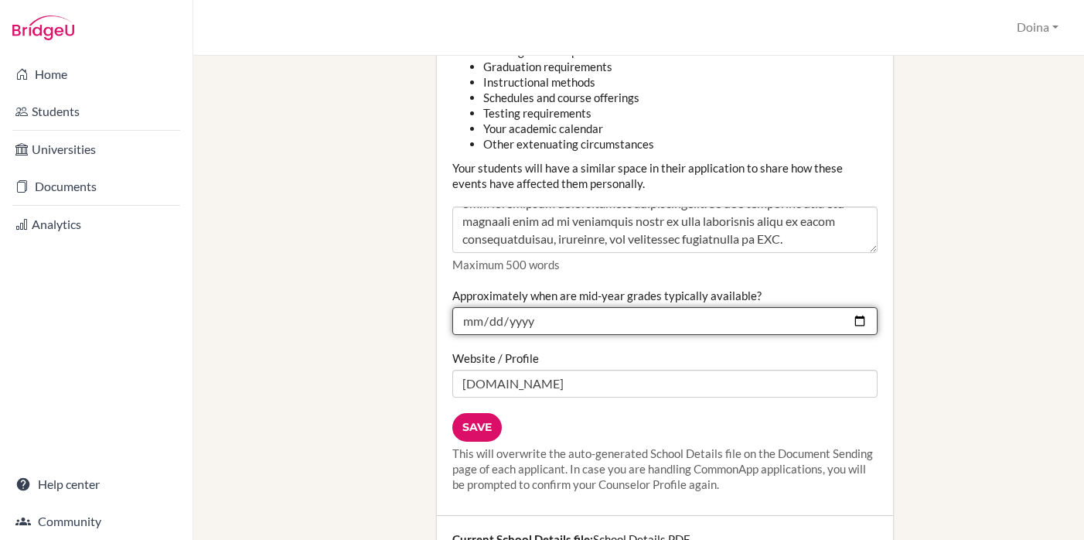
click at [532, 307] on input "2024-02-28" at bounding box center [664, 321] width 425 height 28
click at [520, 307] on input "202026-02-28" at bounding box center [664, 321] width 425 height 28
click at [862, 307] on input "202026-02-28" at bounding box center [664, 321] width 425 height 28
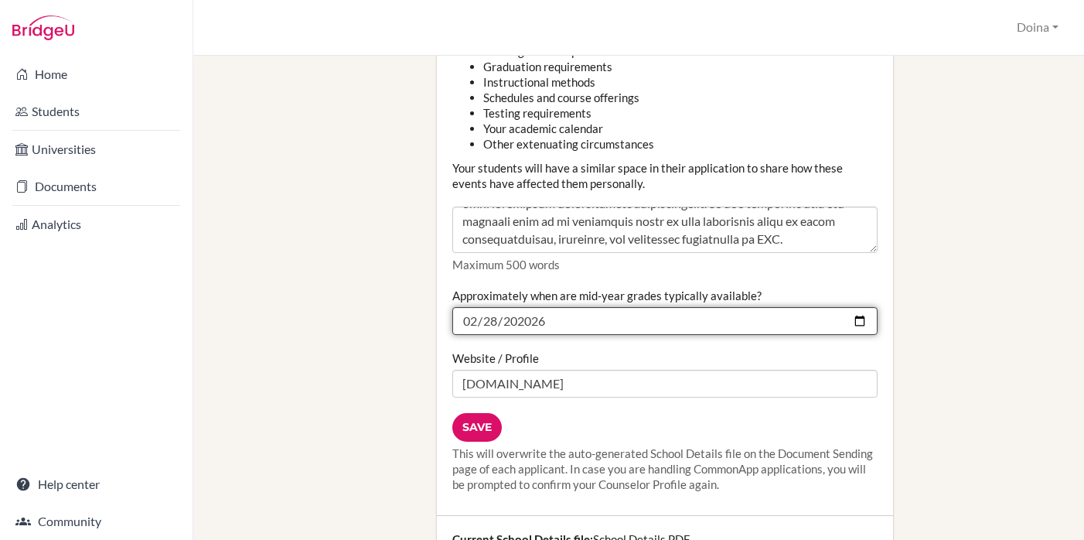
click at [540, 307] on input "202026-02-28" at bounding box center [664, 321] width 425 height 28
type input "2026-02-28"
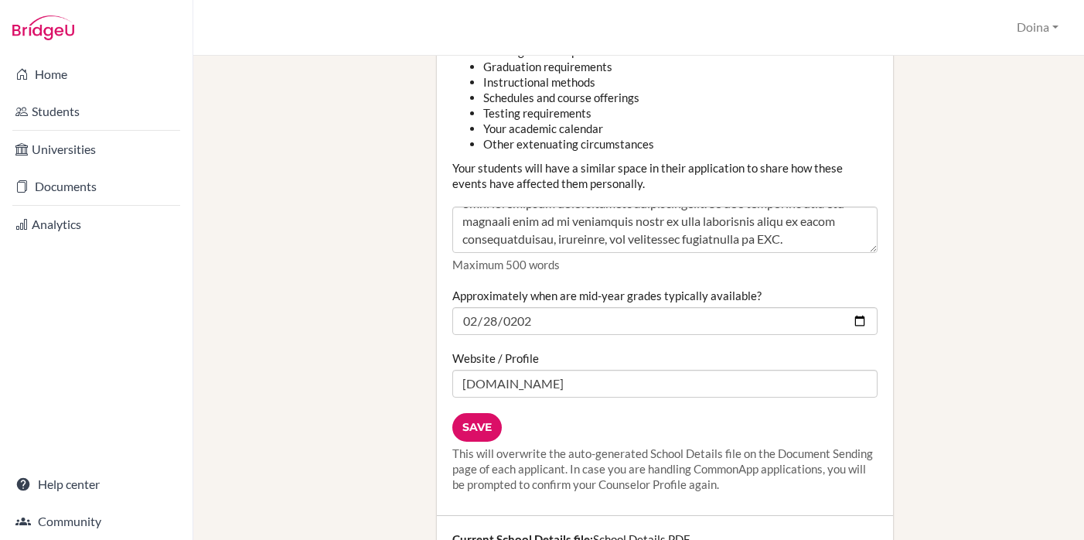
click at [561, 350] on div "Website / Profile www.tis.edu.mo" at bounding box center [664, 373] width 425 height 47
click at [475, 413] on input "Save" at bounding box center [476, 427] width 49 height 29
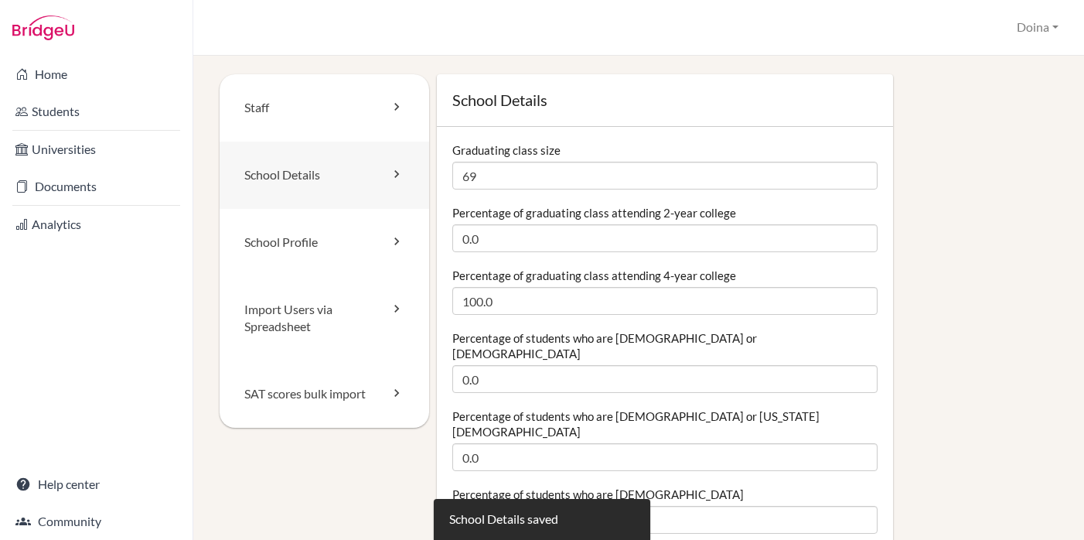
click at [394, 169] on icon at bounding box center [396, 173] width 15 height 15
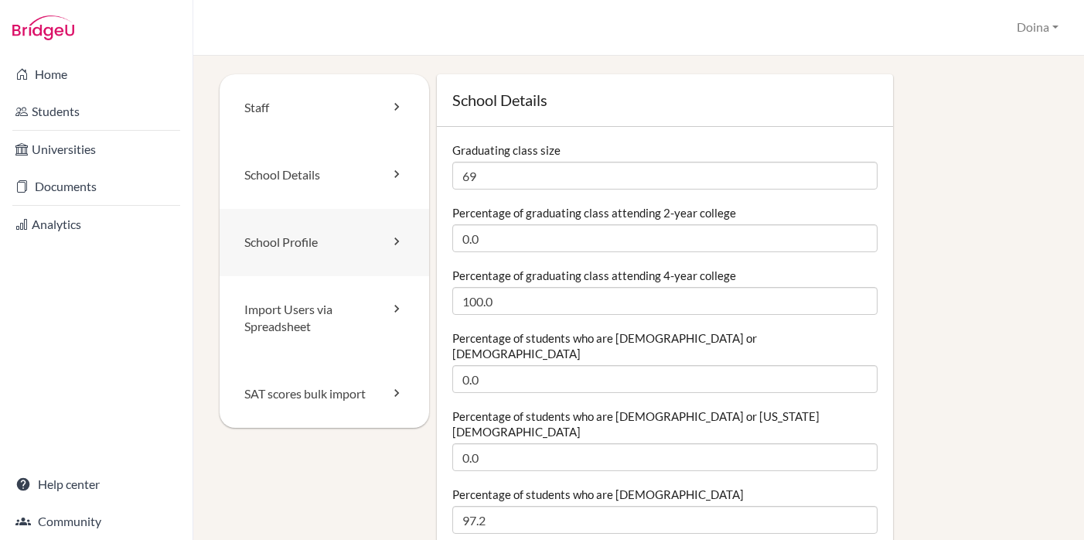
click at [391, 242] on icon at bounding box center [396, 240] width 15 height 15
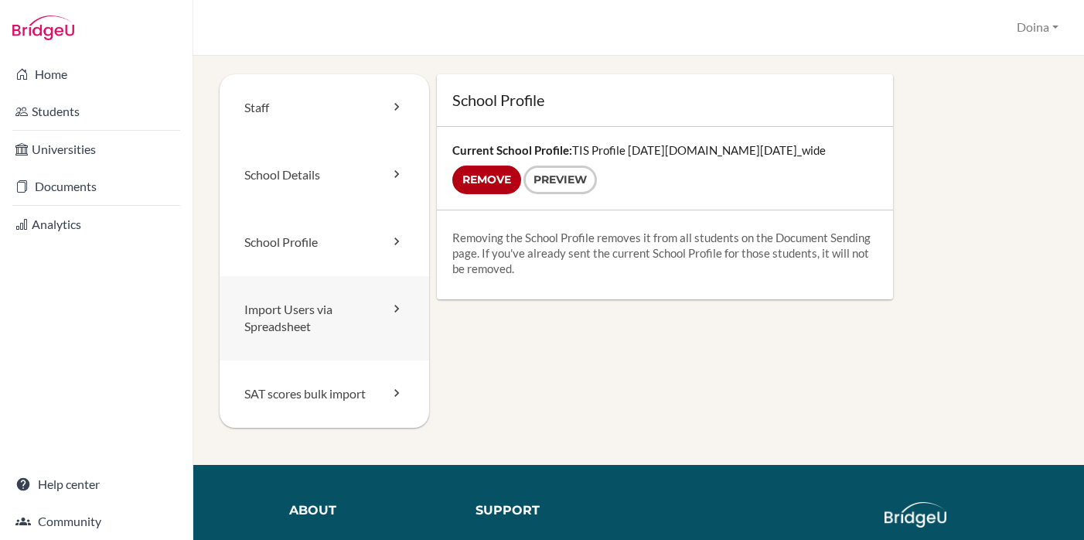
click at [394, 305] on icon at bounding box center [396, 308] width 15 height 15
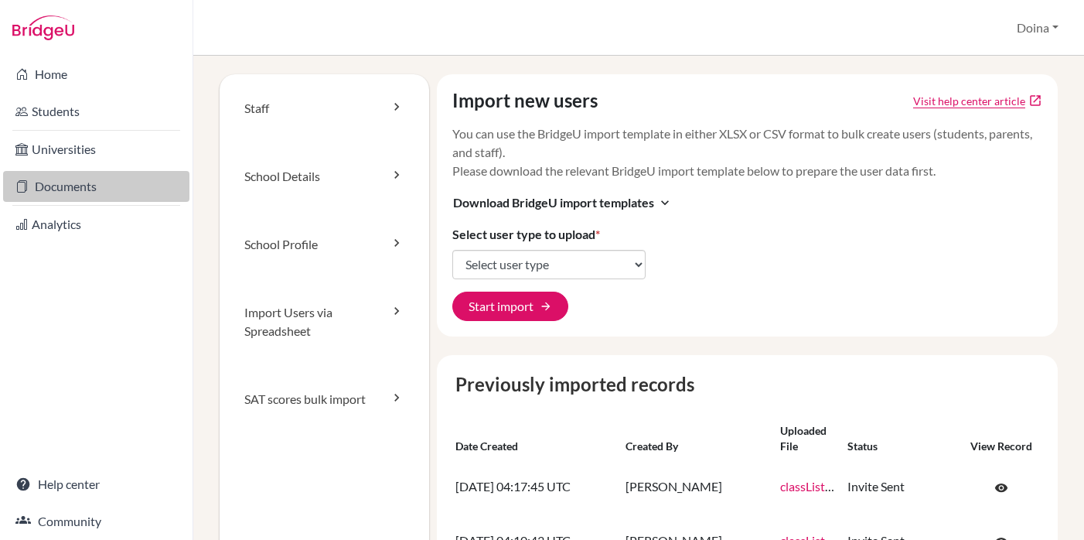
click at [79, 189] on link "Documents" at bounding box center [96, 186] width 186 height 31
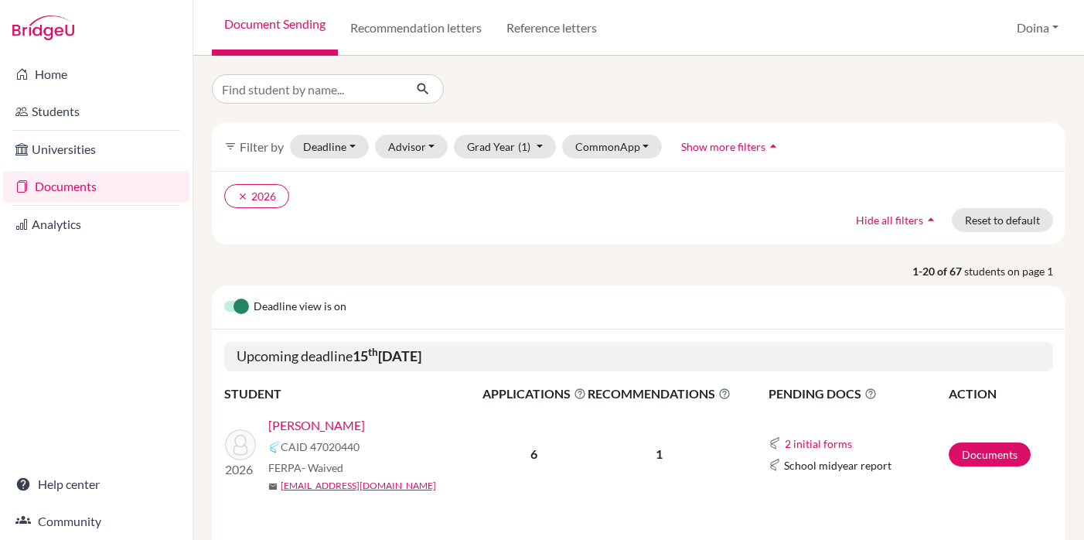
click at [297, 424] on link "[PERSON_NAME]" at bounding box center [316, 425] width 97 height 19
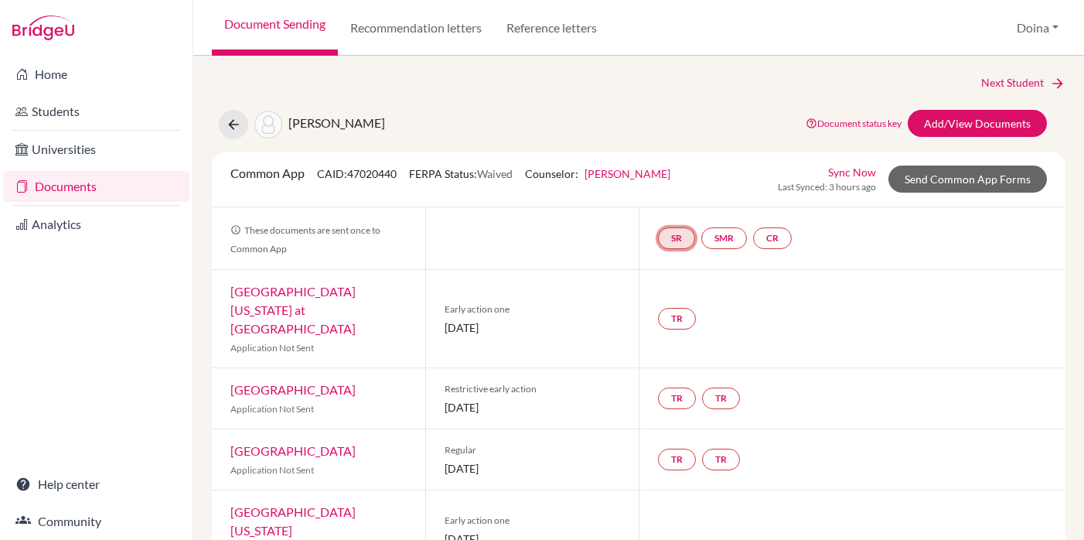
click at [678, 239] on link "SR" at bounding box center [676, 238] width 37 height 22
click at [680, 189] on link "School report" at bounding box center [676, 191] width 66 height 13
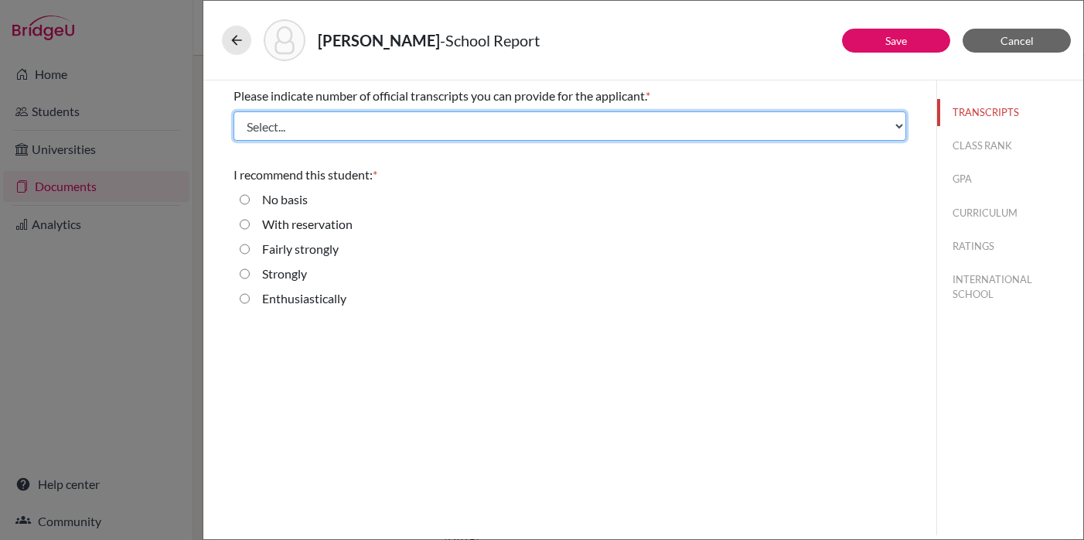
click at [874, 121] on select "Select... 1 2 3 4" at bounding box center [569, 125] width 673 height 29
select select "2"
click at [233, 111] on select "Select... 1 2 3 4" at bounding box center [569, 125] width 673 height 29
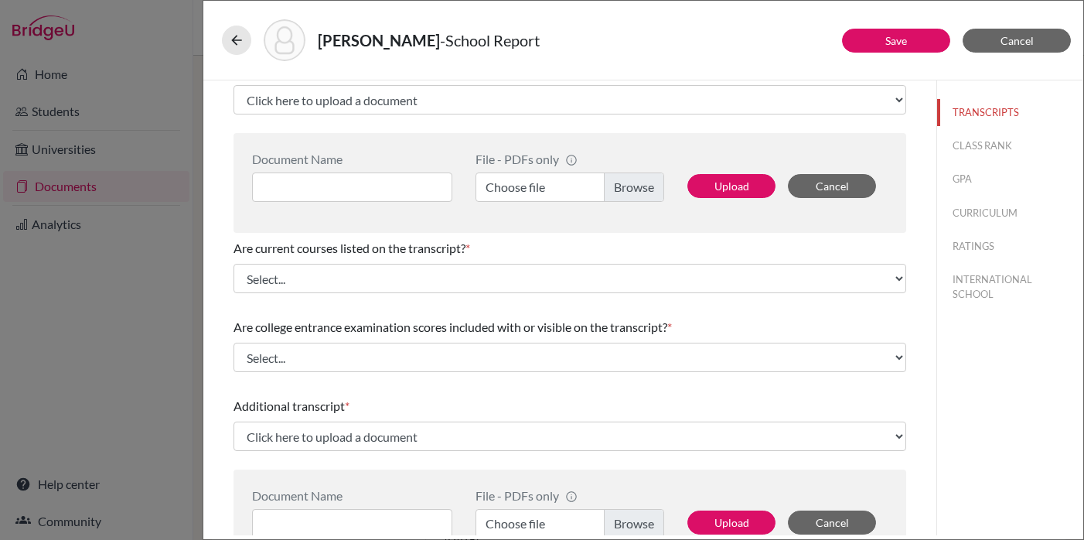
scroll to position [133, 0]
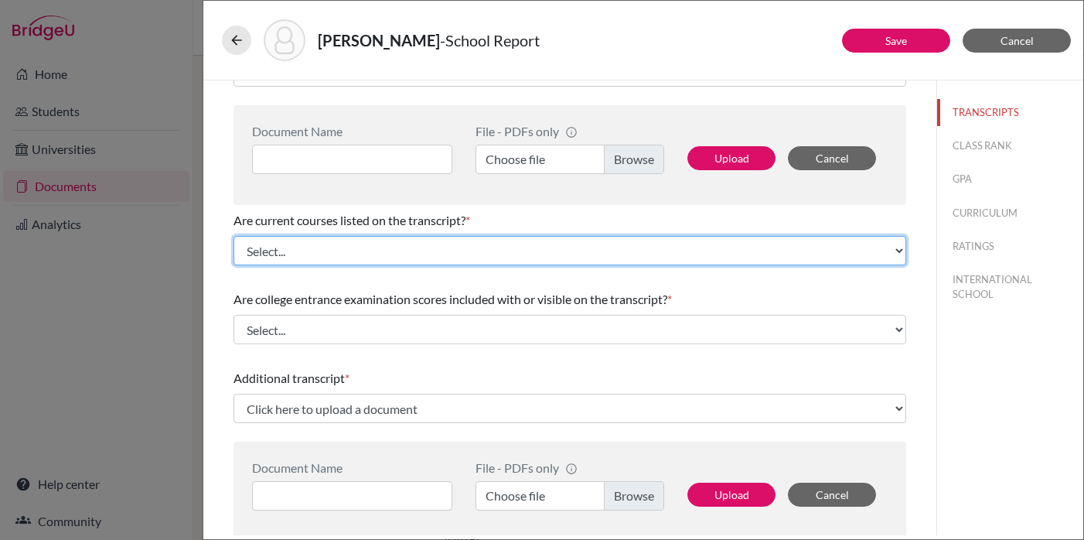
click at [388, 247] on select "Select... Yes No" at bounding box center [569, 250] width 673 height 29
select select "0"
click at [233, 236] on select "Select... Yes No" at bounding box center [569, 250] width 673 height 29
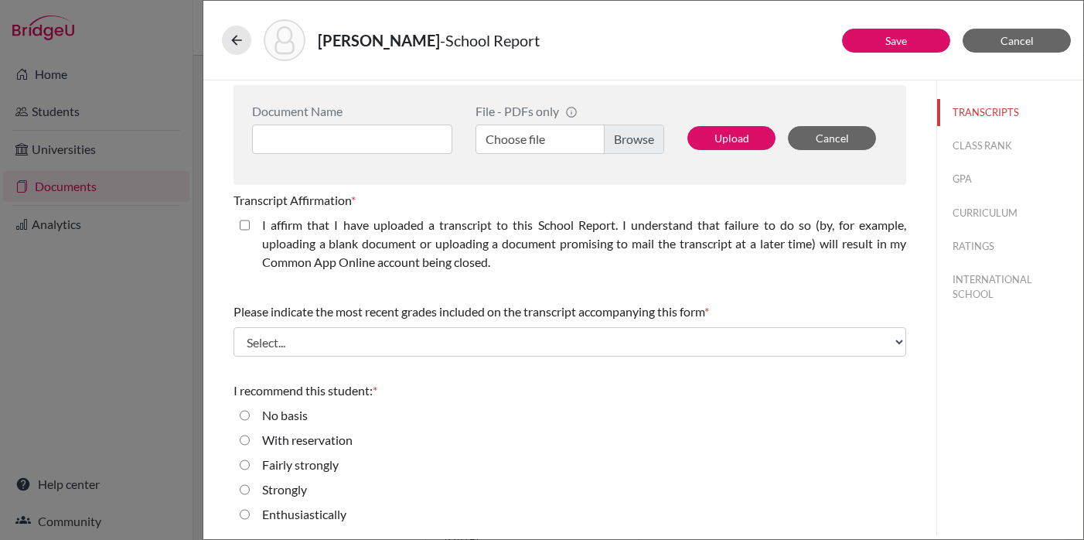
scroll to position [490, 0]
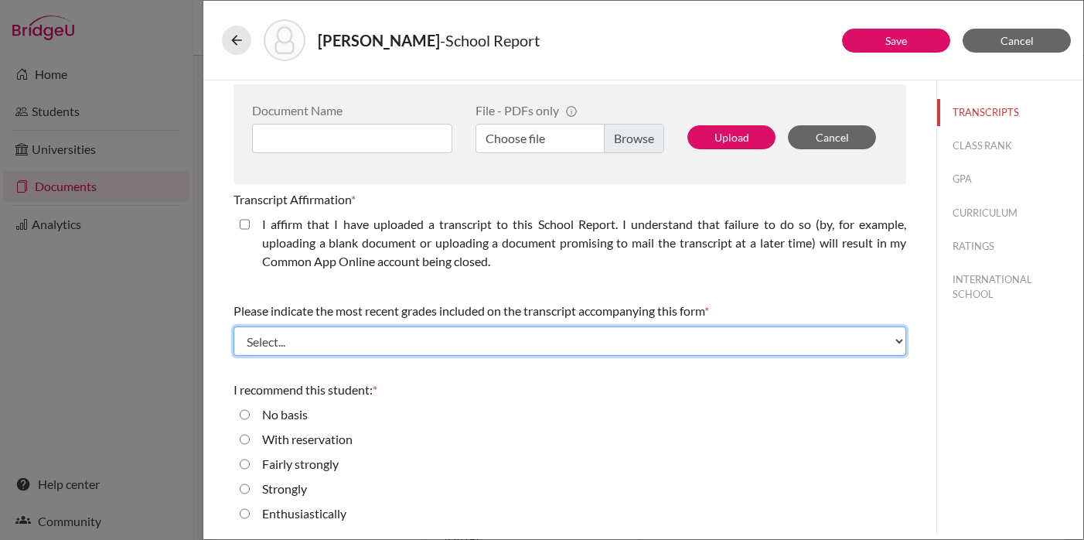
click at [277, 343] on select "Select... Final junior year grades 1st Quarter senior year grades 2nd Quarter/1…" at bounding box center [569, 340] width 673 height 29
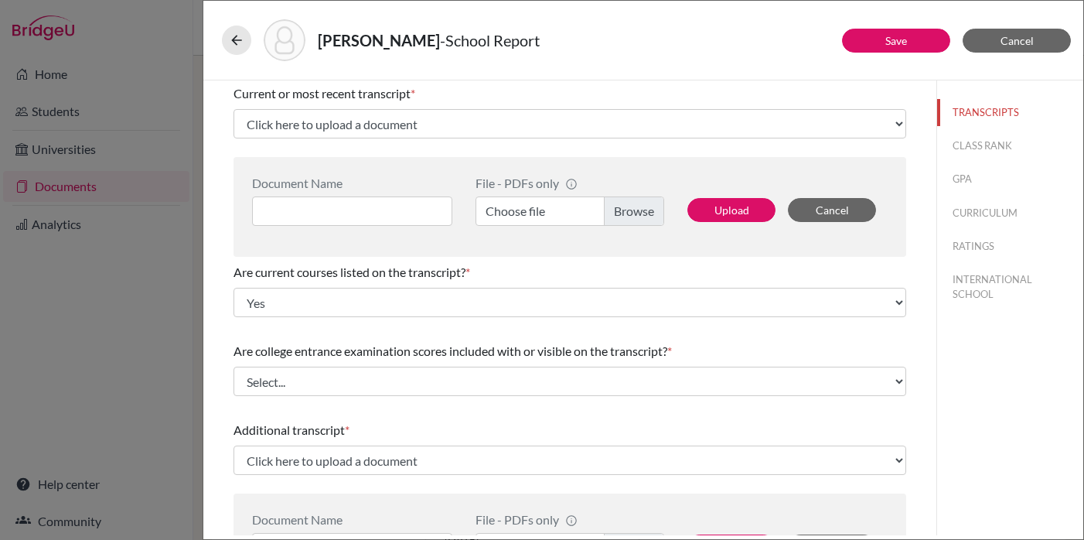
scroll to position [86, 0]
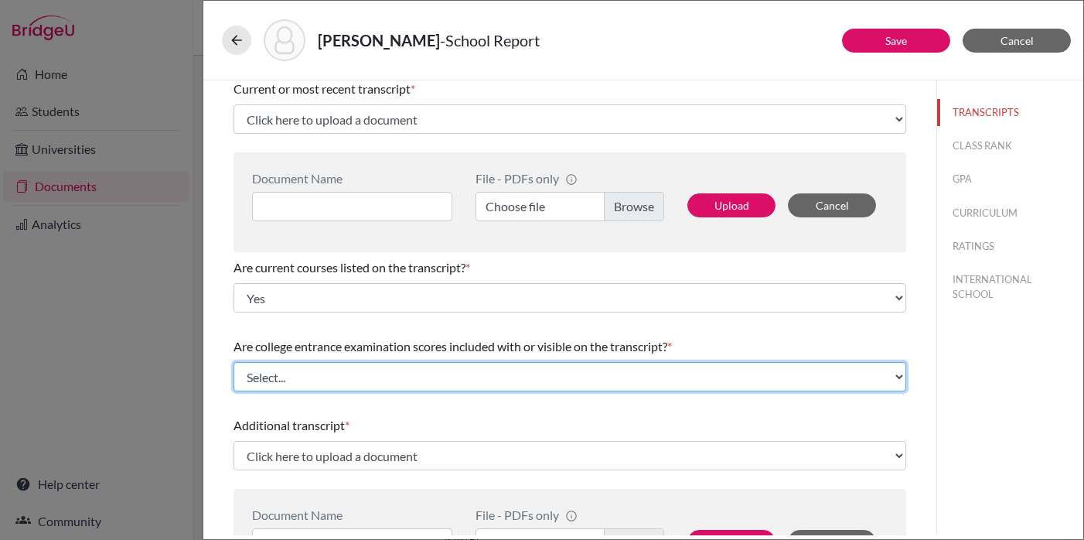
click at [261, 377] on select "Select... Yes No" at bounding box center [569, 376] width 673 height 29
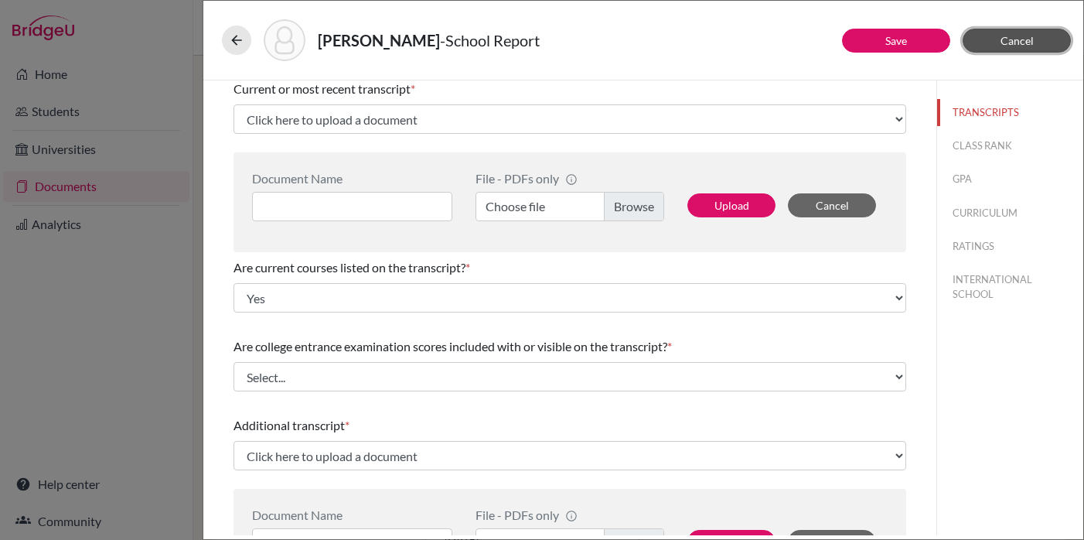
click at [1014, 39] on span "Cancel" at bounding box center [1016, 40] width 33 height 13
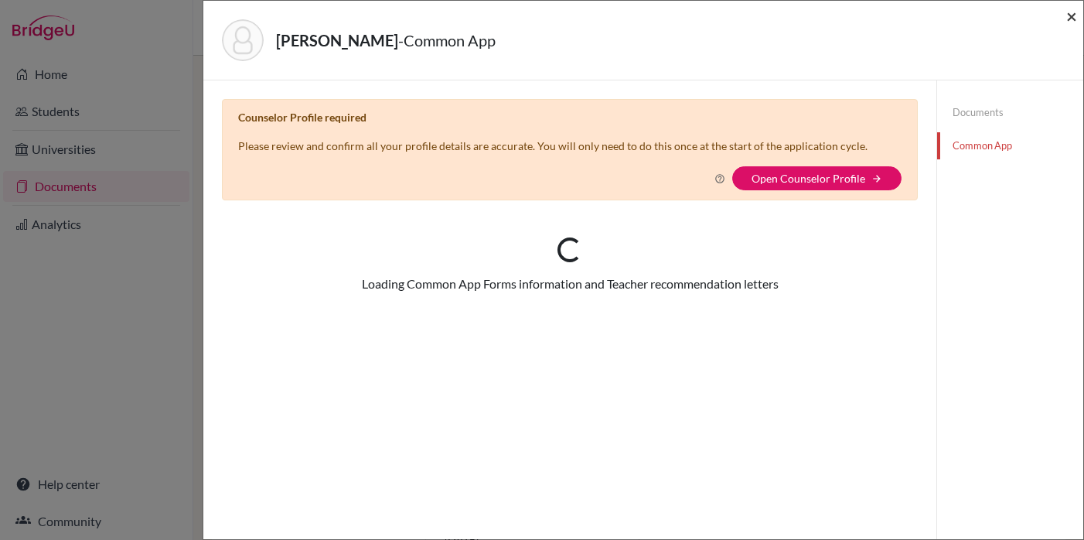
click at [1067, 18] on span "×" at bounding box center [1071, 16] width 11 height 22
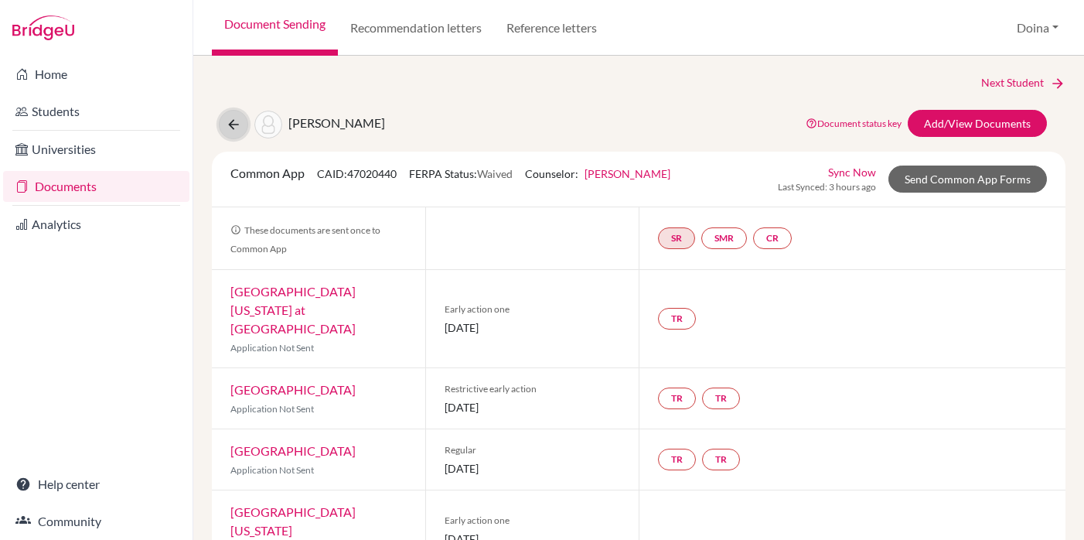
click at [228, 123] on icon at bounding box center [233, 124] width 15 height 15
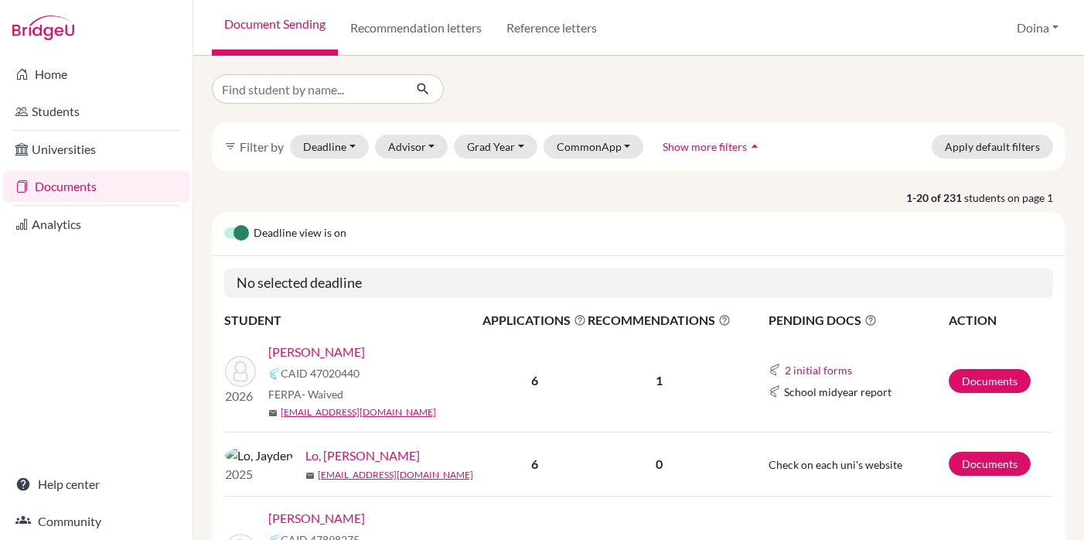
click at [302, 349] on link "[PERSON_NAME]" at bounding box center [316, 352] width 97 height 19
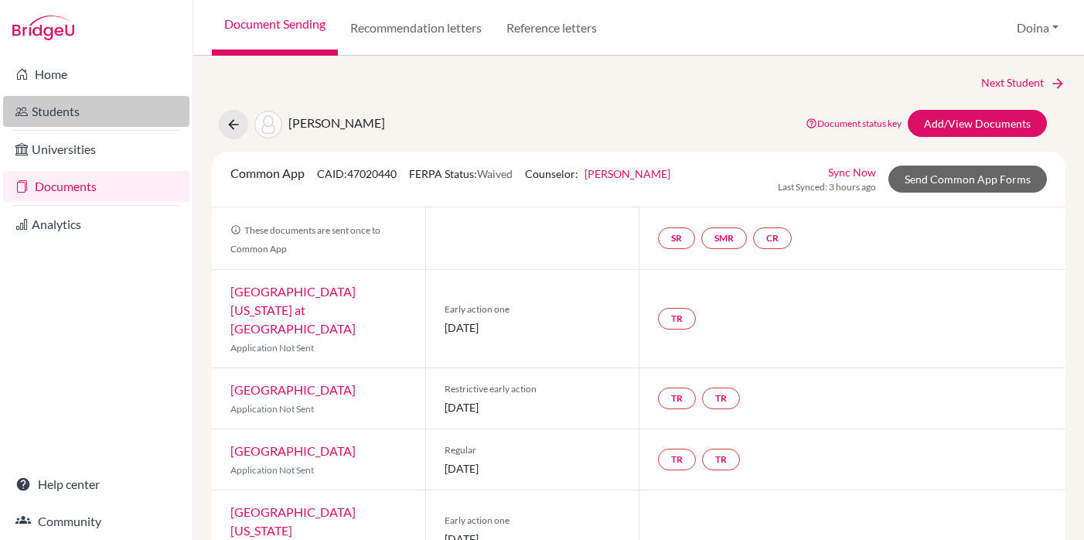
click at [46, 111] on link "Students" at bounding box center [96, 111] width 186 height 31
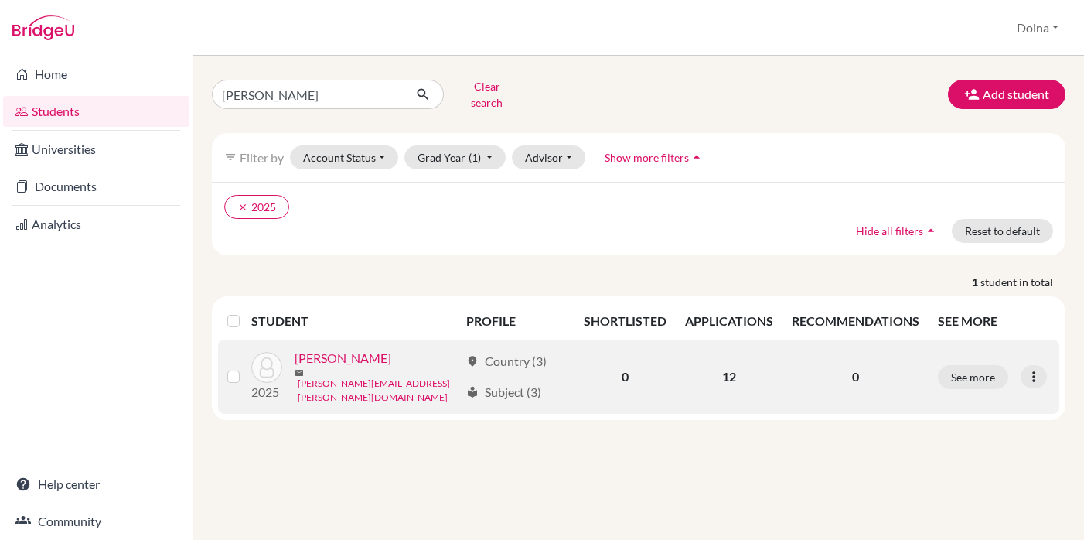
click at [342, 352] on link "[PERSON_NAME]" at bounding box center [343, 358] width 97 height 19
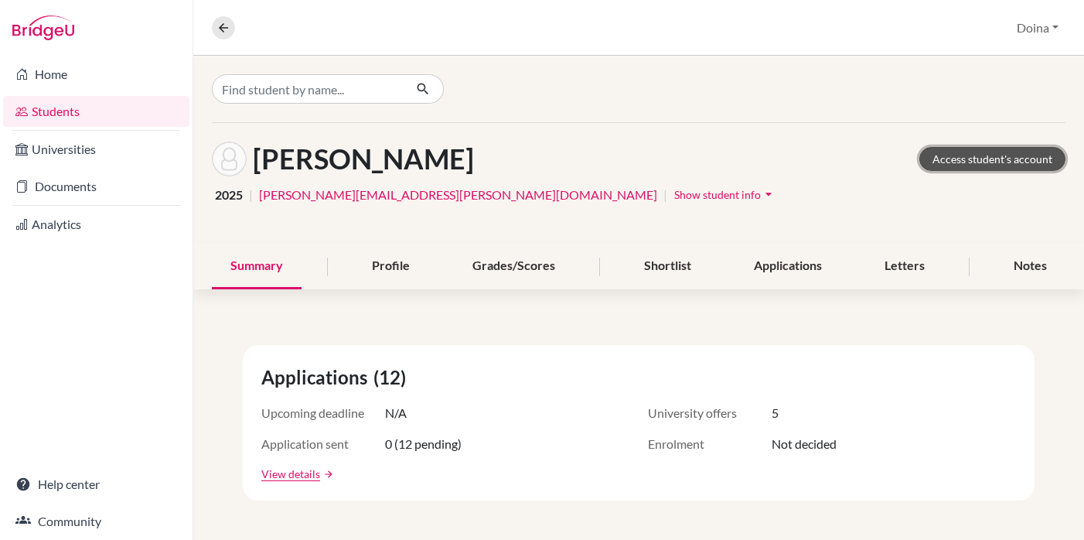
click at [1033, 153] on link "Access student's account" at bounding box center [992, 159] width 146 height 24
click at [68, 108] on link "Students" at bounding box center [96, 111] width 186 height 31
